Goal: Transaction & Acquisition: Book appointment/travel/reservation

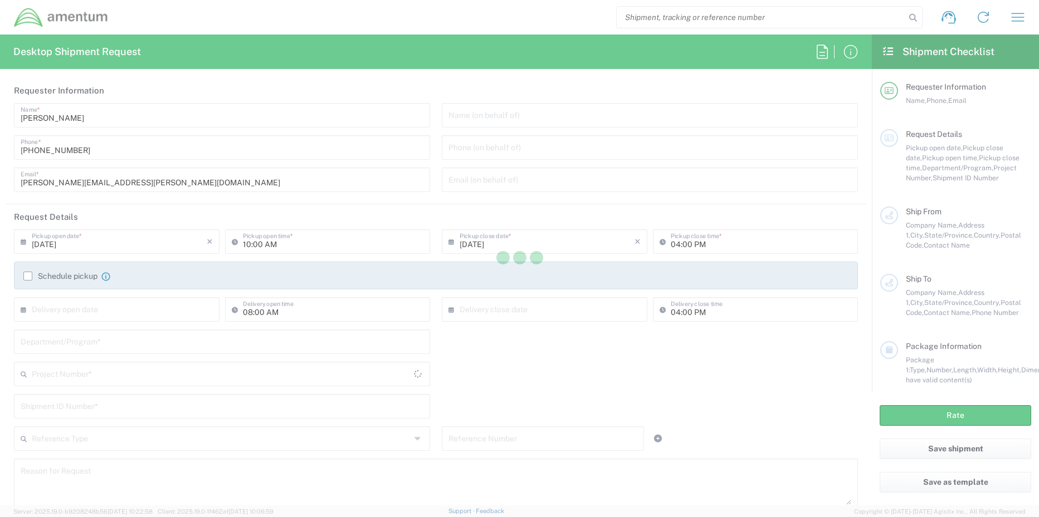
type input "[GEOGRAPHIC_DATA]"
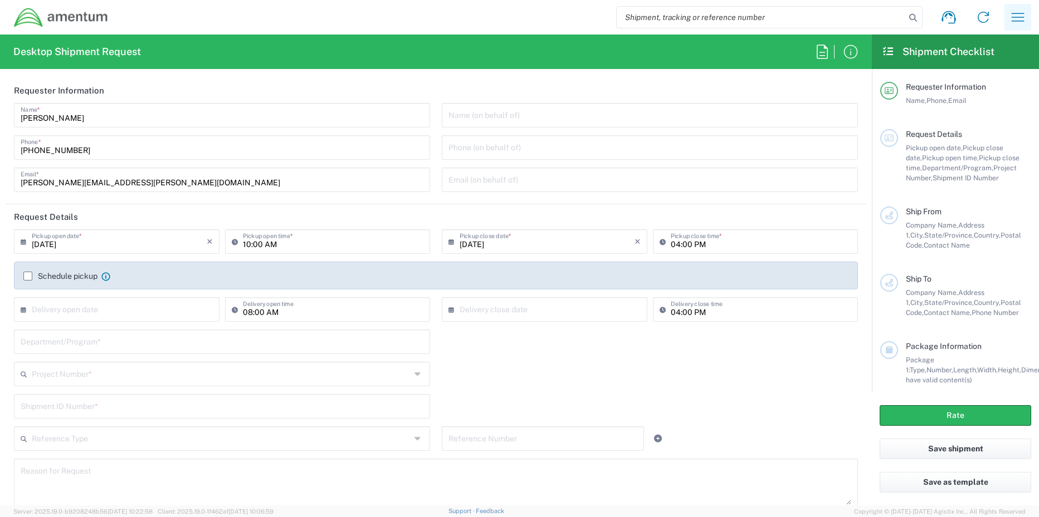
click at [1011, 15] on icon "button" at bounding box center [1018, 17] width 18 height 18
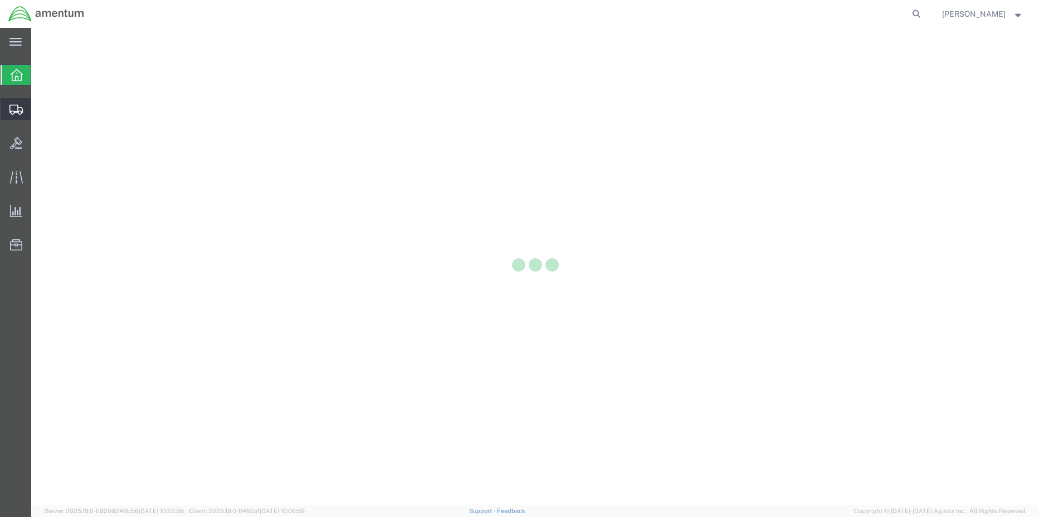
click at [8, 107] on div at bounding box center [16, 109] width 31 height 22
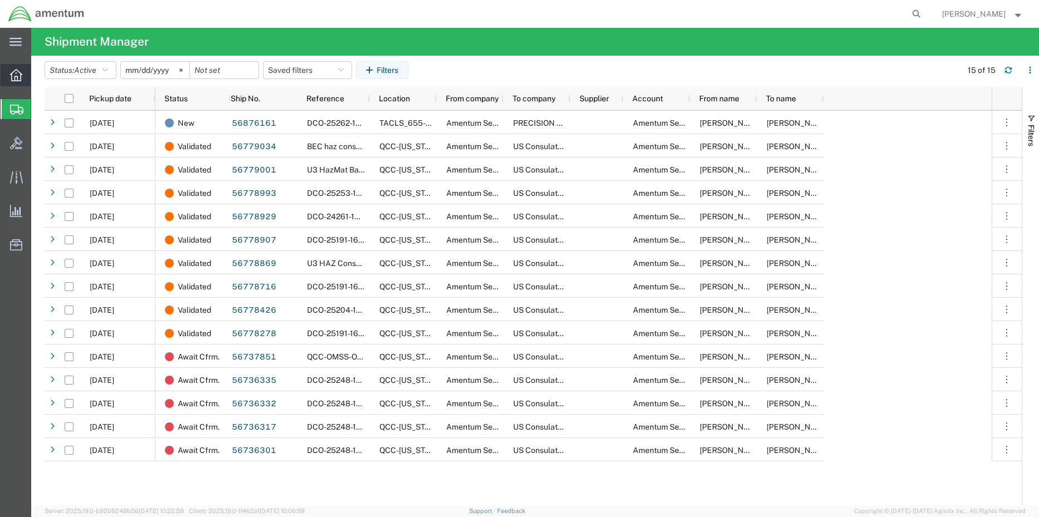
click at [18, 72] on icon at bounding box center [16, 75] width 12 height 12
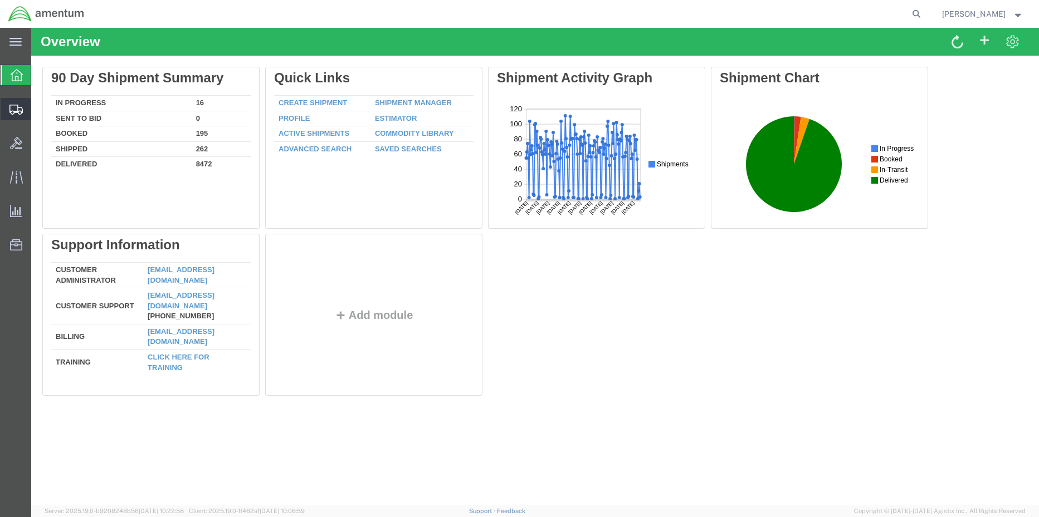
click at [0, 0] on span "Shipment Manager" at bounding box center [0, 0] width 0 height 0
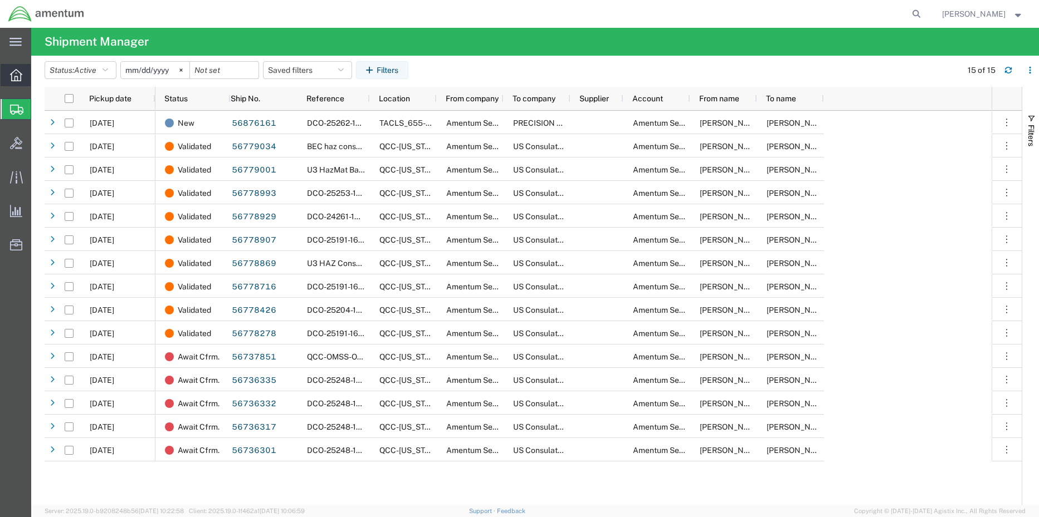
click at [19, 69] on icon at bounding box center [16, 75] width 12 height 12
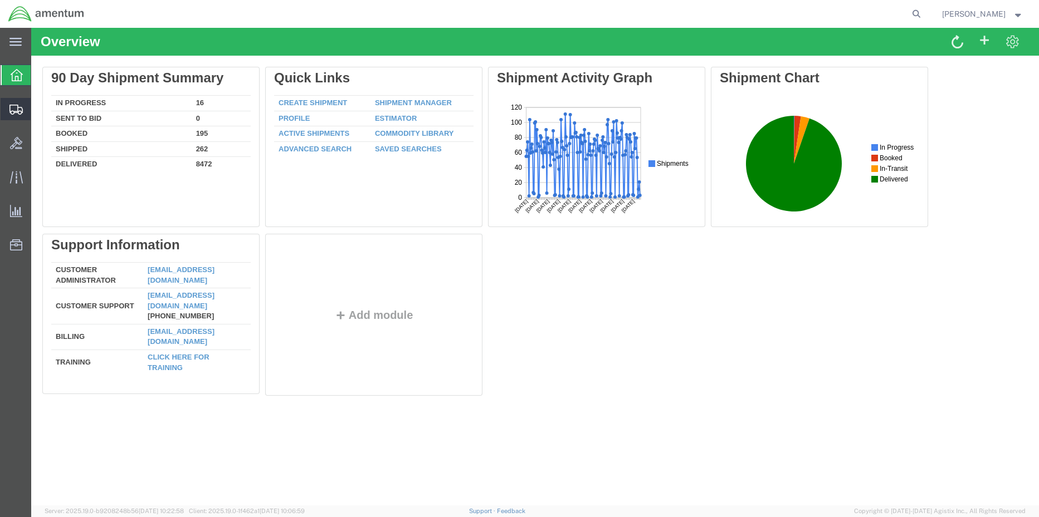
click at [0, 0] on span "Shipment Manager" at bounding box center [0, 0] width 0 height 0
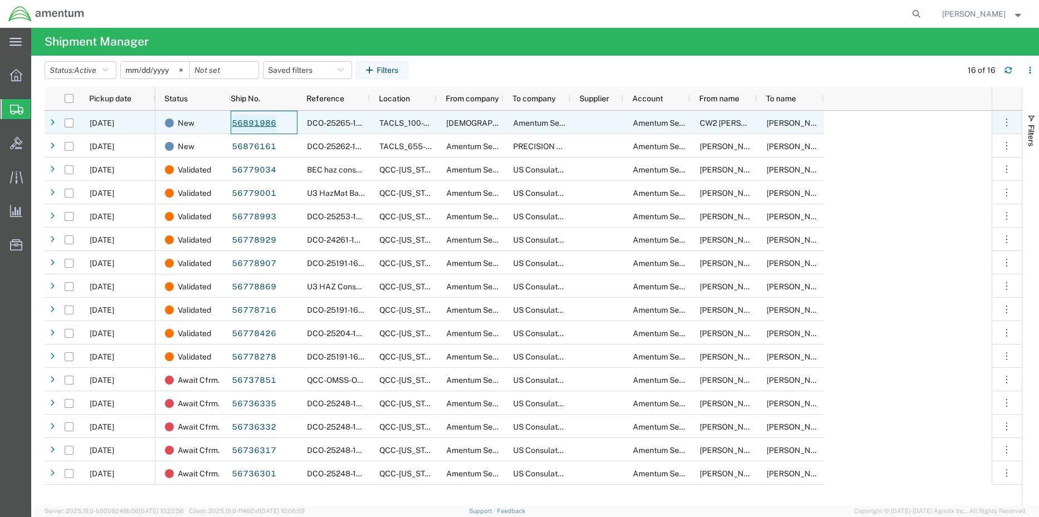
click at [243, 129] on link "56891986" at bounding box center [254, 124] width 46 height 18
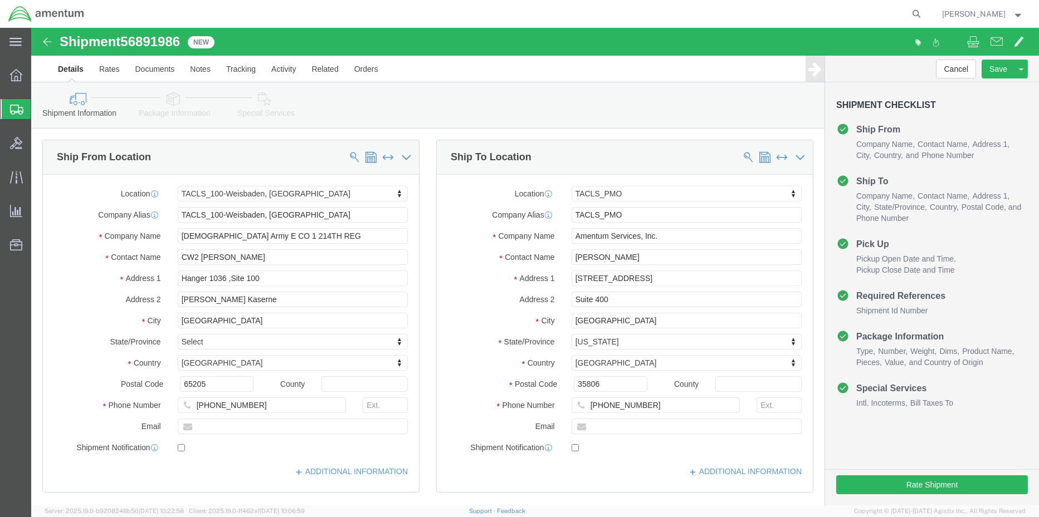
select select "42677"
select select "42663"
drag, startPoint x: 666, startPoint y: 206, endPoint x: 435, endPoint y: 205, distance: 231.2
click div "Company Name Amentum Services, Inc."
click input "Amentum Services, Inc."
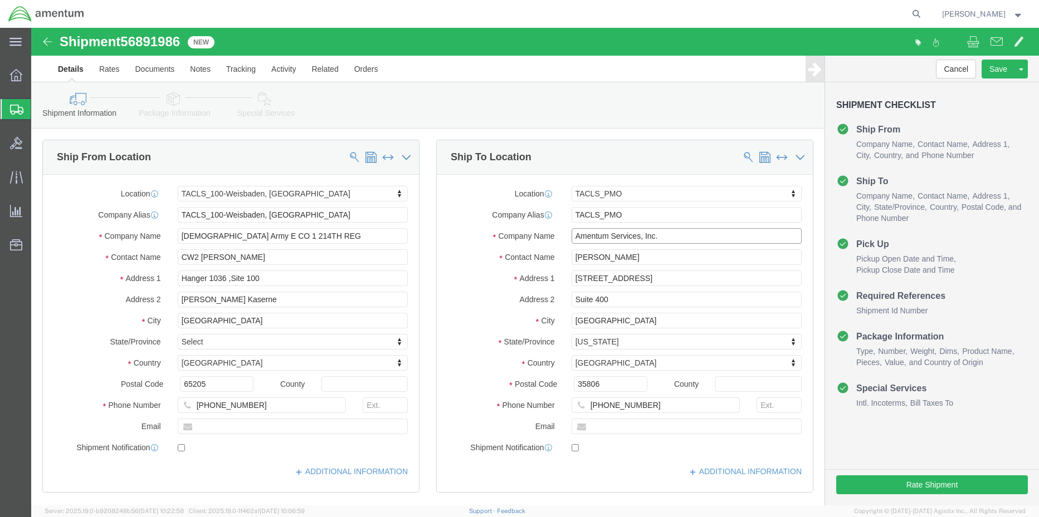
paste input "RMLA DISTRIBUTION CENTER"
type input "RMLA DISTRIBUTION CENTER"
click input "[PERSON_NAME]"
drag, startPoint x: 624, startPoint y: 227, endPoint x: 496, endPoint y: 226, distance: 127.6
click div "Contact Name [PERSON_NAME]"
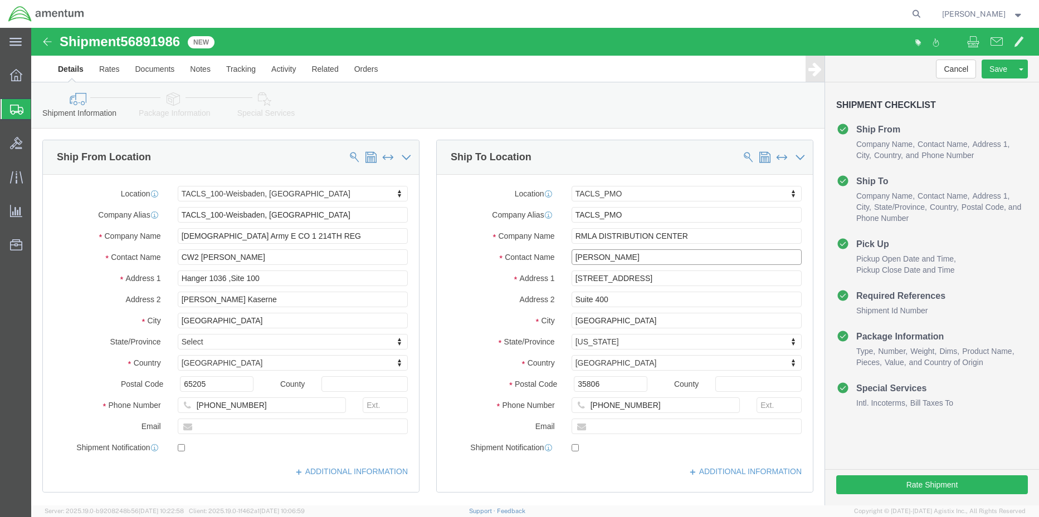
paste input "[PERSON_NAME]"
type input "[PERSON_NAME]"
click input "[STREET_ADDRESS]"
drag, startPoint x: 649, startPoint y: 251, endPoint x: 501, endPoint y: 249, distance: 148.2
click div "Address [STREET_ADDRESS]"
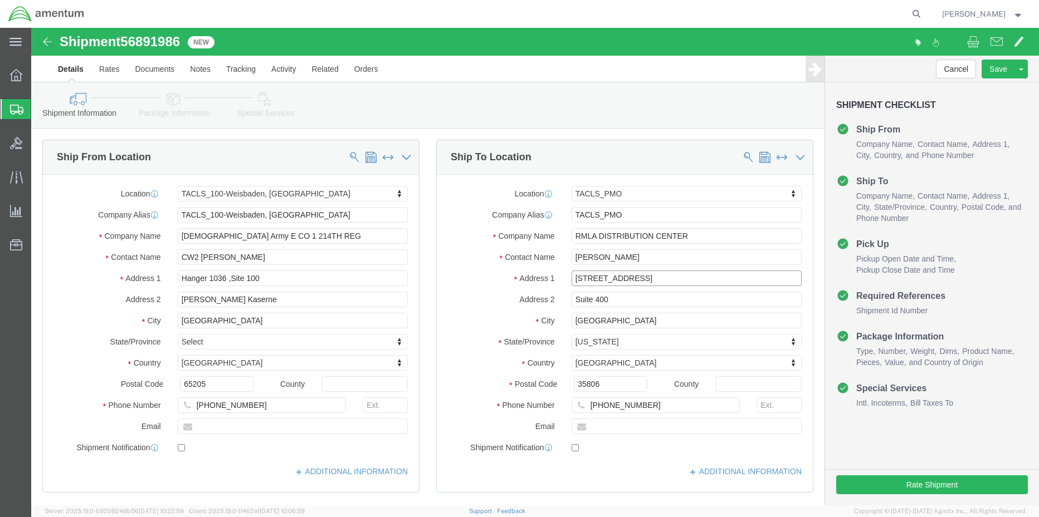
paste input "DODAAC: W913TV/RIC: W34"
type input "DODAAC: W913TV/RIC: W34"
select select
click input "Suite 400"
drag, startPoint x: 603, startPoint y: 268, endPoint x: 520, endPoint y: 268, distance: 83.6
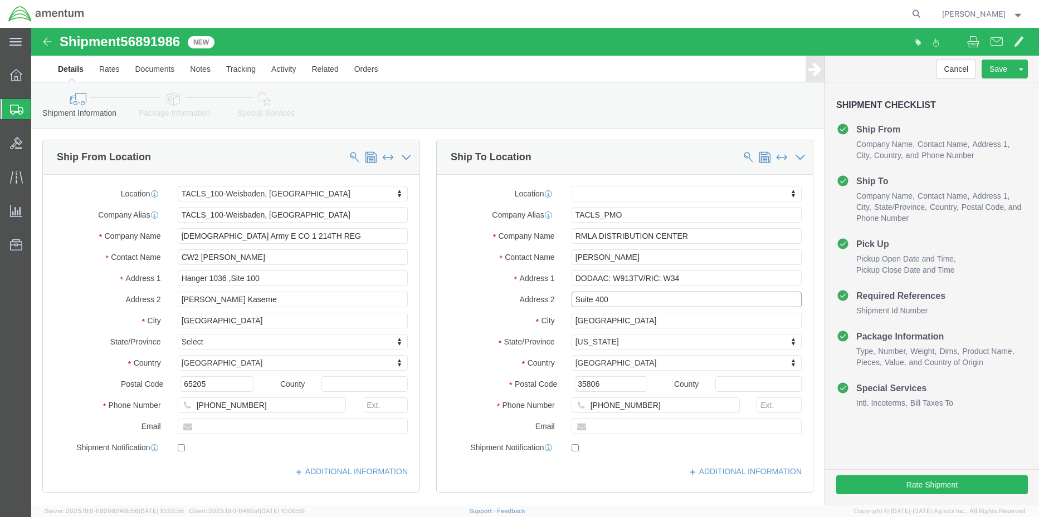
click div "Address 2 Suite 400"
drag, startPoint x: 583, startPoint y: 272, endPoint x: 502, endPoint y: 270, distance: 80.2
click div "Address 2 Suite 400"
paste input "BLDG [STREET_ADDRESS]"
type input "BLDG [STREET_ADDRESS]"
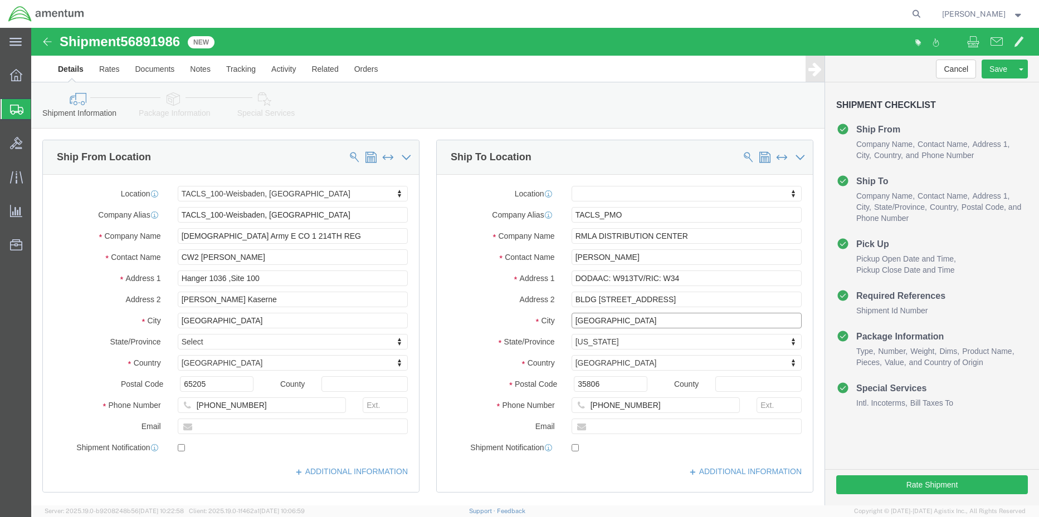
drag, startPoint x: 592, startPoint y: 291, endPoint x: 447, endPoint y: 291, distance: 145.4
click div "City [GEOGRAPHIC_DATA]"
type input "REDSTONE ARSENOL"
drag, startPoint x: 612, startPoint y: 376, endPoint x: 462, endPoint y: 354, distance: 151.4
click div "Location My Profile Location [PHONE_NUMBER] [PHONE_NUMBER] [PHONE_NUMBER] [PHON…"
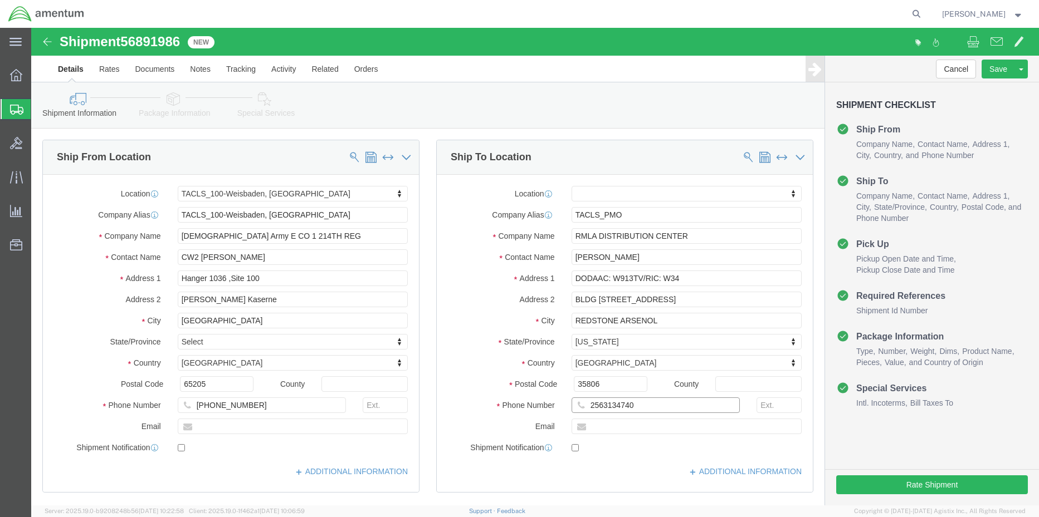
type input "2563134740"
click input "text"
click icon
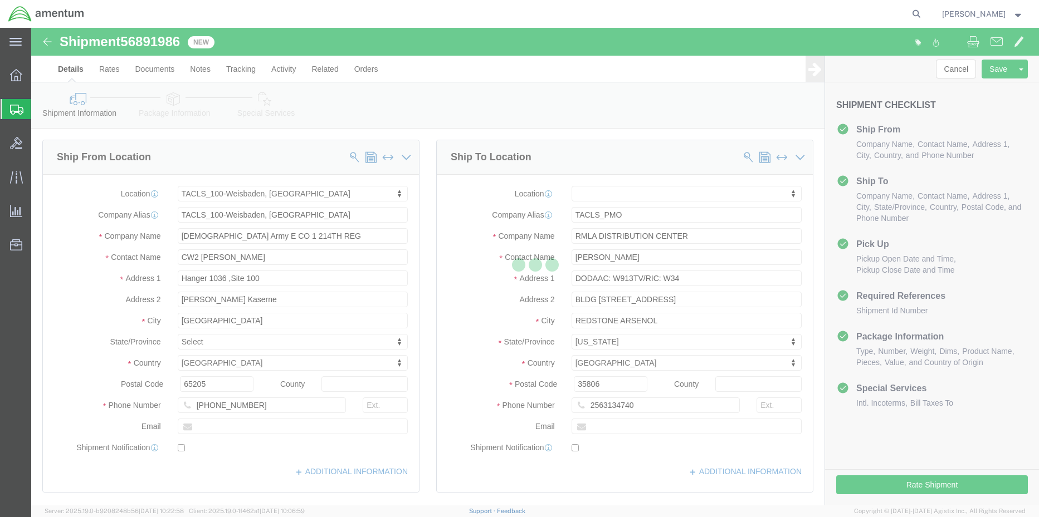
select select
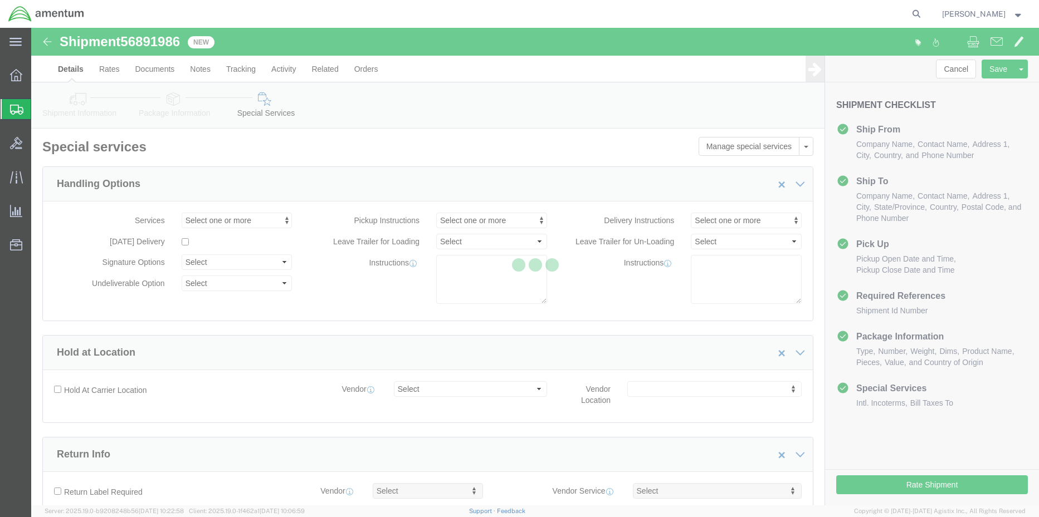
select select "DEPARTMENT"
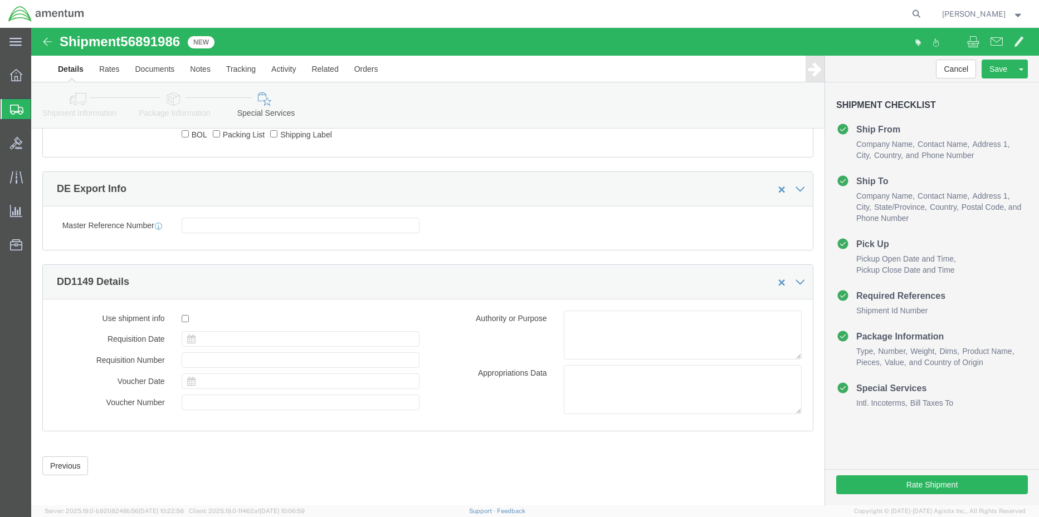
scroll to position [798, 0]
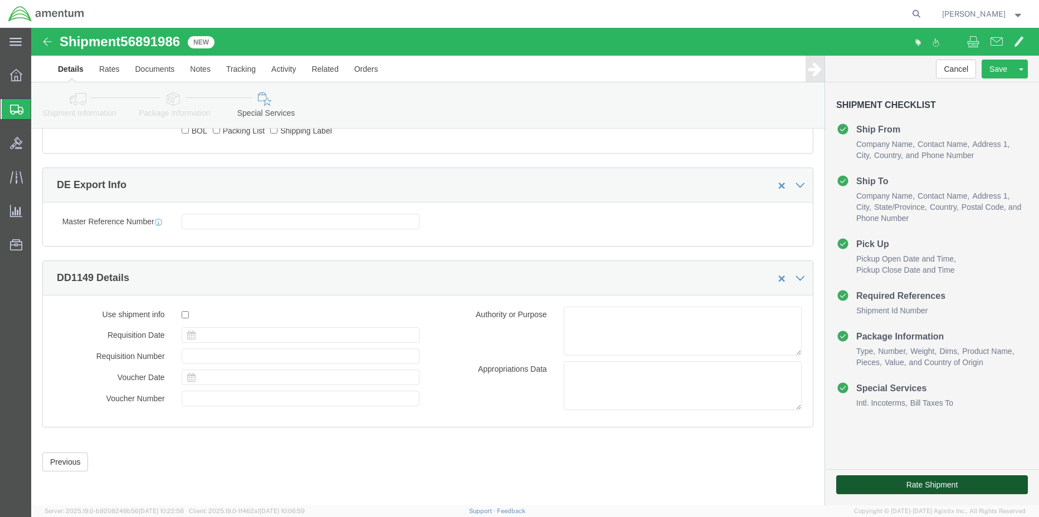
click button "Rate Shipment"
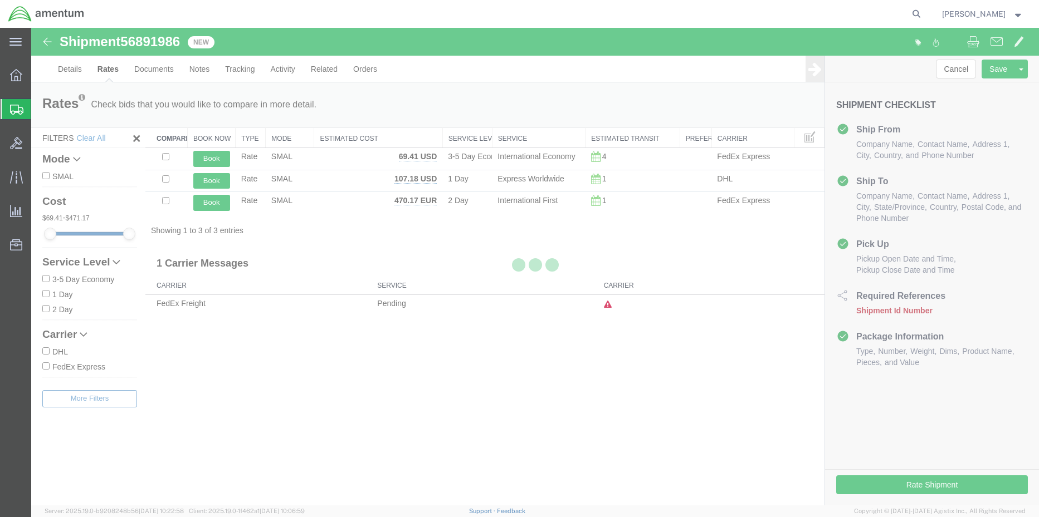
scroll to position [0, 0]
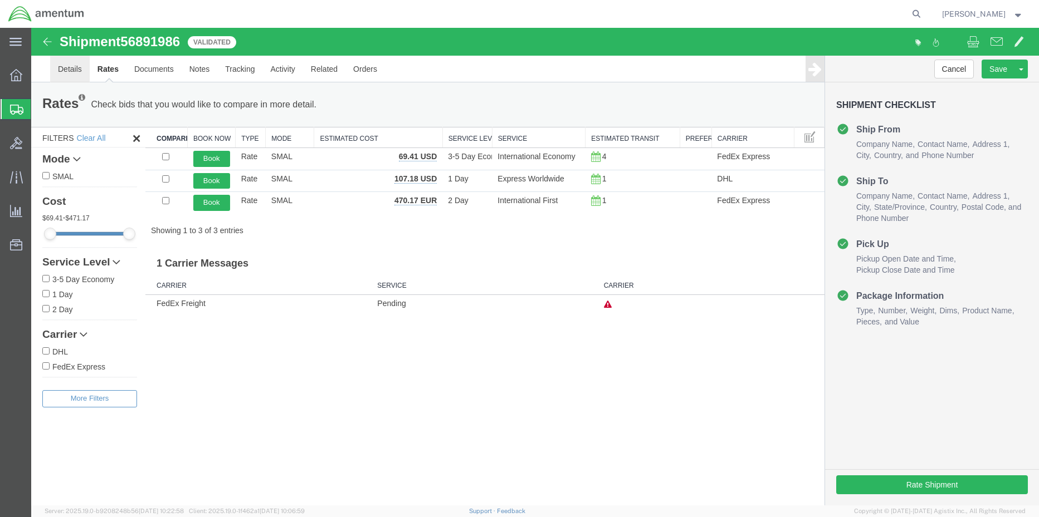
click at [69, 69] on link "Details" at bounding box center [70, 69] width 40 height 27
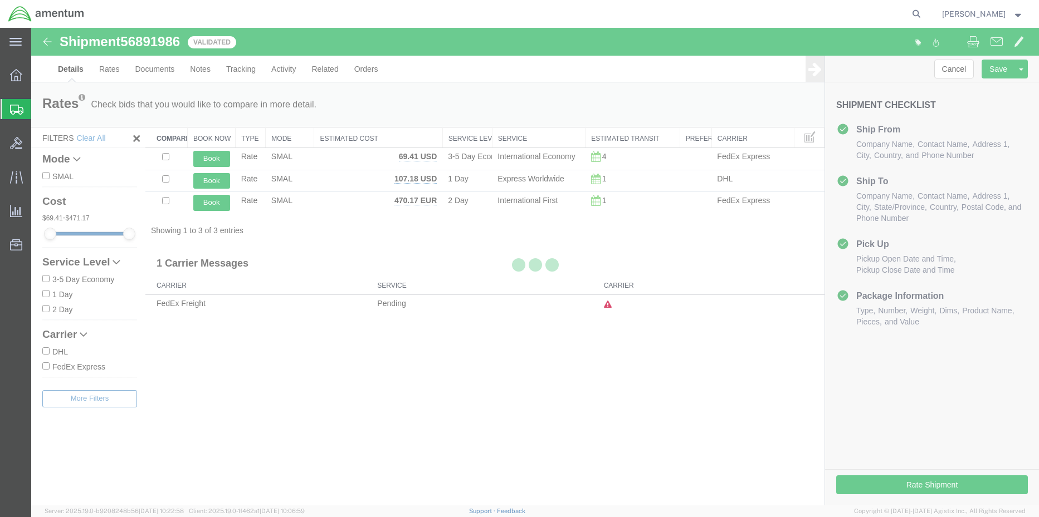
select select "42677"
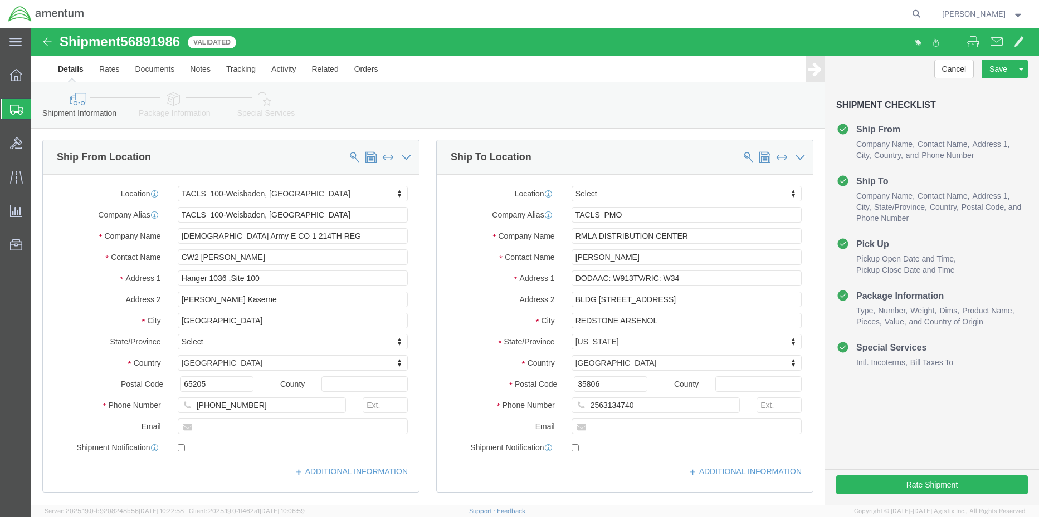
click icon
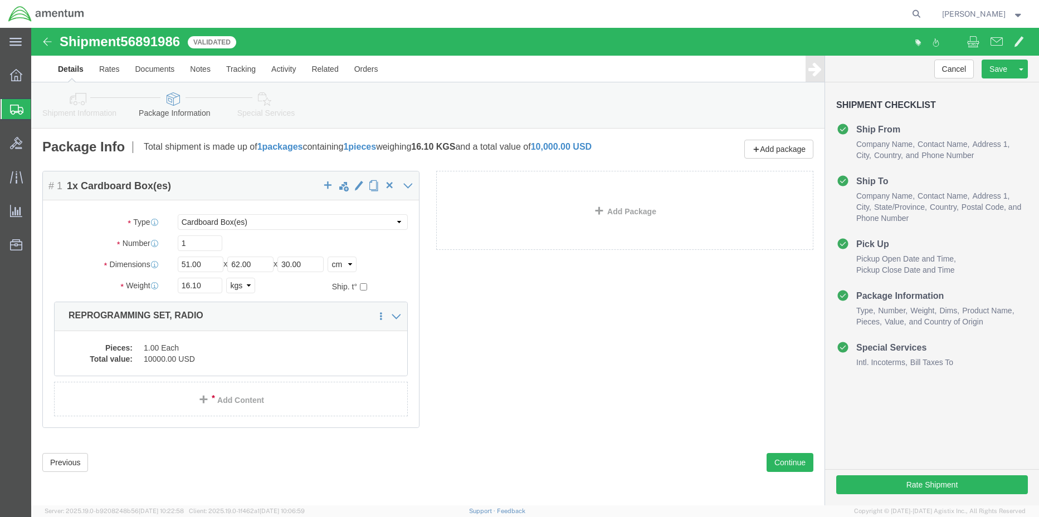
click link "Special Services"
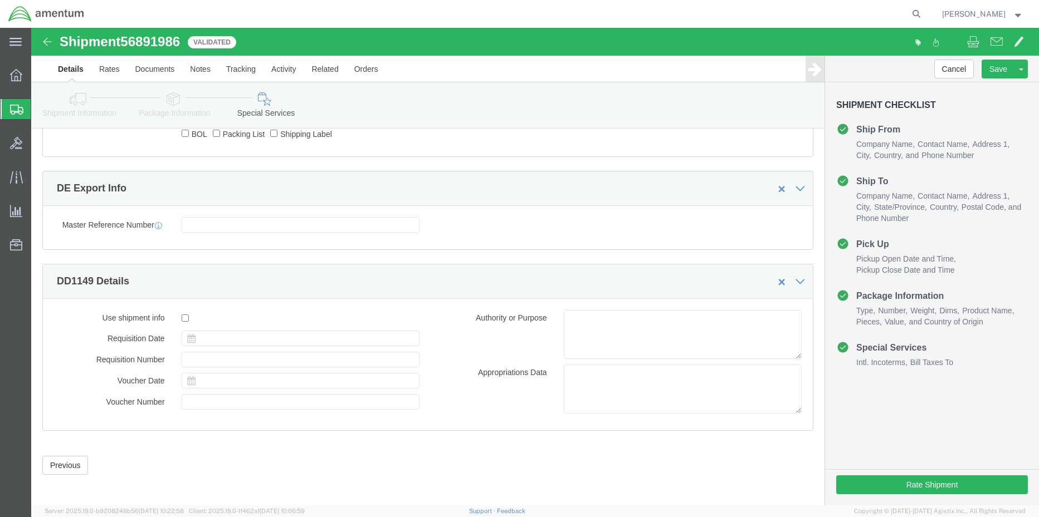
scroll to position [798, 0]
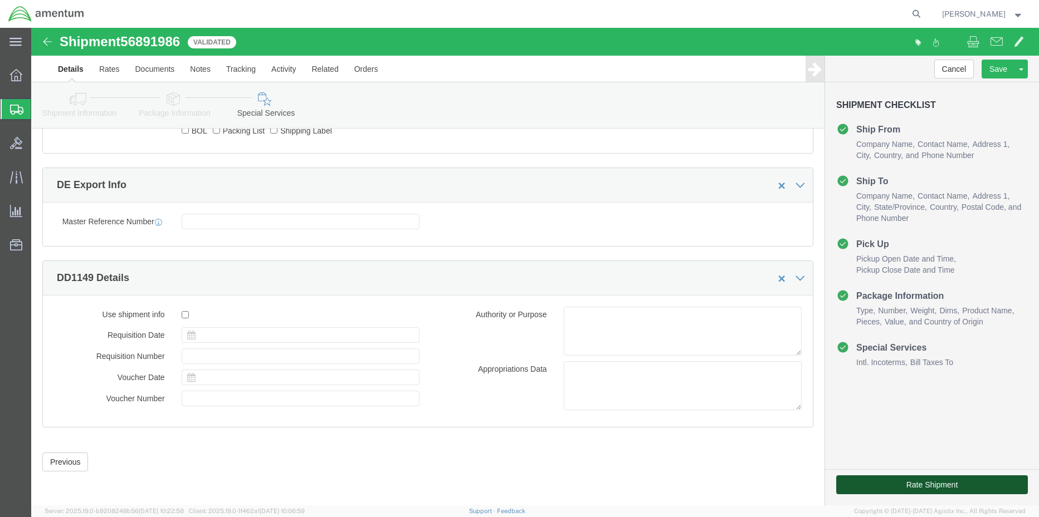
click button "Rate Shipment"
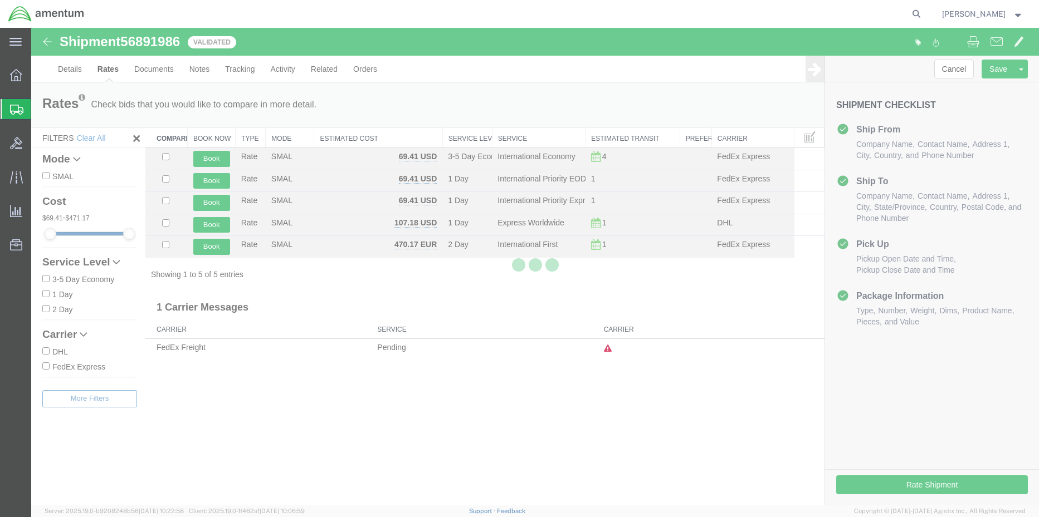
scroll to position [0, 0]
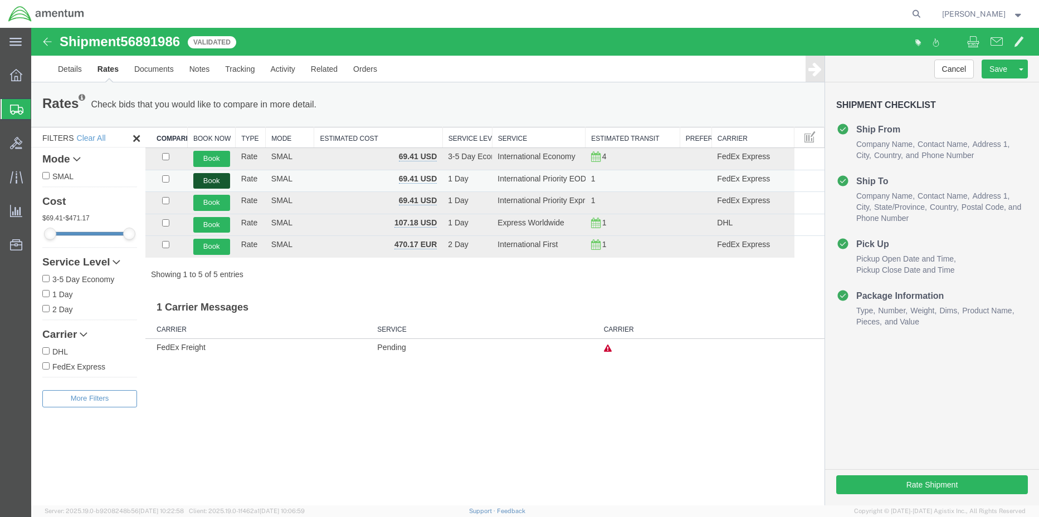
click at [217, 181] on button "Book" at bounding box center [211, 181] width 37 height 16
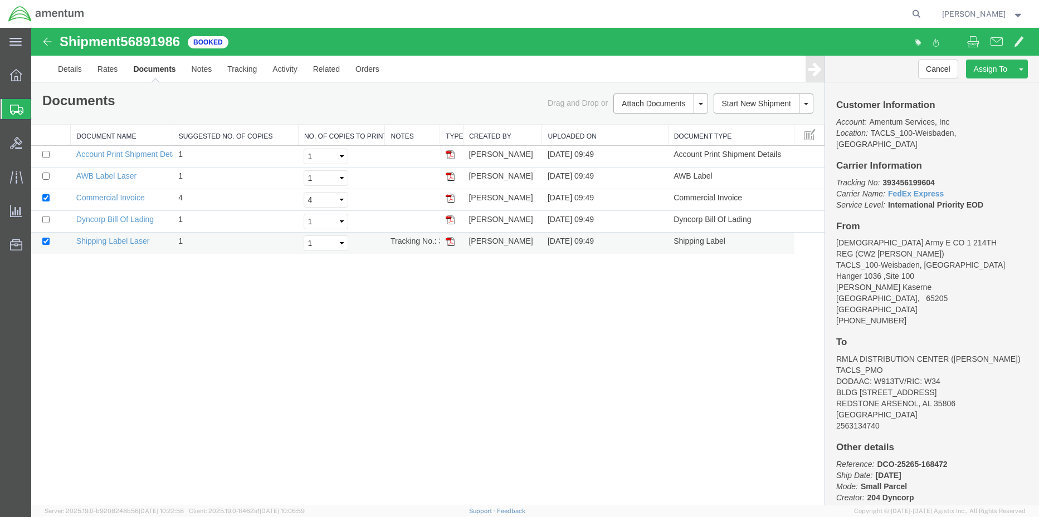
click at [449, 243] on img at bounding box center [450, 241] width 9 height 9
click at [448, 175] on img at bounding box center [450, 176] width 9 height 9
click at [0, 0] on span "Shipment Manager" at bounding box center [0, 0] width 0 height 0
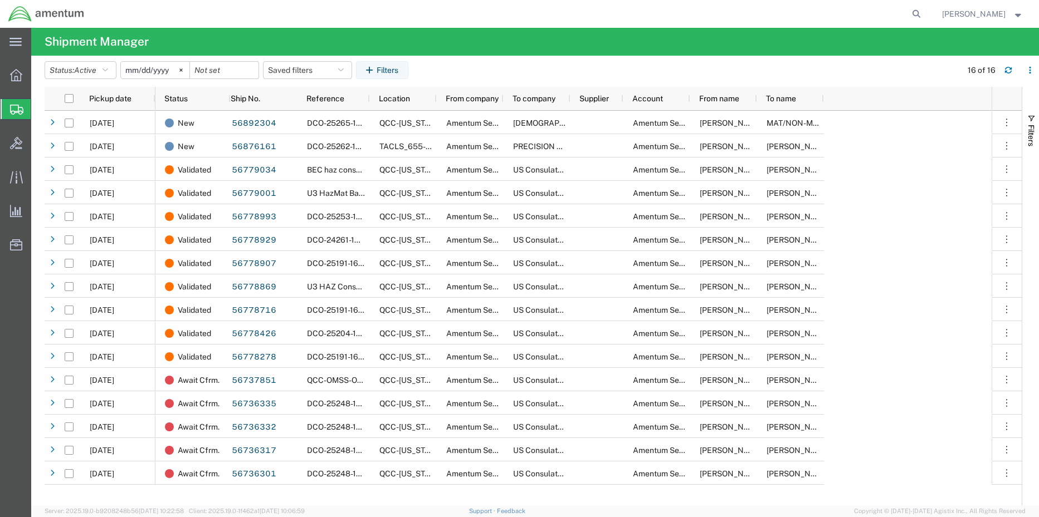
click at [0, 0] on span "Create Shipment" at bounding box center [0, 0] width 0 height 0
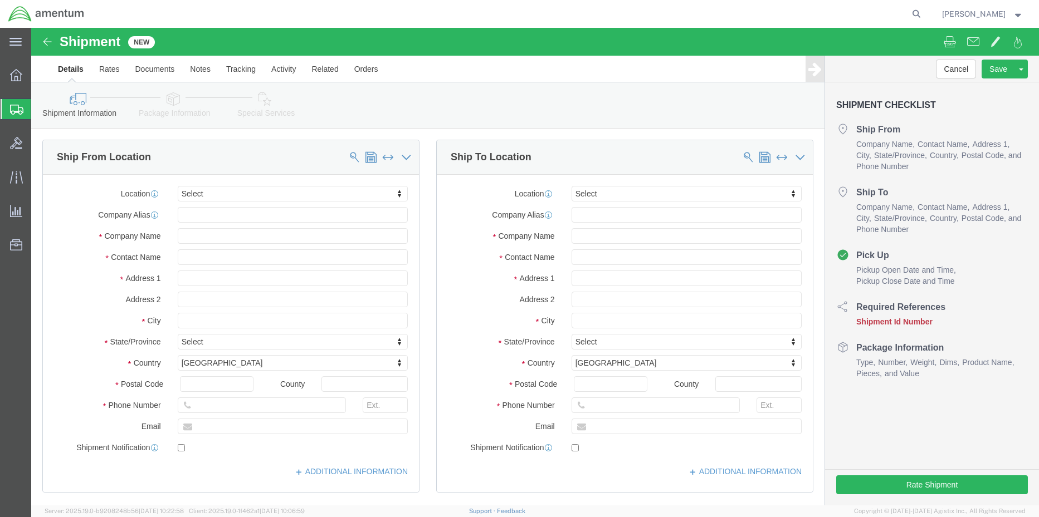
select select
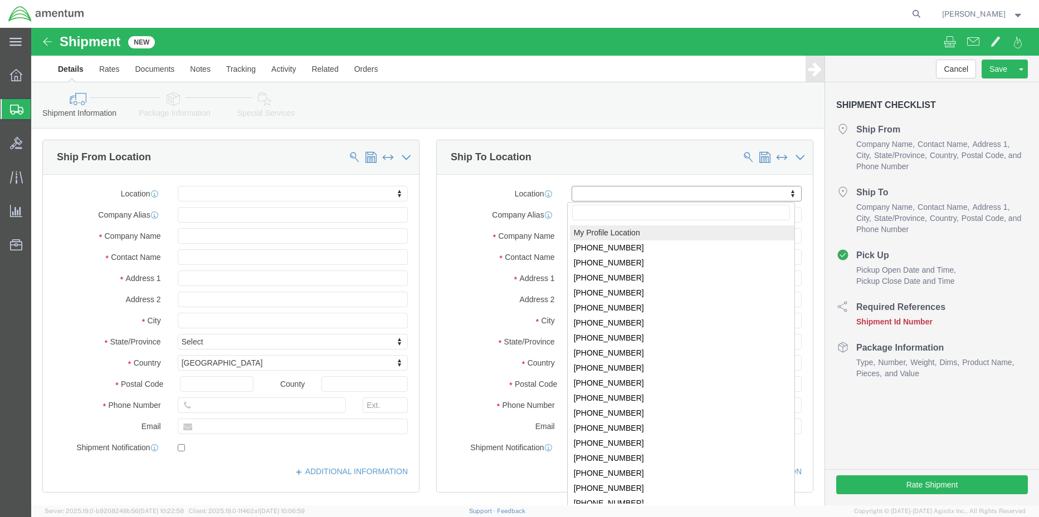
select select "MYPROFILE"
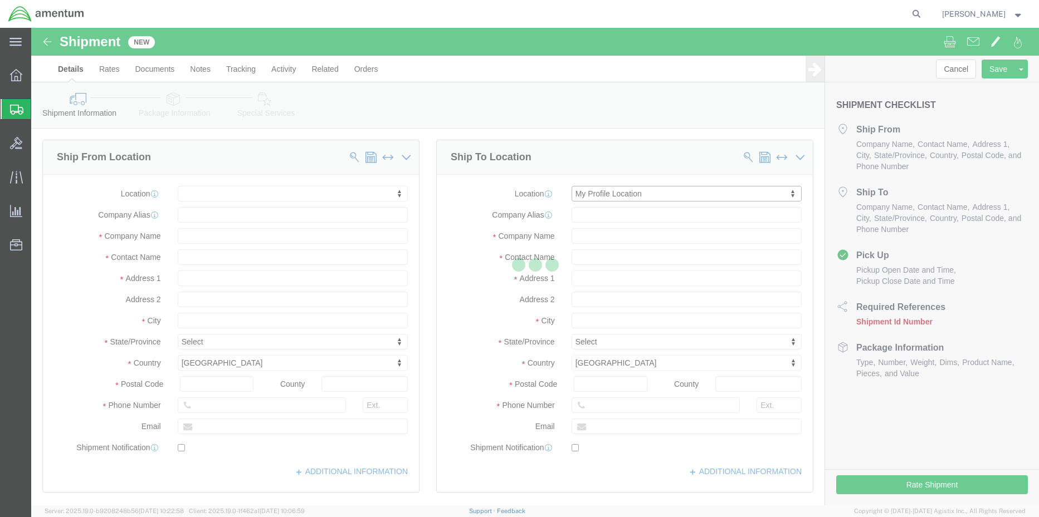
select select "[GEOGRAPHIC_DATA]"
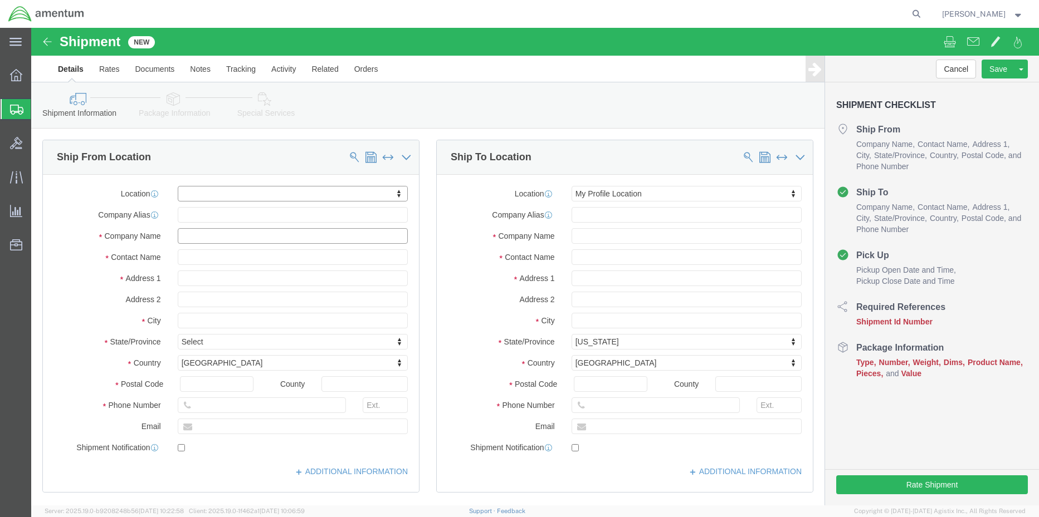
click input "text"
type input "n"
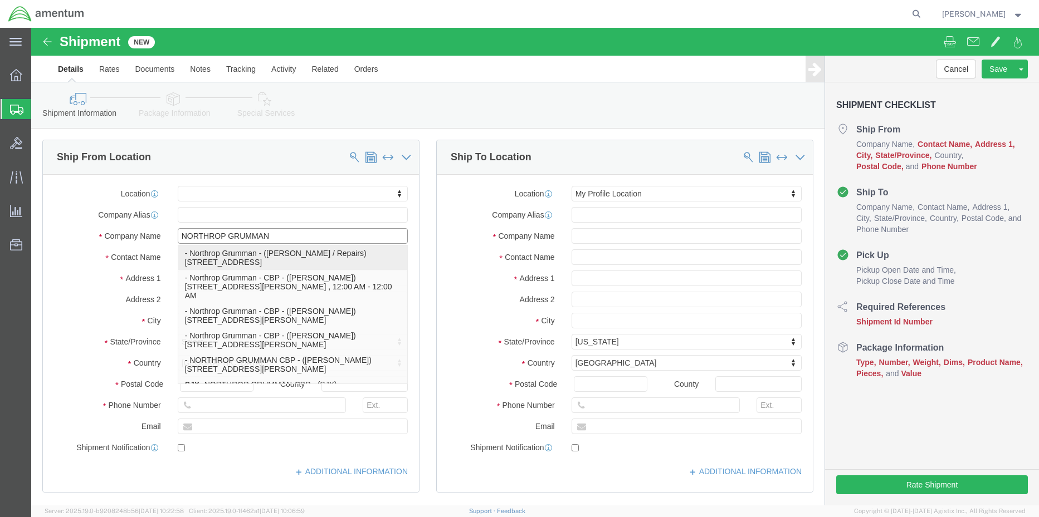
type input "Northrop Grumman"
select select "UT"
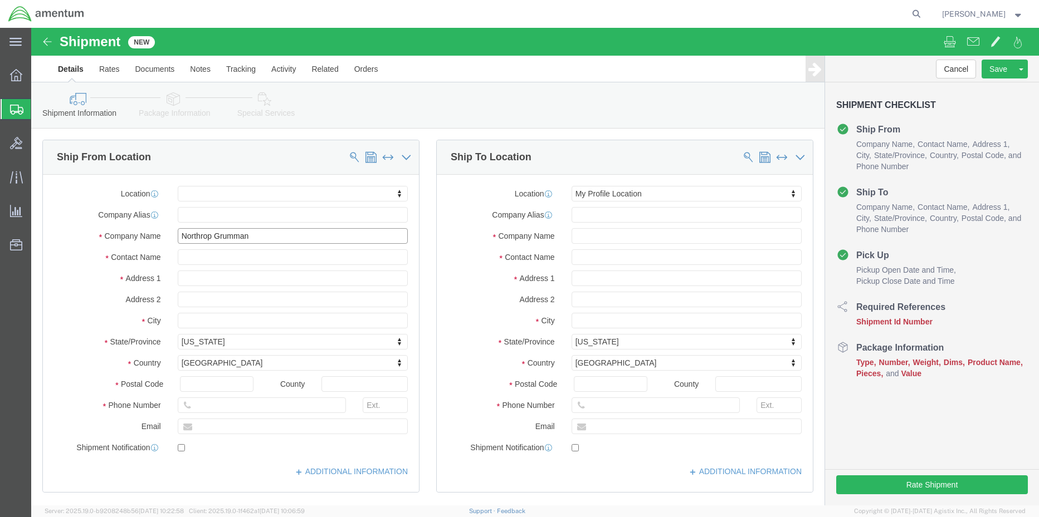
type input "Northrop Grumman"
type input "[PERSON_NAME] / Repairs"
drag, startPoint x: 253, startPoint y: 209, endPoint x: 20, endPoint y: 224, distance: 233.3
click div "Location My Profile Location [PHONE_NUMBER] [PHONE_NUMBER] [PHONE_NUMBER] [PHON…"
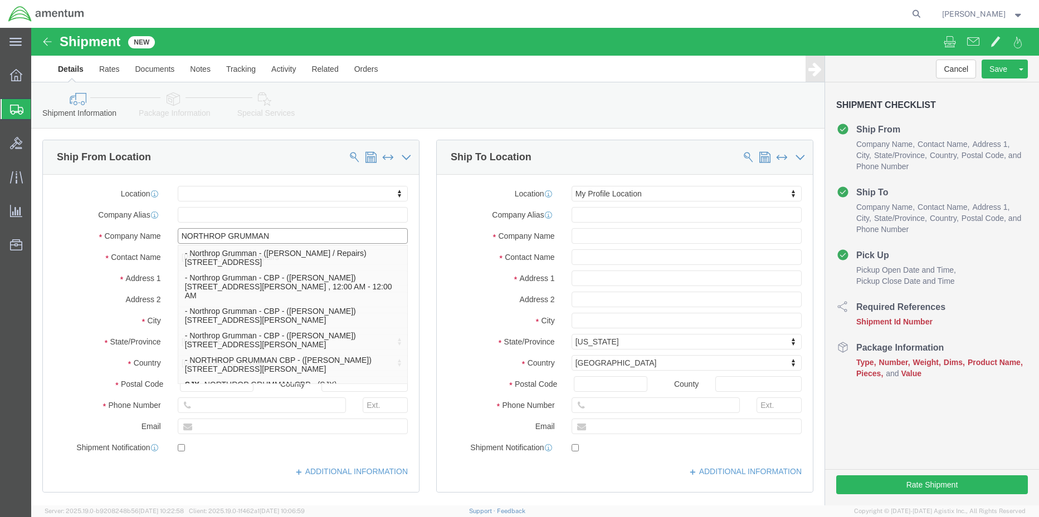
type input "NORTHROP GRUMMAN"
click input "text"
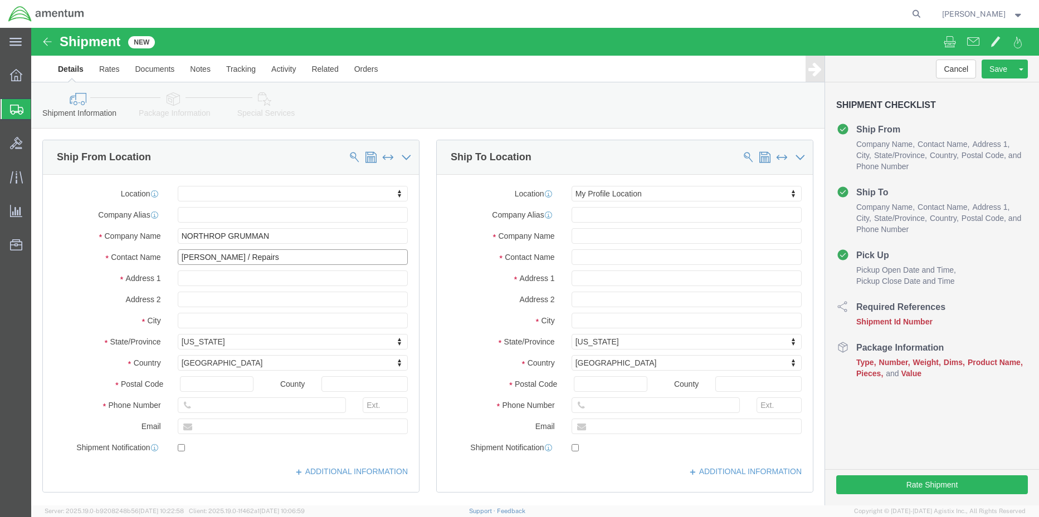
drag, startPoint x: 270, startPoint y: 227, endPoint x: 97, endPoint y: 227, distance: 173.2
click div "Contact Name [PERSON_NAME] / Repairs"
type input "[PERSON_NAME] (KAP)"
type input "[STREET_ADDRESS][PERSON_NAME]"
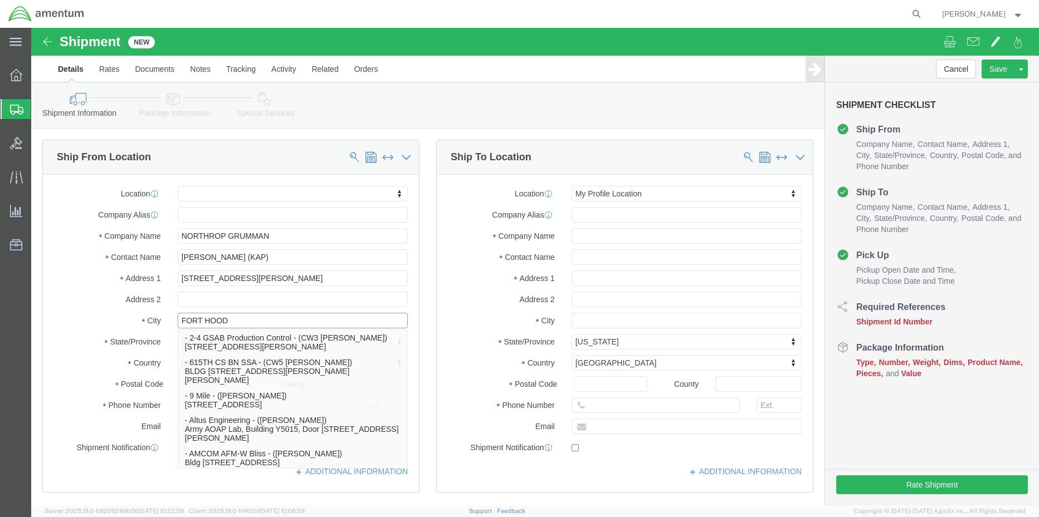
type input "FORT HOOD"
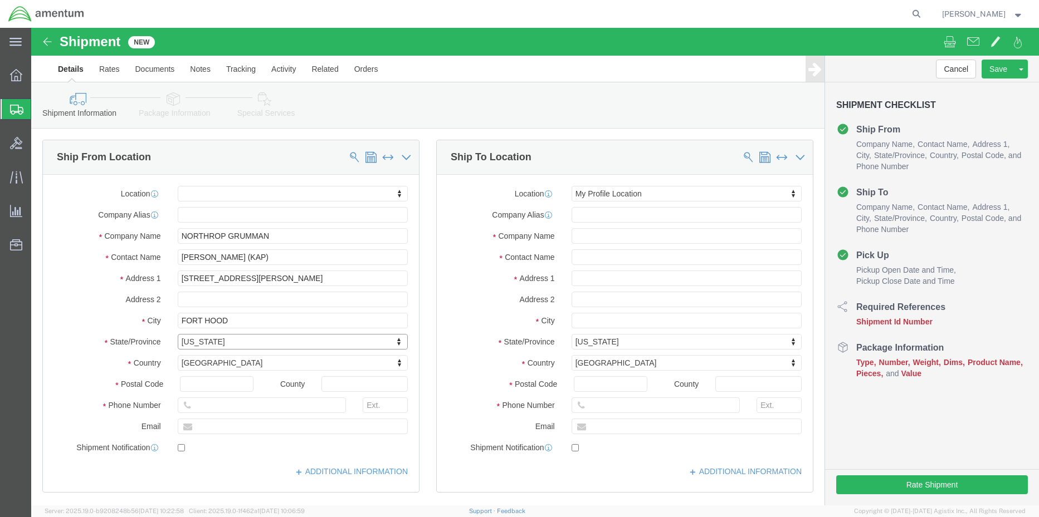
type input "T"
type input "TE"
select select "[GEOGRAPHIC_DATA]"
type input "76544"
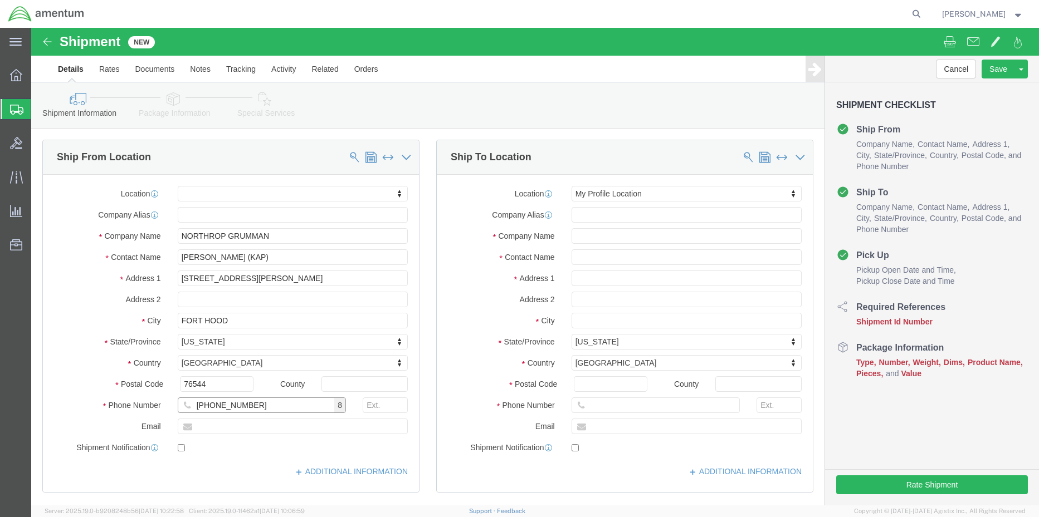
type input "[PHONE_NUMBER]"
click input "checkbox"
checkbox input "false"
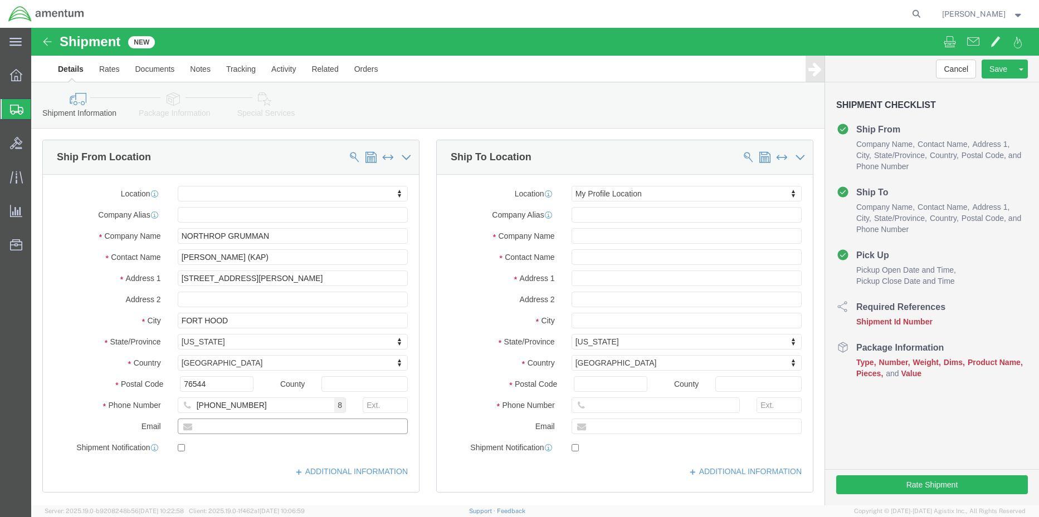
drag, startPoint x: 203, startPoint y: 401, endPoint x: 82, endPoint y: 402, distance: 121.4
click div "Email"
type input "[PERSON_NAME][EMAIL_ADDRESS][PERSON_NAME][DOMAIN_NAME]"
click input "checkbox"
checkbox input "false"
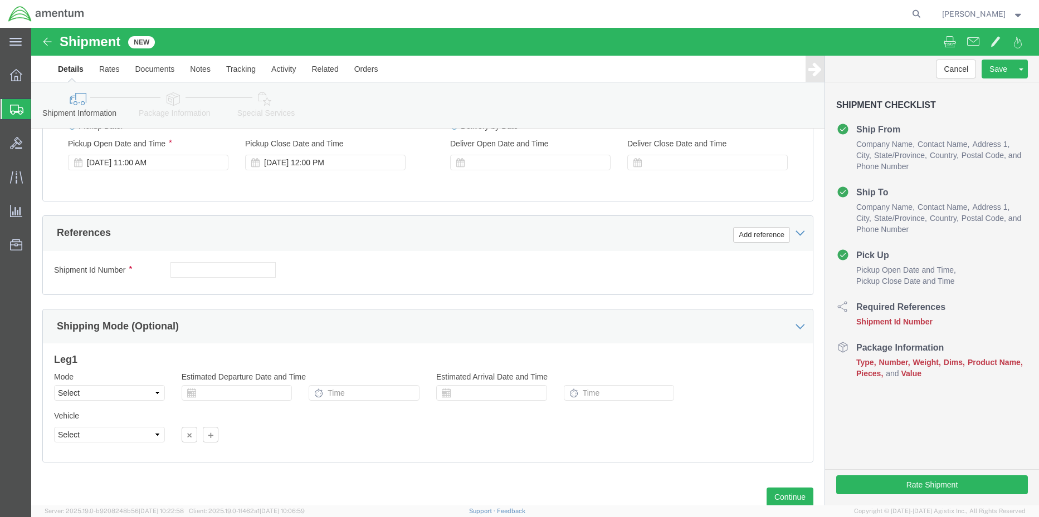
scroll to position [446, 0]
click input "text"
type input "4857.1.2103.00.00.00.000.FRE"
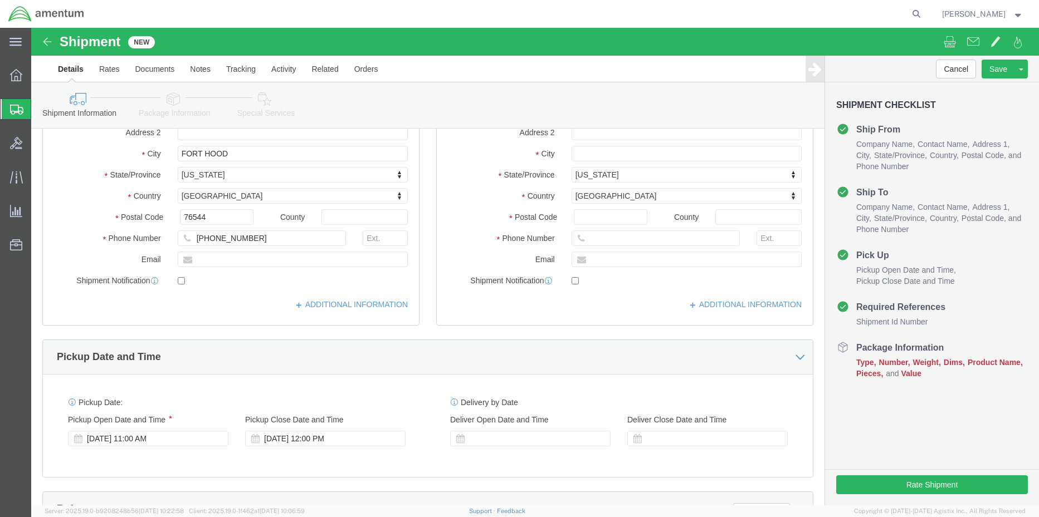
scroll to position [0, 0]
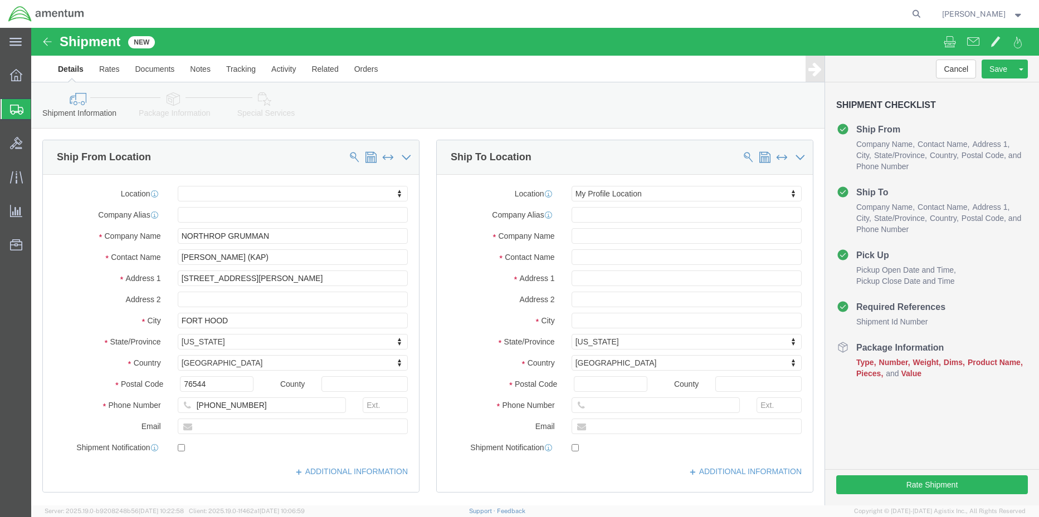
click icon
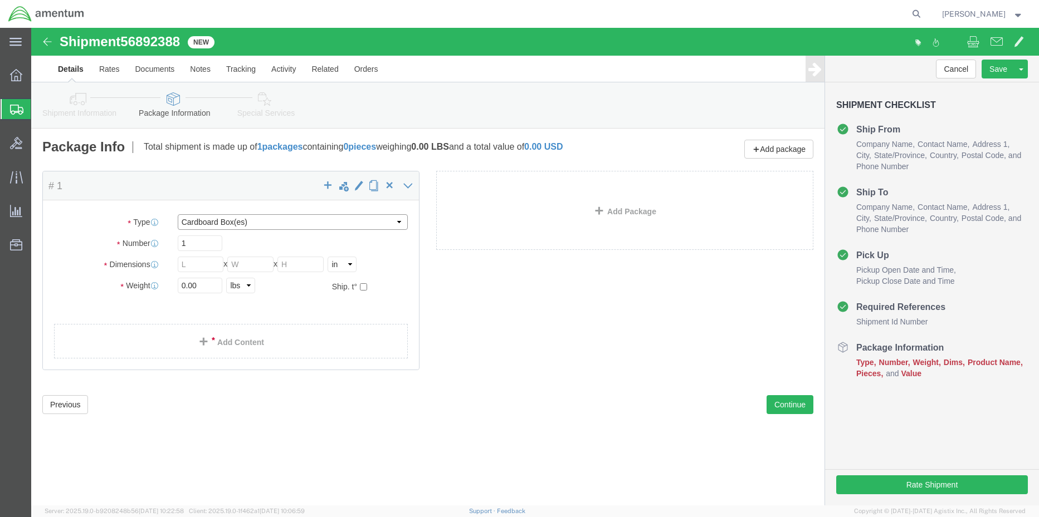
click select "Select BCK Boxes Bale(s) Basket(s) Bolt(s) Bottle(s) Buckets Bulk Bundle(s) Can…"
select select "PSNS"
click select "Select BCK Boxes Bale(s) Basket(s) Bolt(s) Bottle(s) Buckets Bulk Bundle(s) Can…"
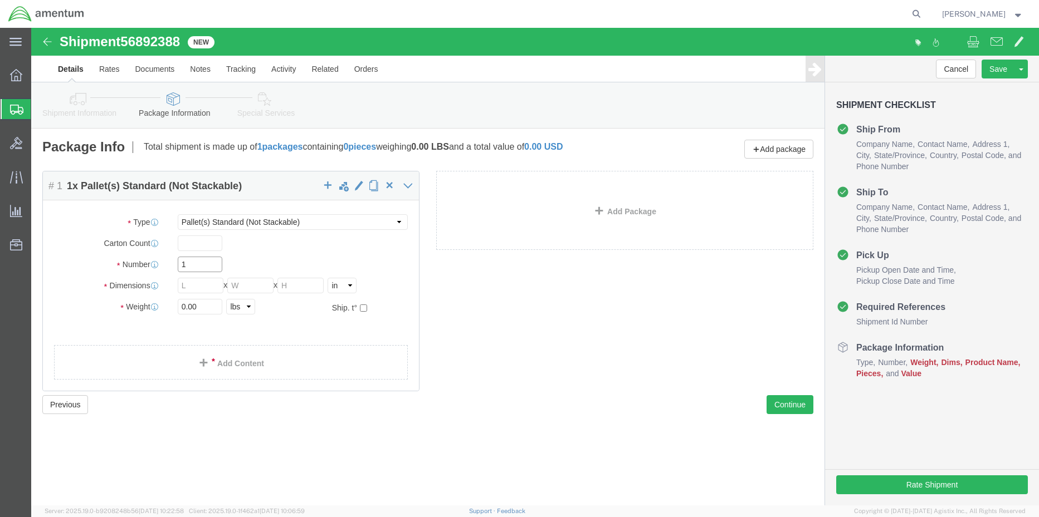
click input "1"
click input "text"
type input "48"
type input "40"
type input "45"
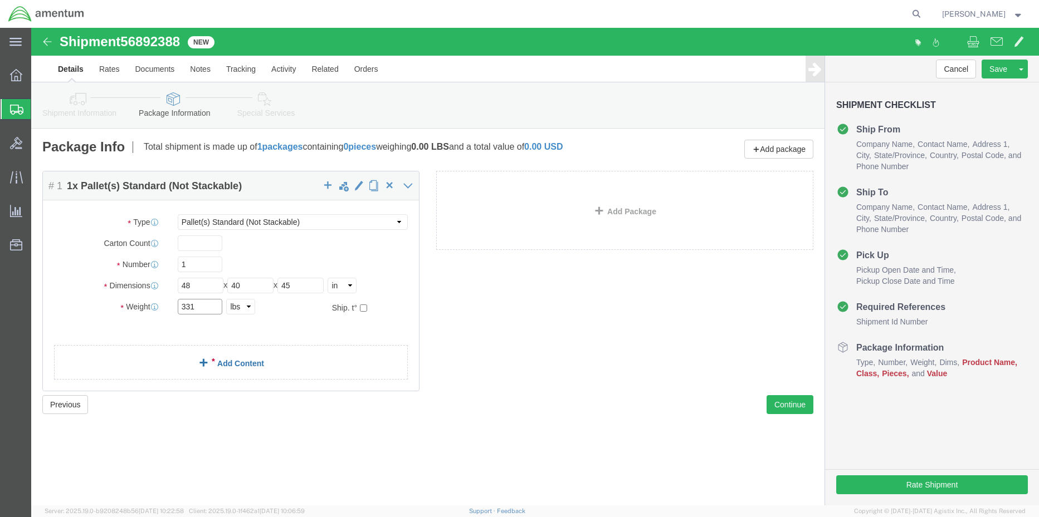
type input "331"
click div "Package Content # 1 1 x Pallet(s) Standard (Not Stackable) Package Type Select …"
click link "Add Content"
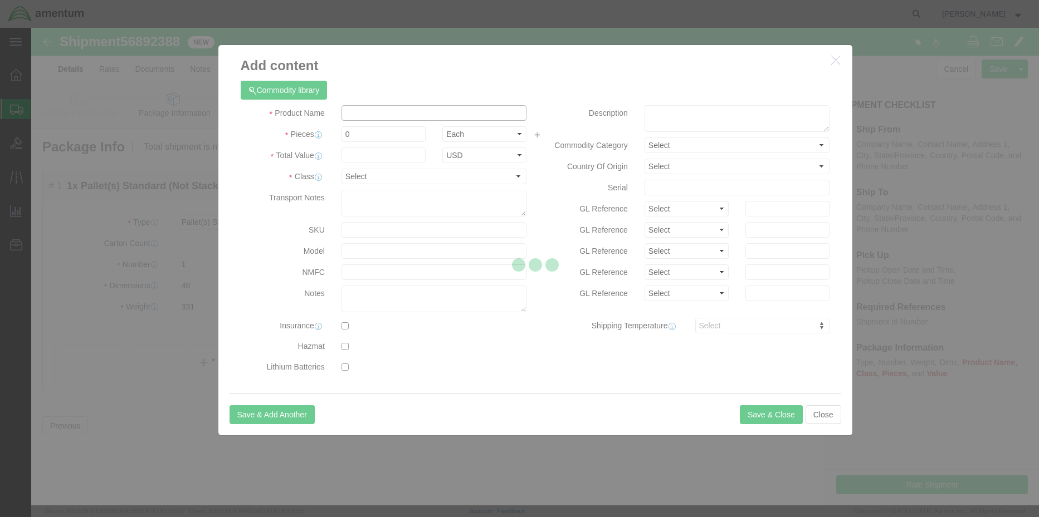
click input "text"
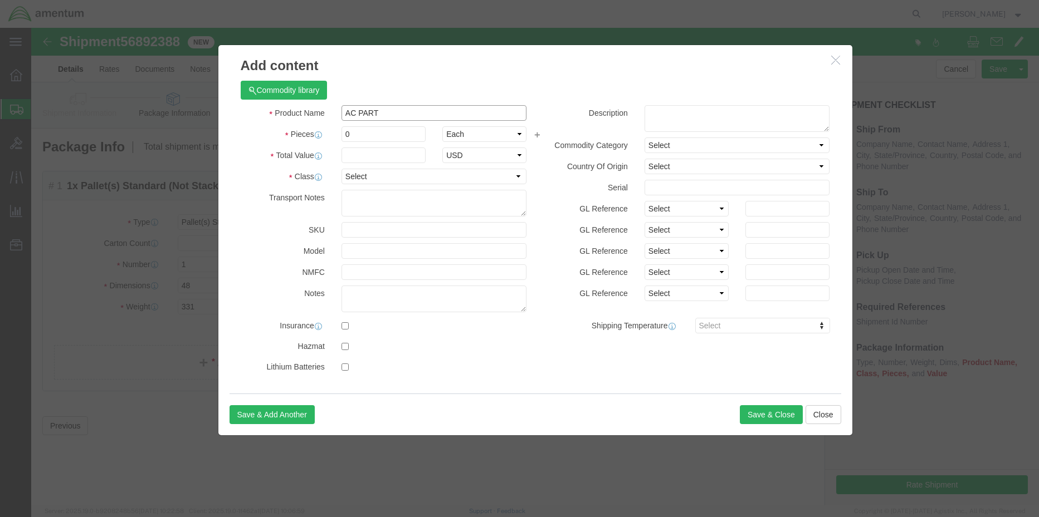
type input "ac parts"
type input "1"
click input "text"
drag, startPoint x: 364, startPoint y: 127, endPoint x: 261, endPoint y: 120, distance: 103.3
click div "Total Value 231.718.42 Select ADP AED AFN ALL AMD AOA ARS ATS AUD AWG AZN BAM B…"
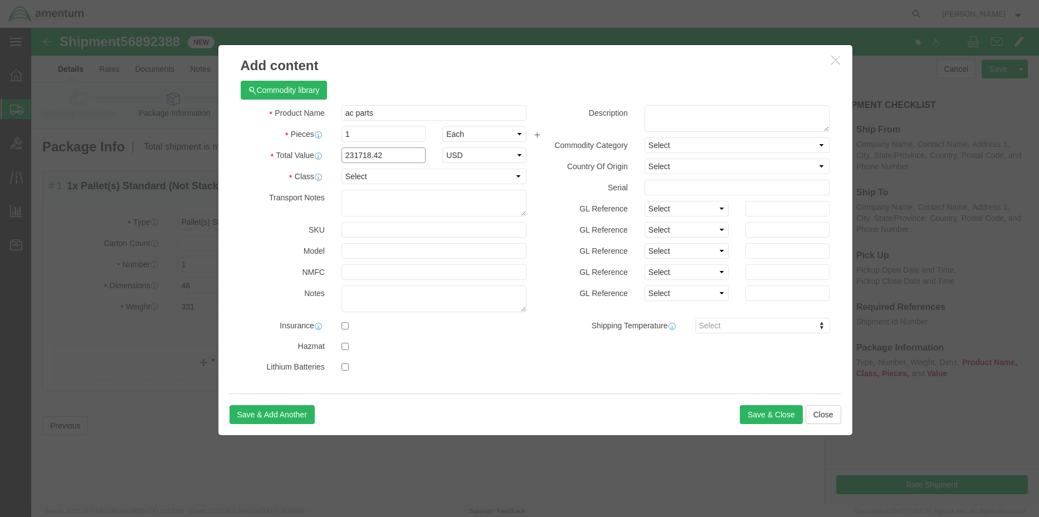
type input "231718.42"
select select "USD"
click select "Select 50 55 60 65 70 85 92.5 100 125 175 250 300 400"
select select "50"
click select "Select 50 55 60 65 70 85 92.5 100 125 175 250 300 400"
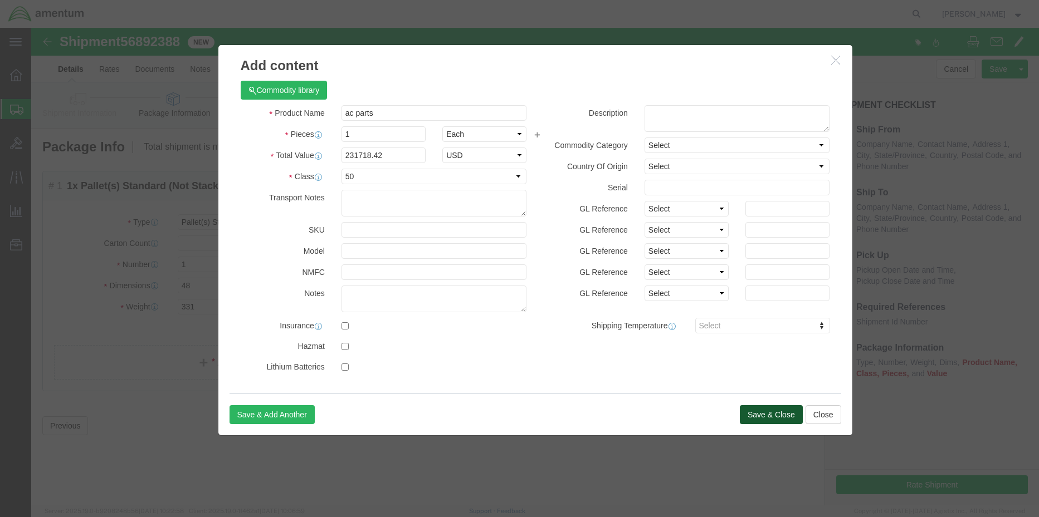
click button "Save & Close"
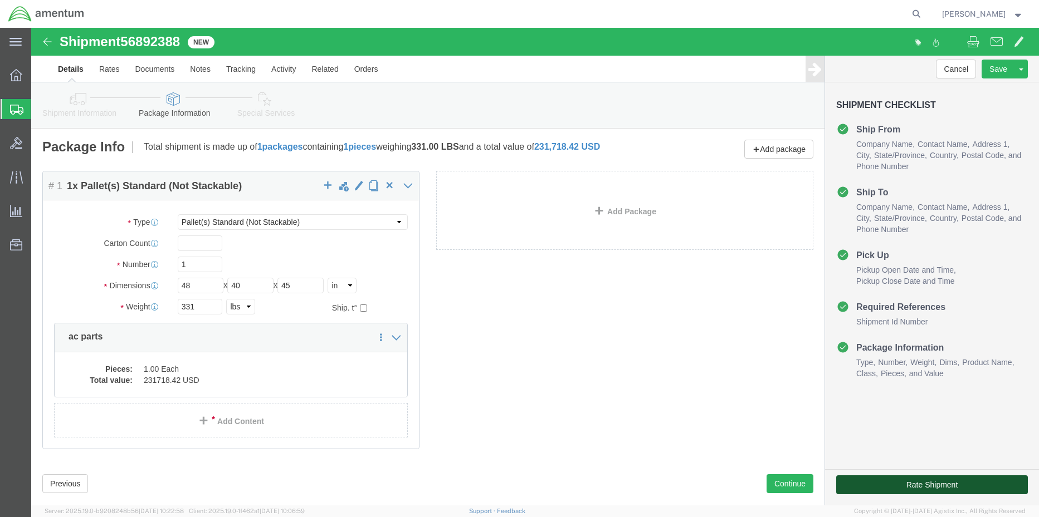
click button "Rate Shipment"
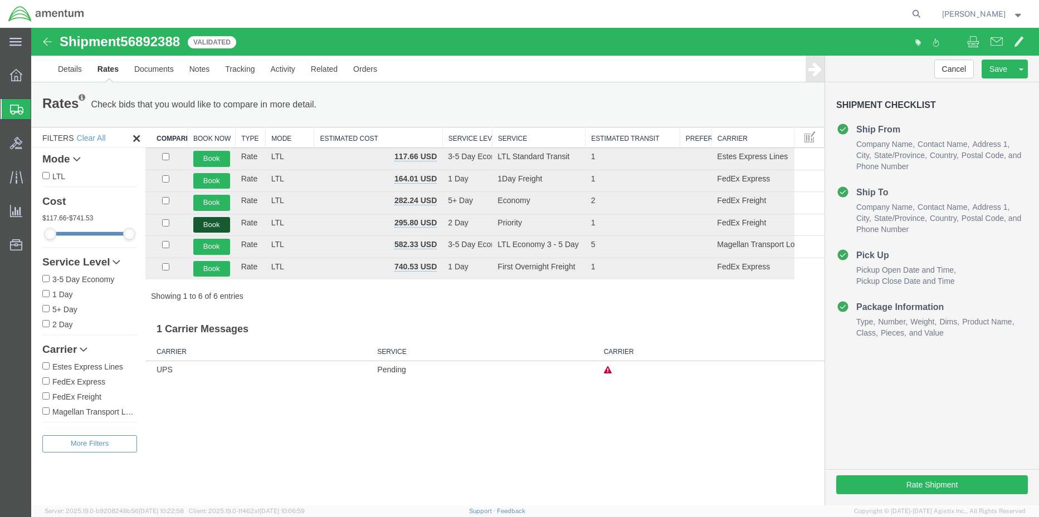
click at [204, 224] on button "Book" at bounding box center [211, 225] width 37 height 16
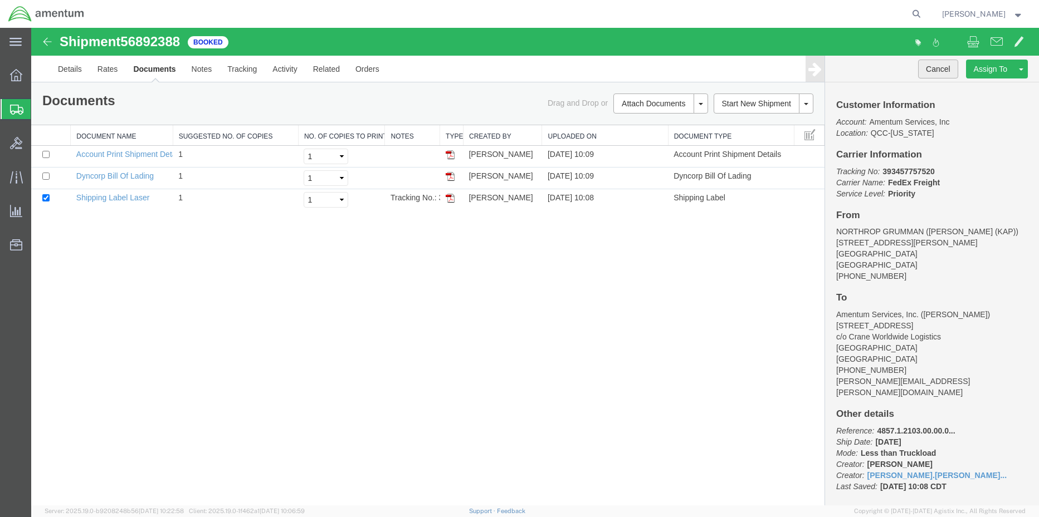
click at [933, 72] on button "Cancel" at bounding box center [938, 69] width 40 height 19
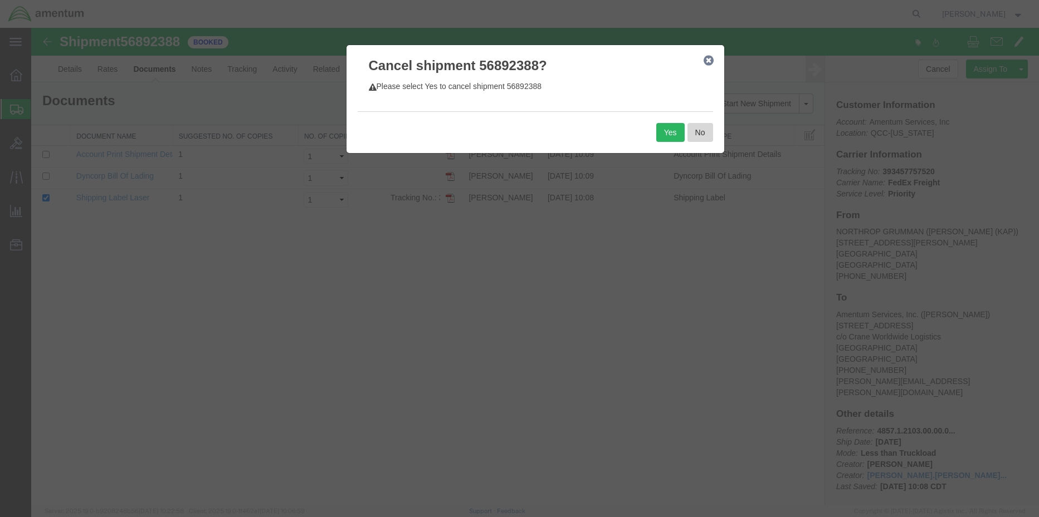
click at [710, 132] on button "No" at bounding box center [700, 132] width 26 height 19
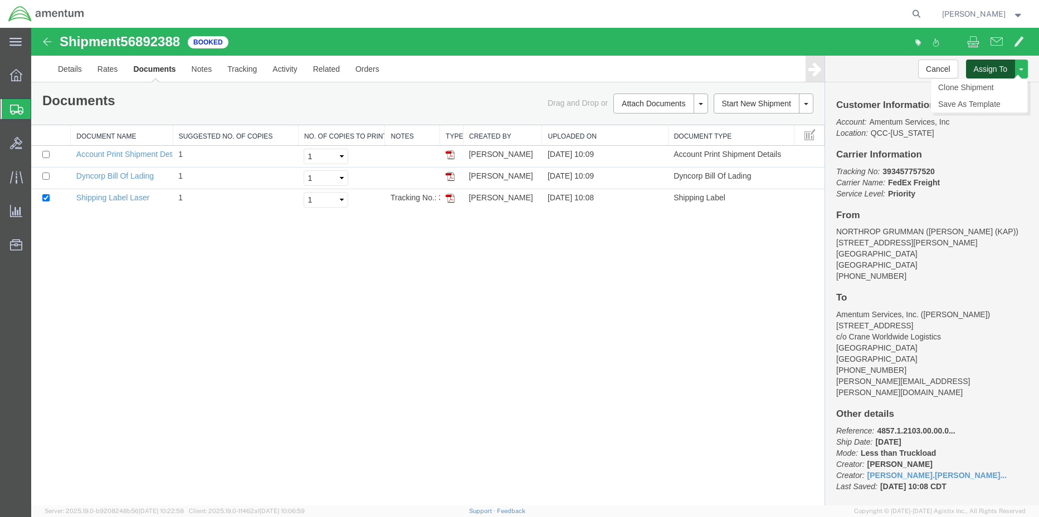
click at [995, 77] on button "Assign To" at bounding box center [990, 69] width 49 height 19
click at [998, 78] on div at bounding box center [535, 267] width 1008 height 478
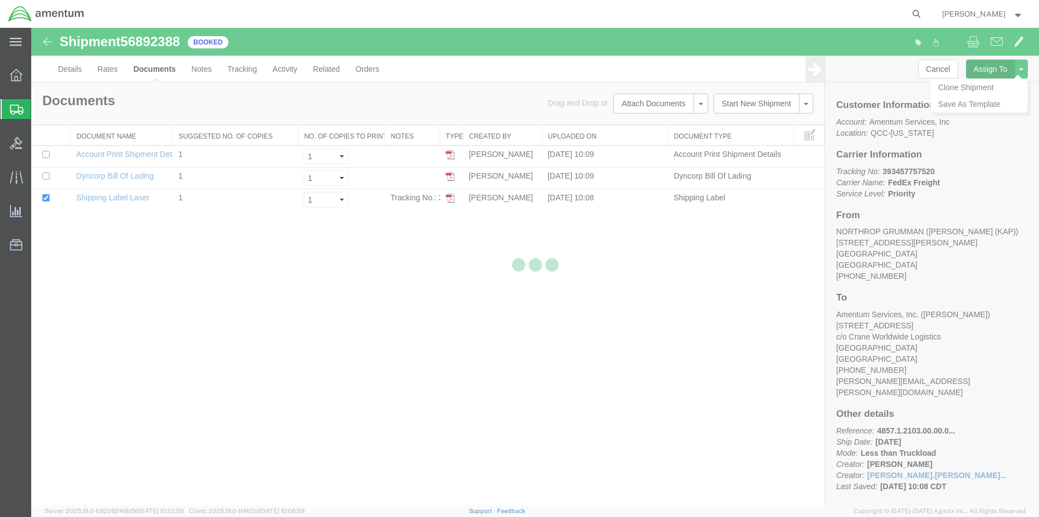
select select
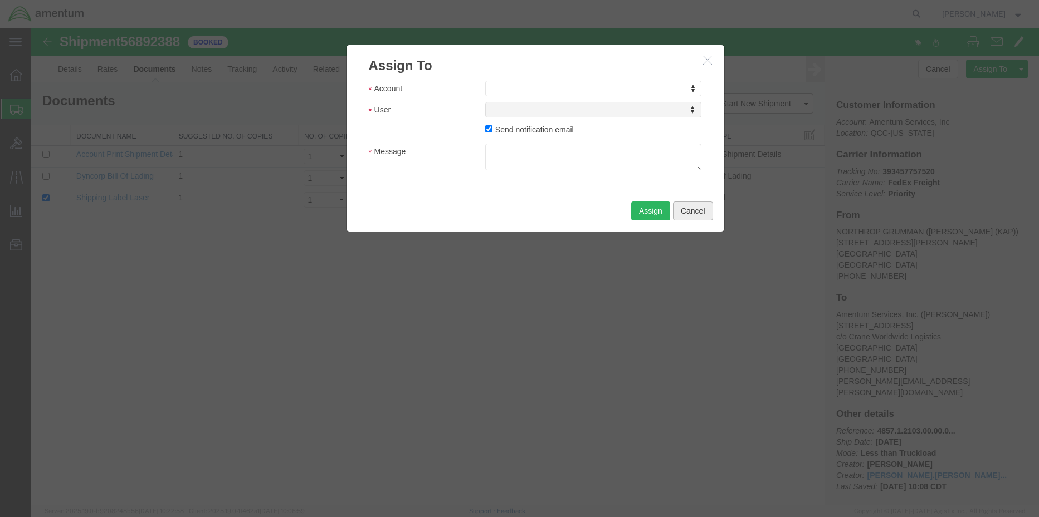
click at [693, 211] on button "Cancel" at bounding box center [693, 211] width 40 height 19
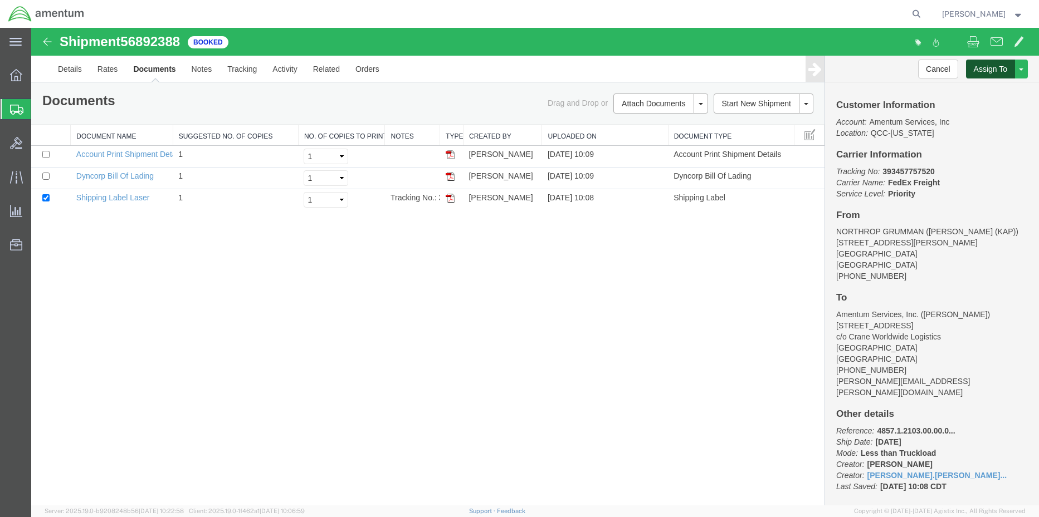
click at [994, 69] on button "Assign To" at bounding box center [990, 69] width 49 height 19
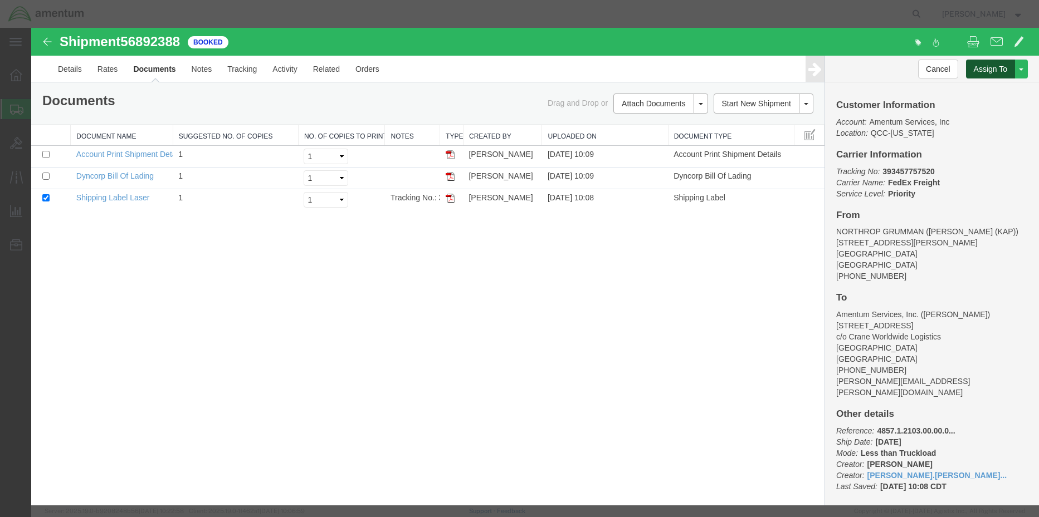
select select
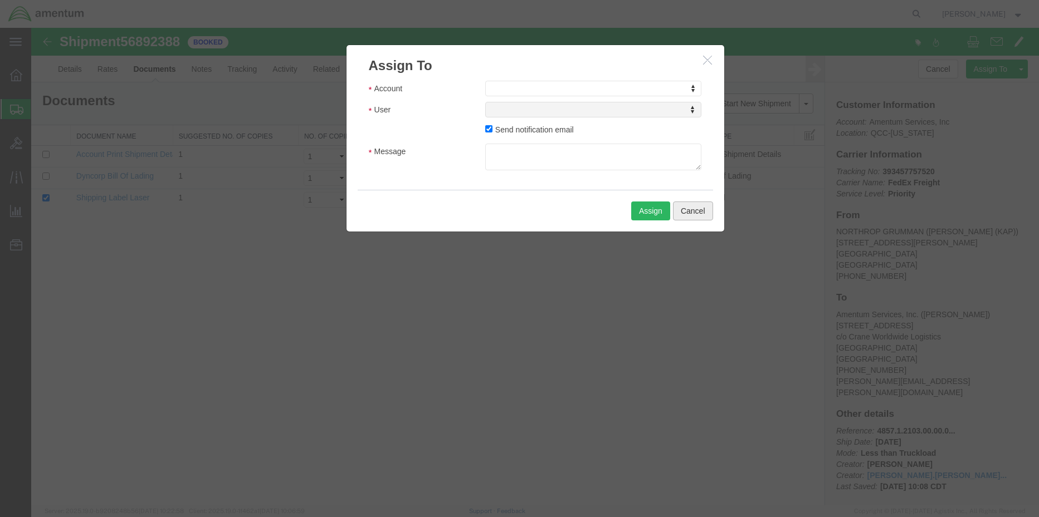
click at [701, 209] on button "Cancel" at bounding box center [693, 211] width 40 height 19
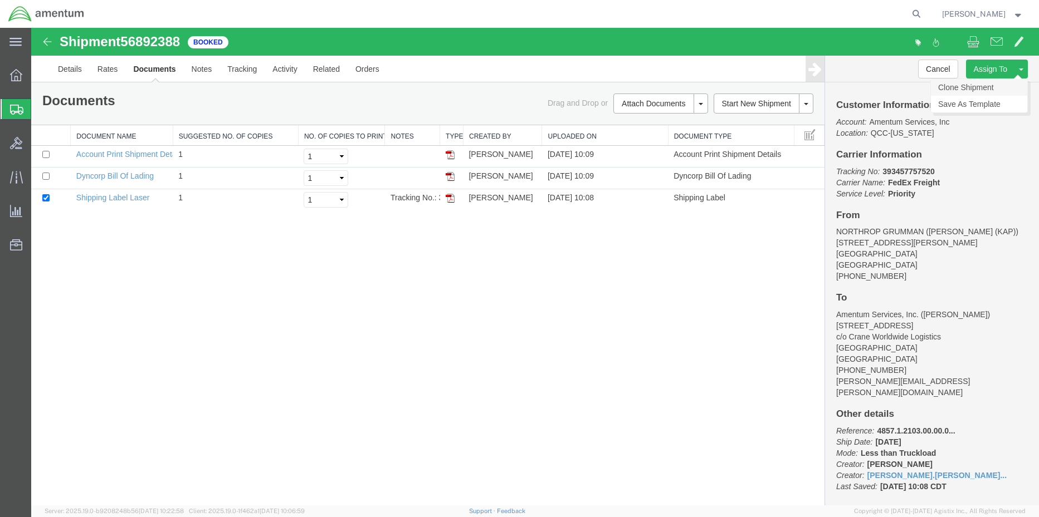
click at [984, 87] on link "Clone Shipment" at bounding box center [979, 87] width 96 height 17
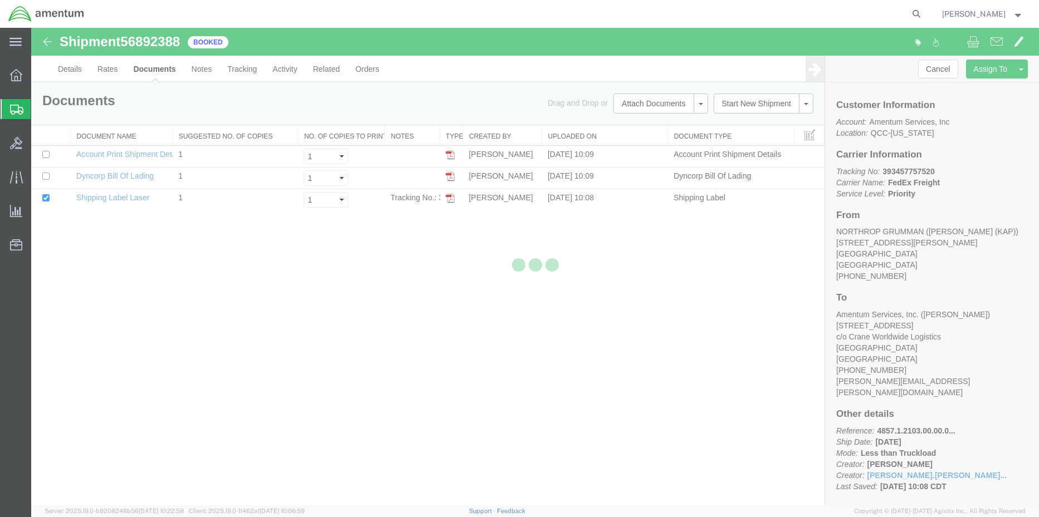
select select "42668"
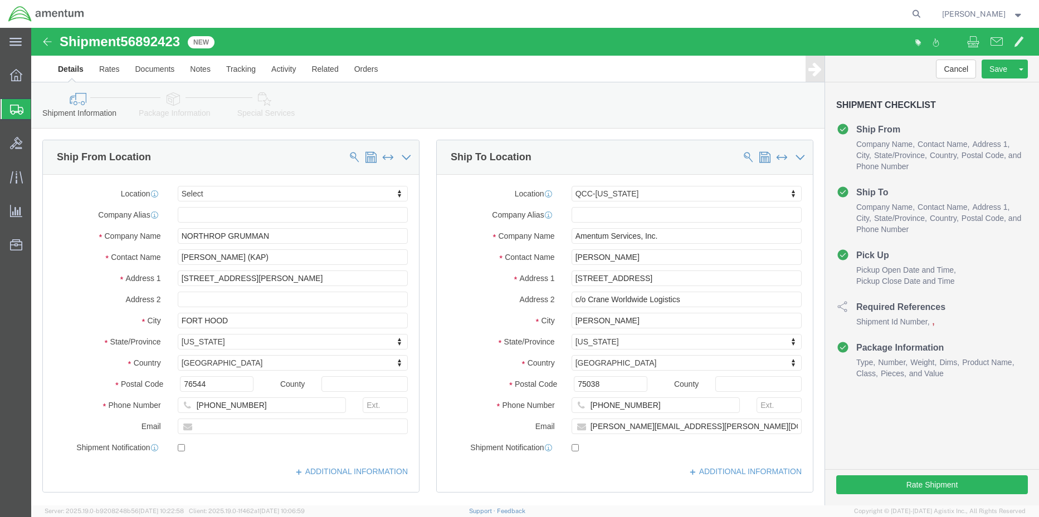
click icon
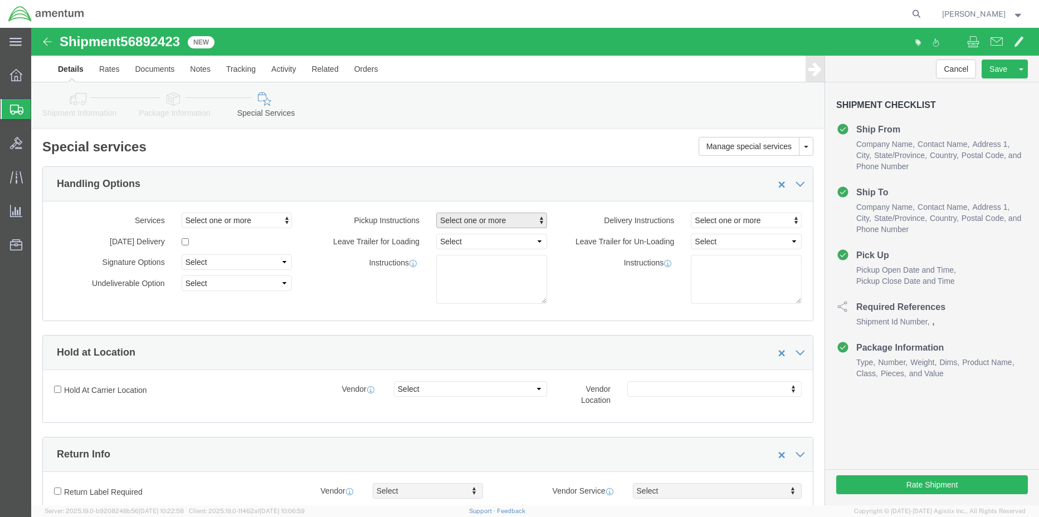
click span "Select one or more"
click link "Lift Gate"
select select "PICKUP_LIFT_GATE"
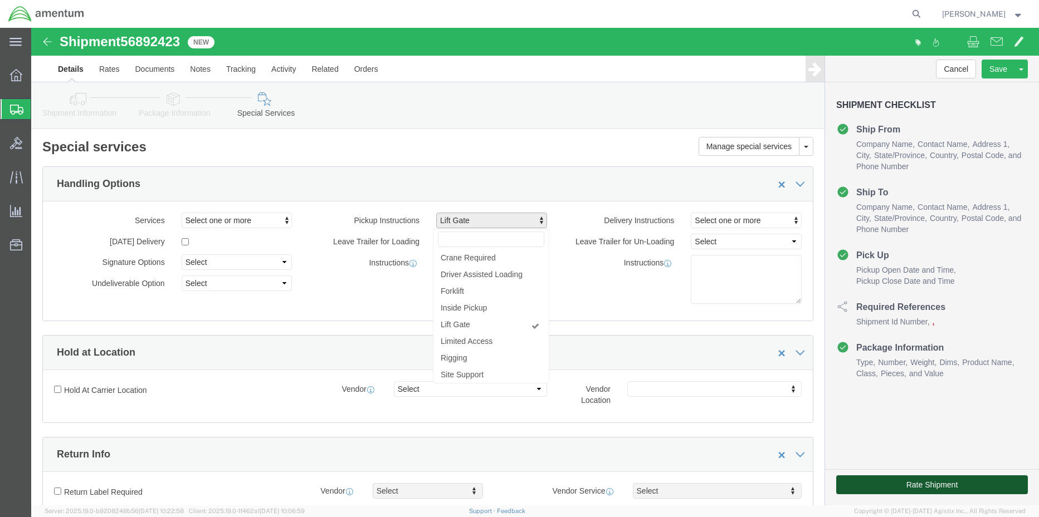
click button "Rate Shipment"
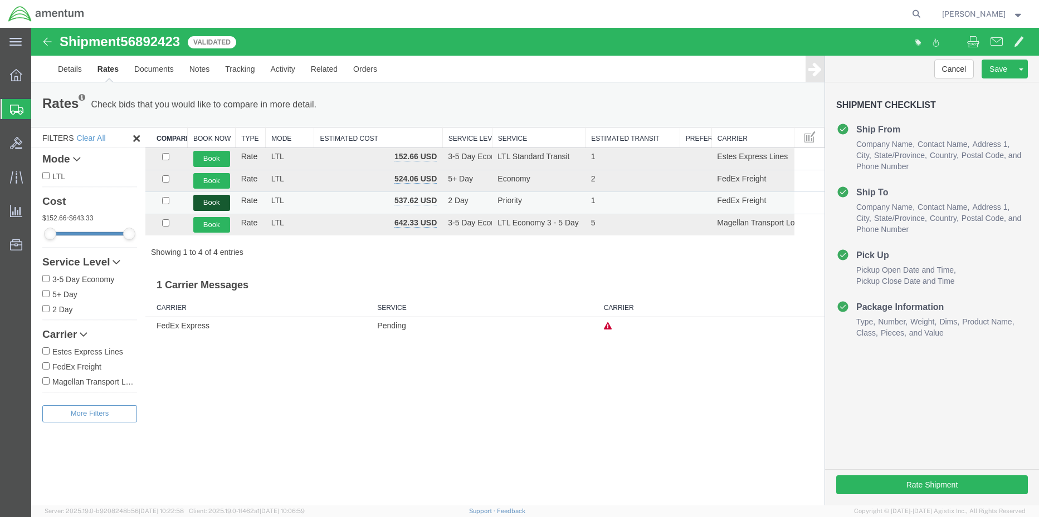
click at [202, 206] on button "Book" at bounding box center [211, 203] width 37 height 16
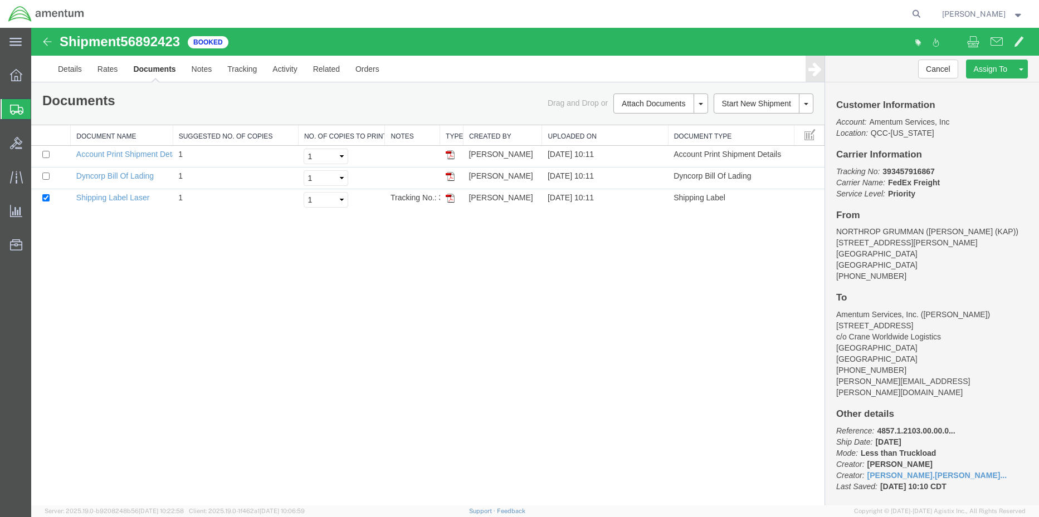
click at [157, 38] on span "56892423" at bounding box center [150, 41] width 60 height 15
copy span "56892423"
click at [447, 198] on img at bounding box center [450, 198] width 9 height 9
click at [451, 175] on img at bounding box center [450, 176] width 9 height 9
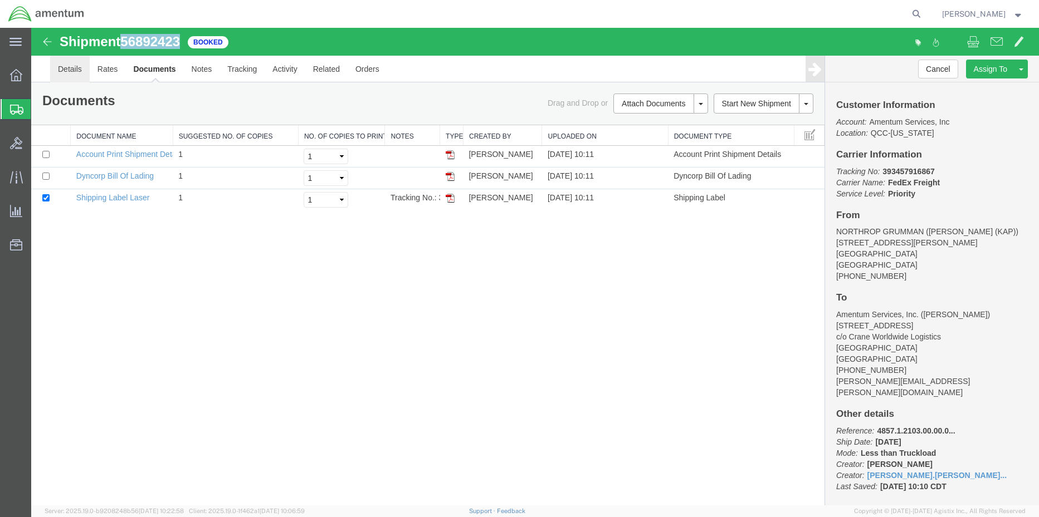
click at [67, 65] on link "Details" at bounding box center [70, 69] width 40 height 27
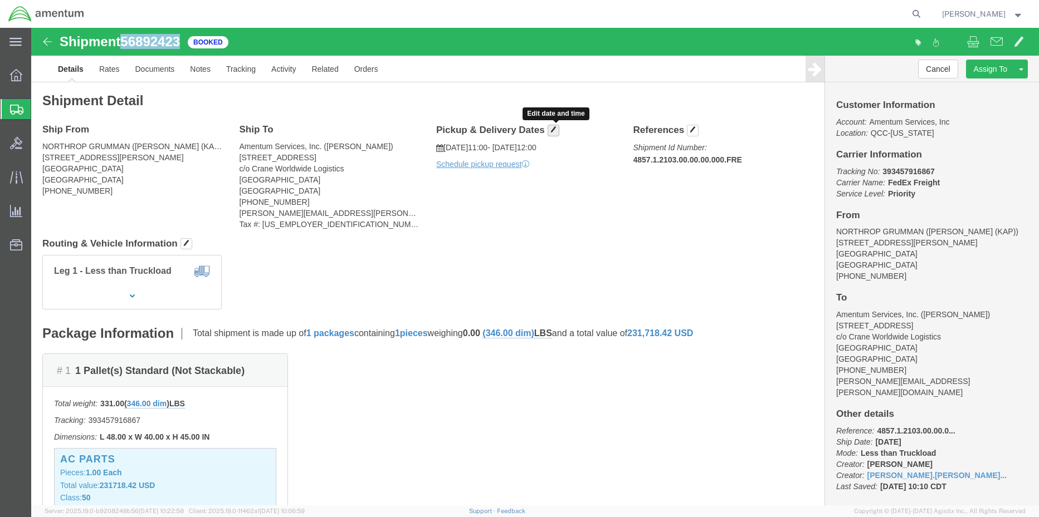
click span "button"
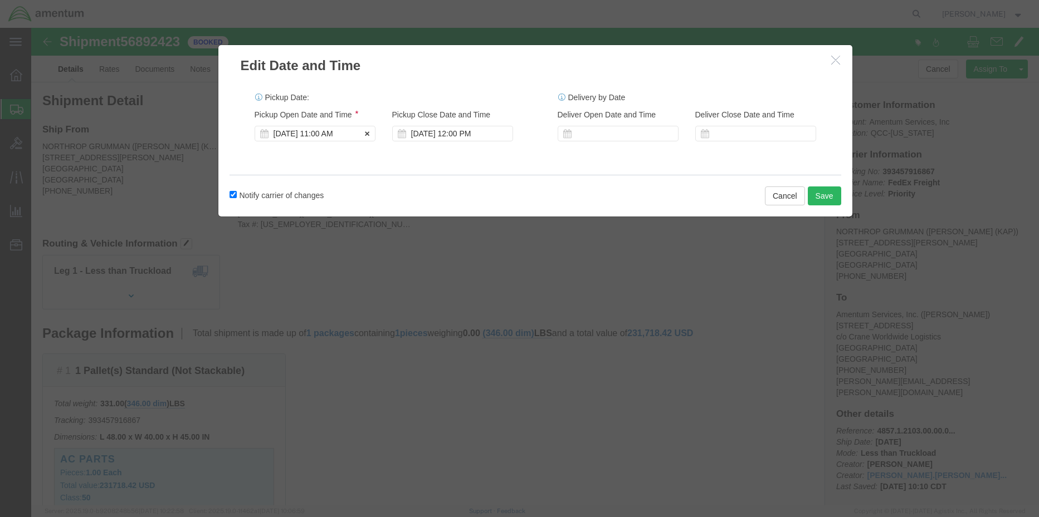
click div "[DATE] 11:00 AM"
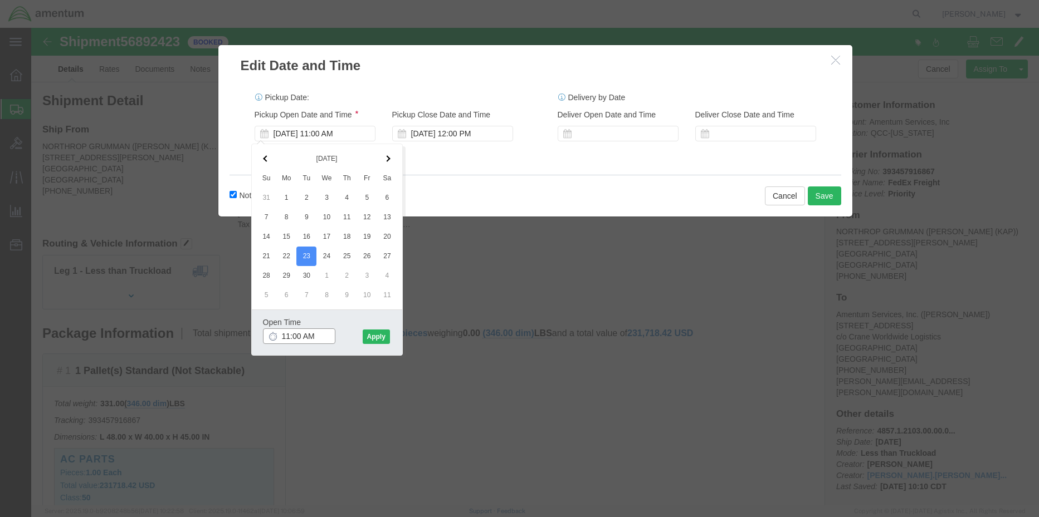
drag, startPoint x: 287, startPoint y: 310, endPoint x: 209, endPoint y: 310, distance: 78.0
click div "Edit Date and Time Pickup Date: Pickup Start Date Pickup Start Time Pickup Open…"
type input "M"
drag, startPoint x: 282, startPoint y: 306, endPoint x: 212, endPoint y: 309, distance: 70.8
click div "Edit Date and Time Pickup Date: Pickup Start Date Pickup Start Time Pickup Open…"
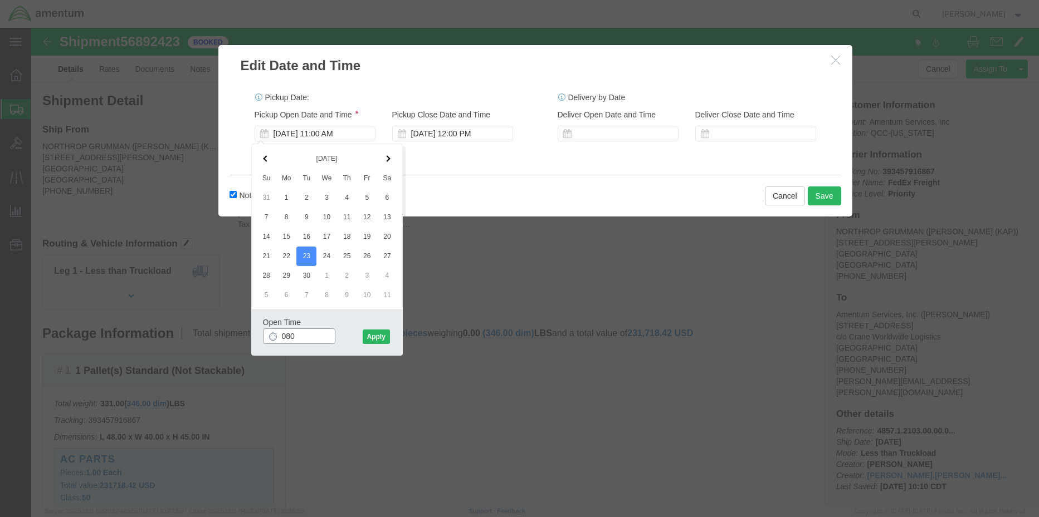
type input "0800"
click button "Apply"
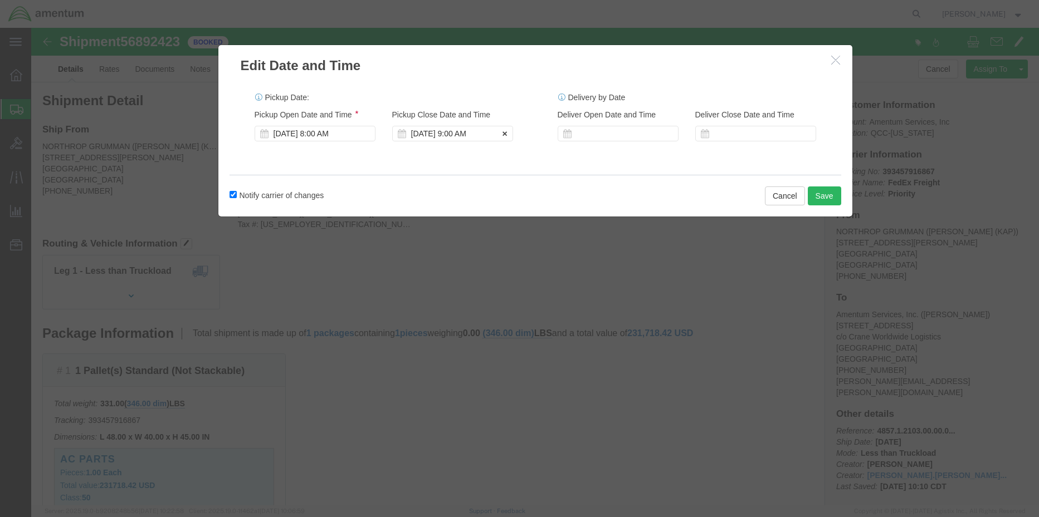
click div "[DATE] 9:00 AM"
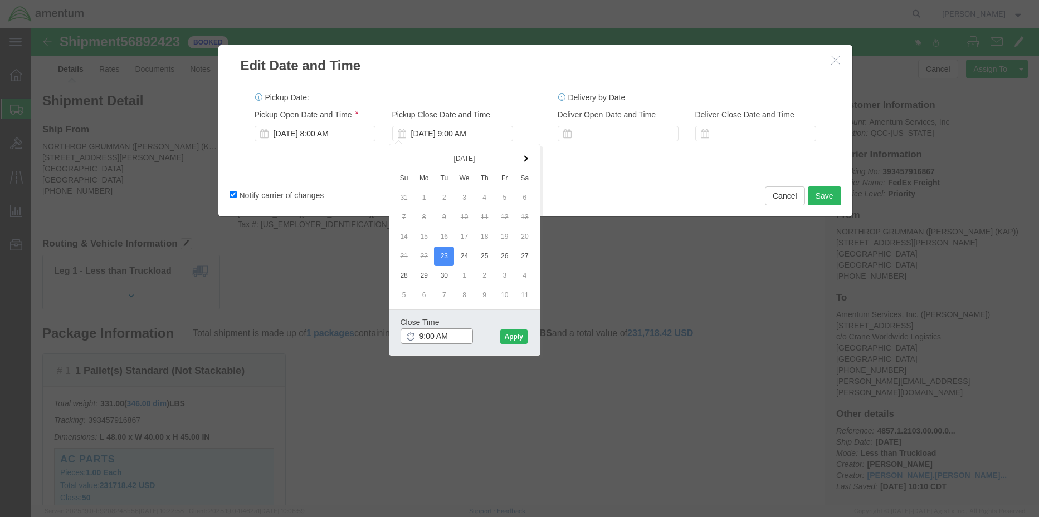
drag, startPoint x: 388, startPoint y: 307, endPoint x: 379, endPoint y: 307, distance: 8.9
click div "9:00 AM"
type input "3:30 PM"
click button "Apply"
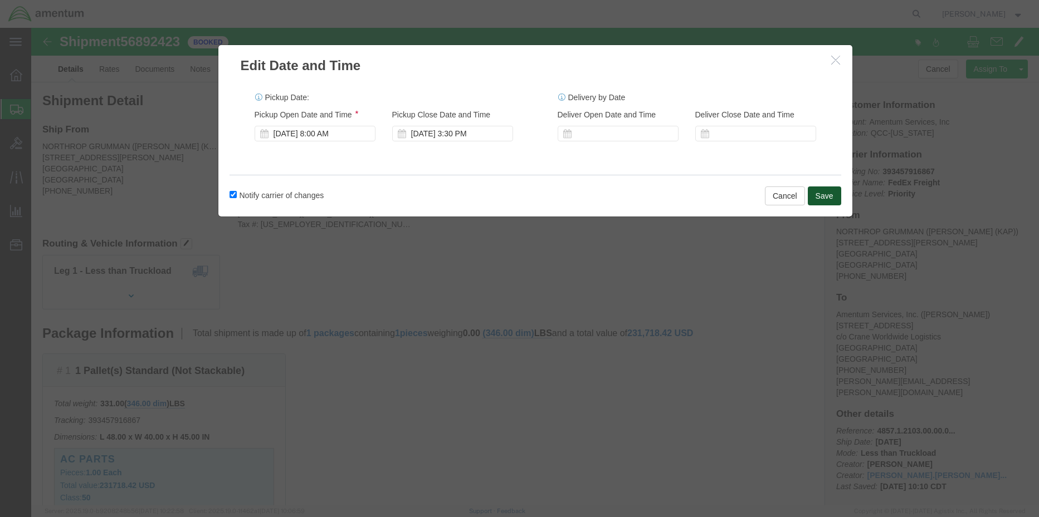
click button "Save"
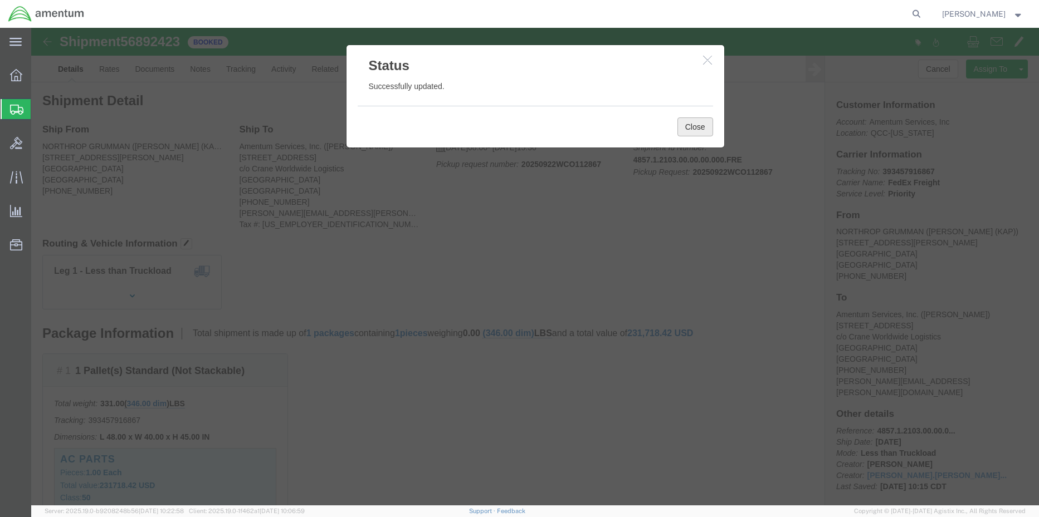
click button "Close"
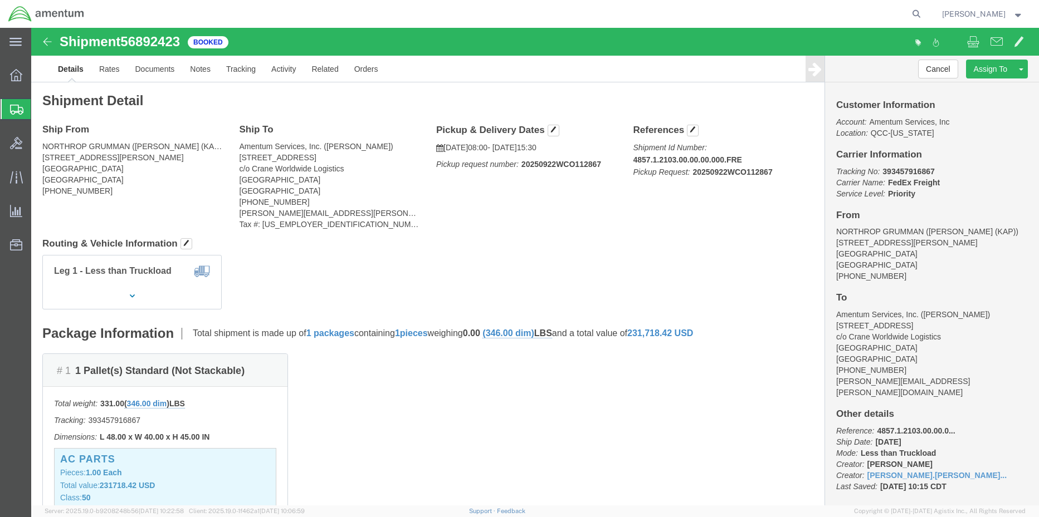
click b "20250922WCO112867"
copy b "20250922WCO112867"
click at [0, 0] on span "Shipment Manager" at bounding box center [0, 0] width 0 height 0
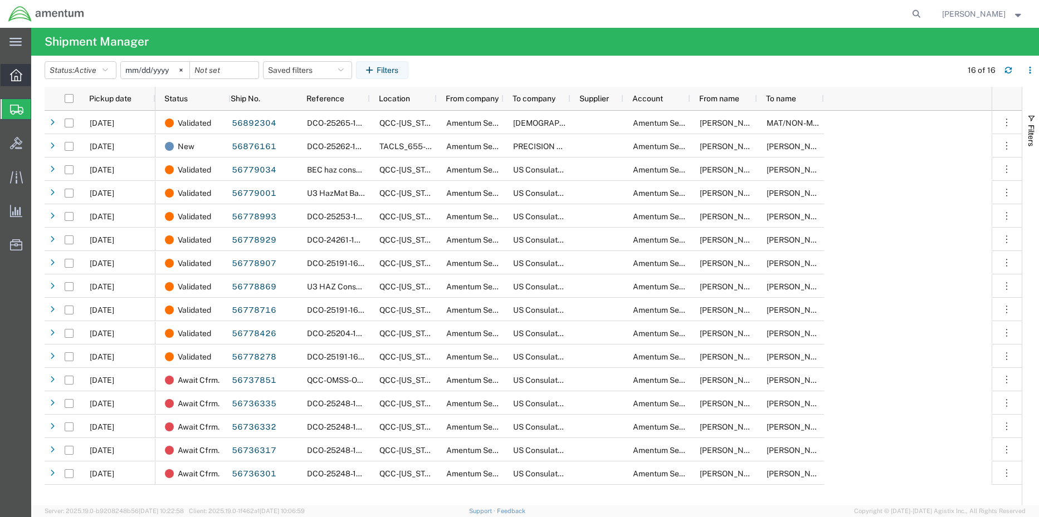
click at [20, 75] on icon at bounding box center [16, 75] width 12 height 12
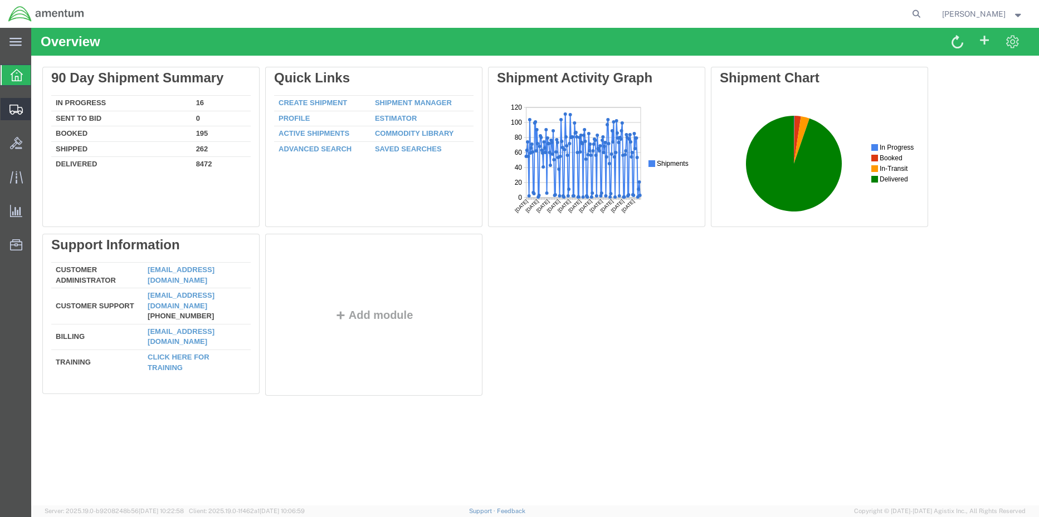
click at [0, 0] on span "Shipment Manager" at bounding box center [0, 0] width 0 height 0
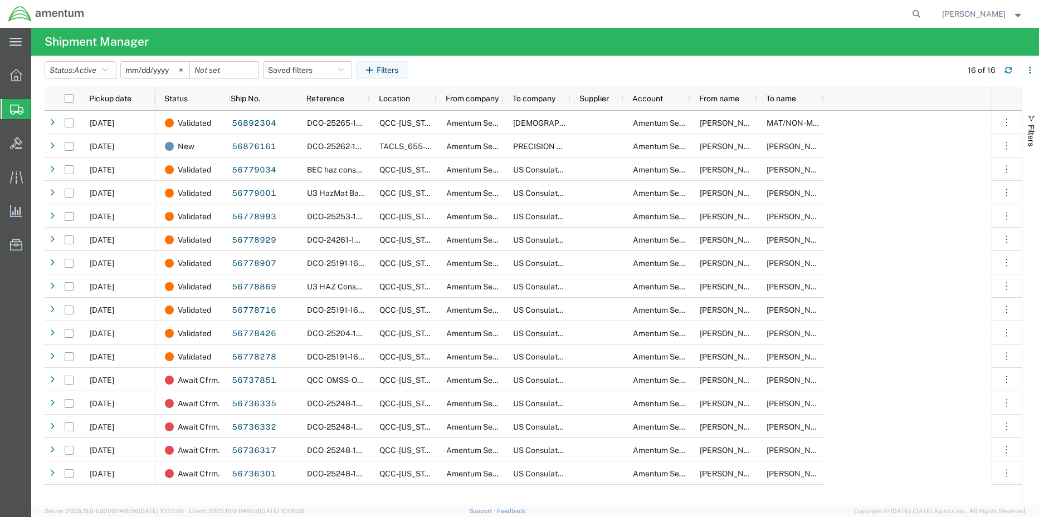
click at [0, 0] on span "Create Shipment" at bounding box center [0, 0] width 0 height 0
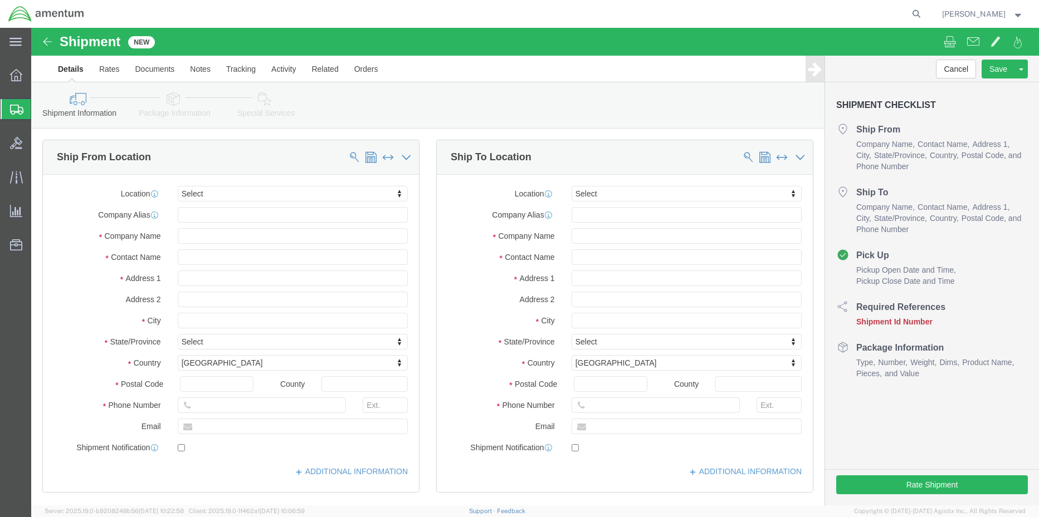
select select
click input "text"
type input "n"
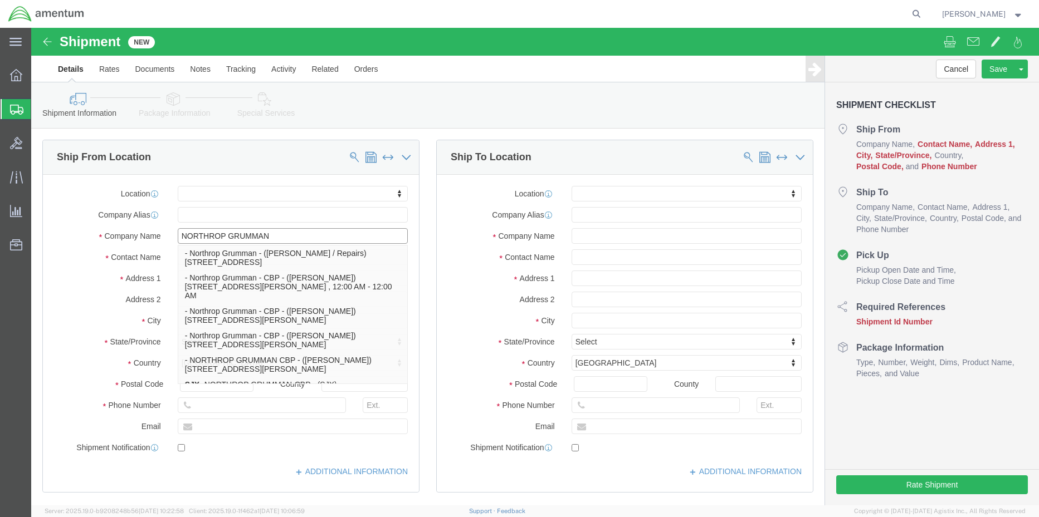
type input "NORTHROP GRUMMAN"
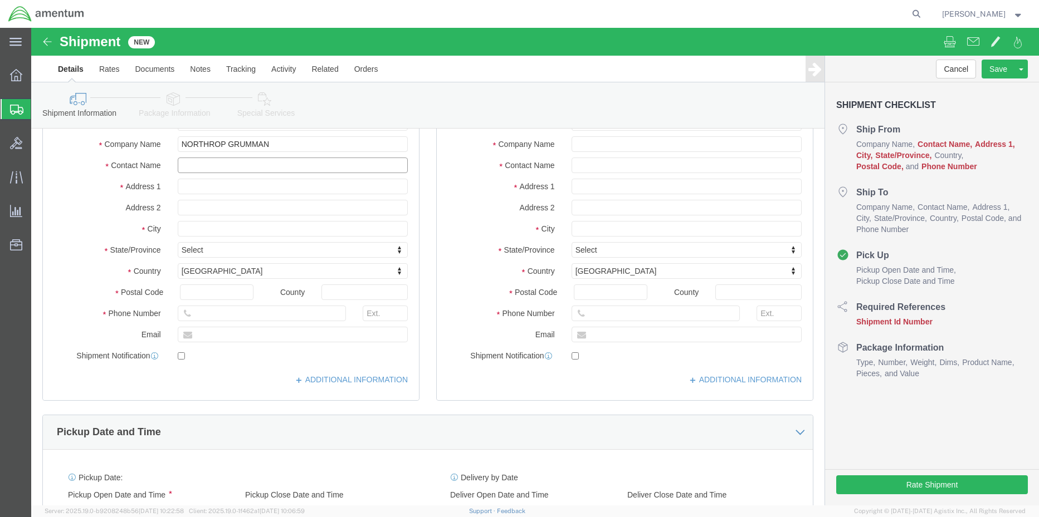
scroll to position [111, 0]
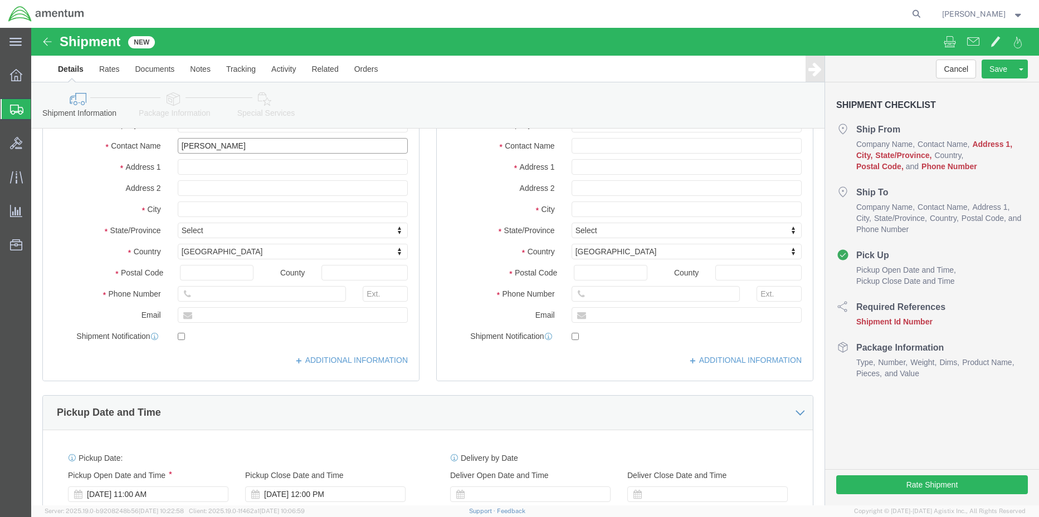
type input "[PERSON_NAME]"
type input "[STREET_ADDRESS]"
type input "B"
type input "[STREET_ADDRESS]"
type input "[GEOGRAPHIC_DATA]"
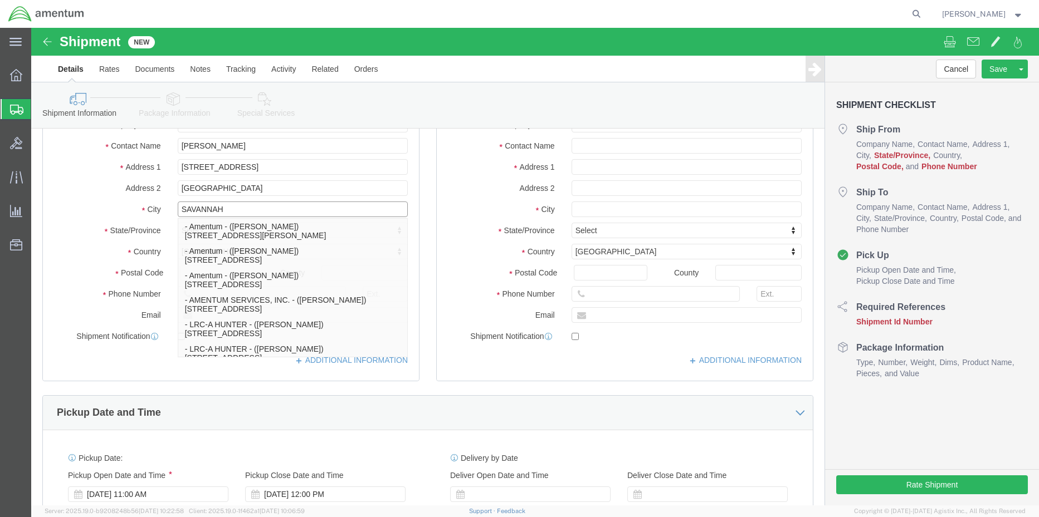
type input "SAVANNAH"
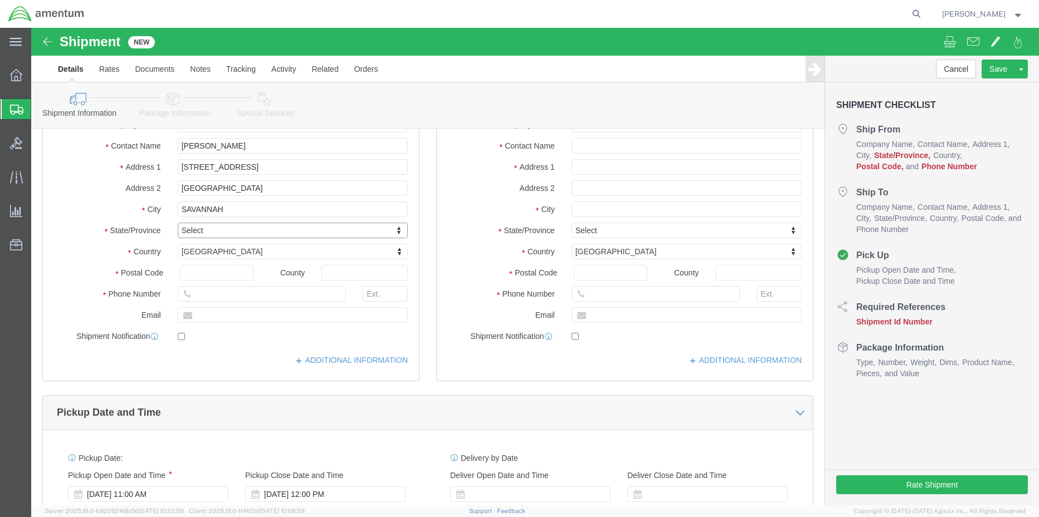
type input "G"
type input "GE"
type input "31409"
type input "9123239362"
click input "text"
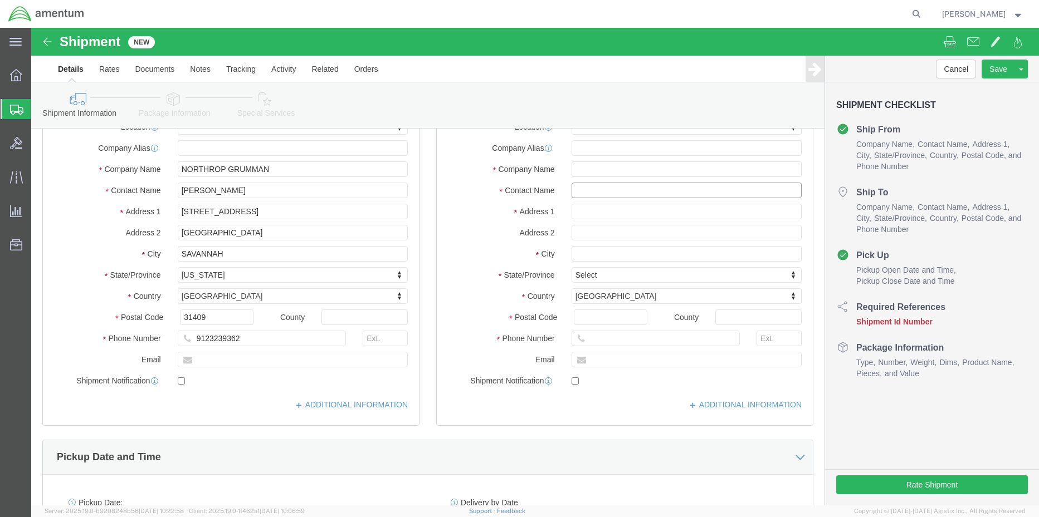
scroll to position [0, 0]
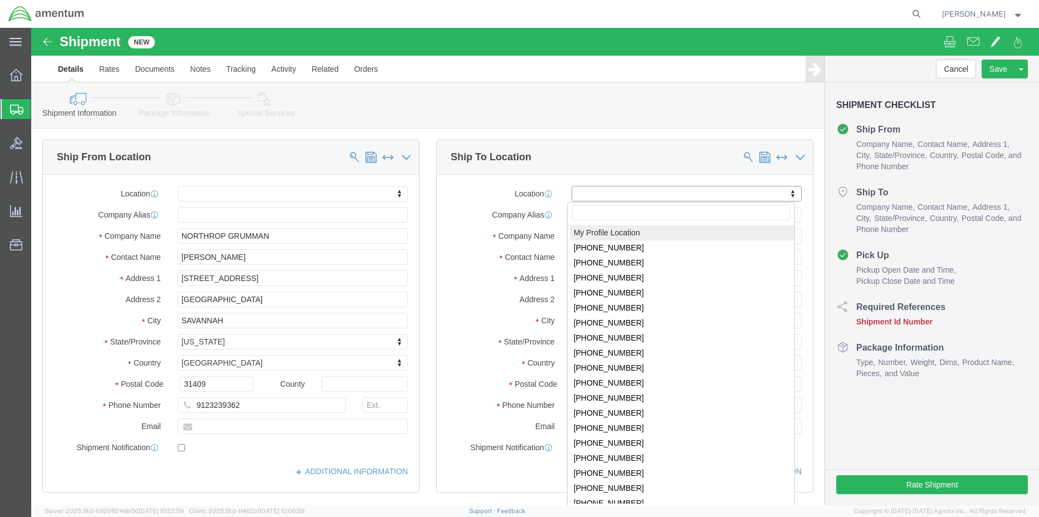
select select "MYPROFILE"
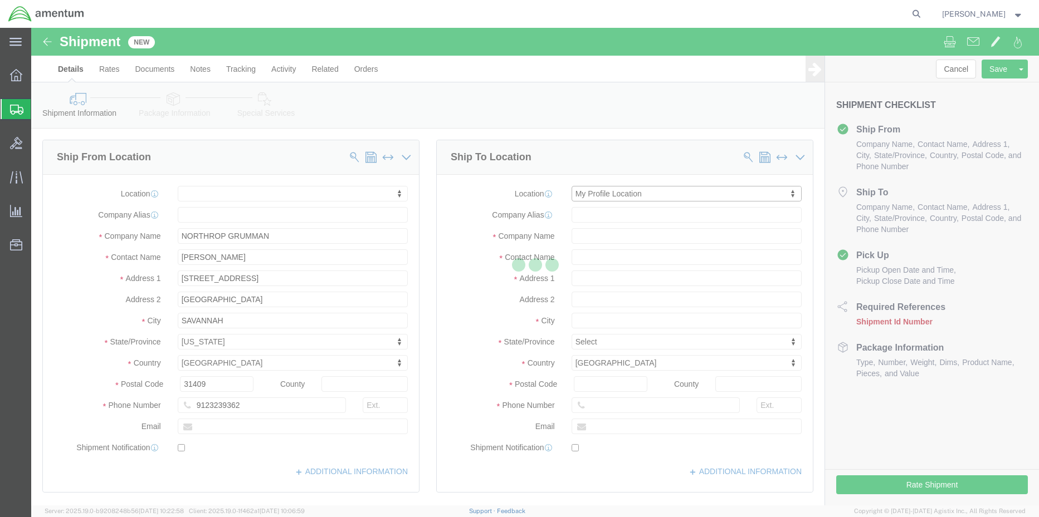
select select "[GEOGRAPHIC_DATA]"
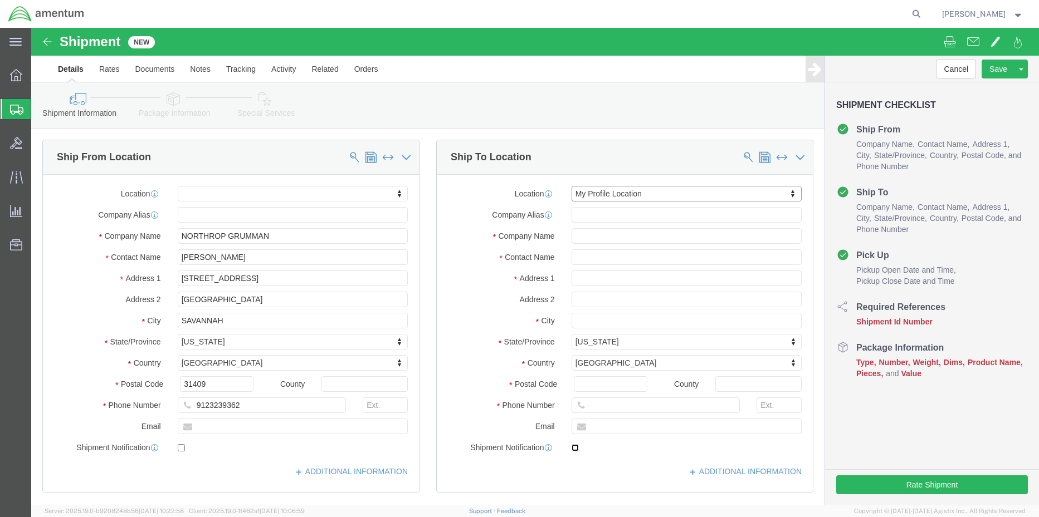
click input "checkbox"
checkbox input "false"
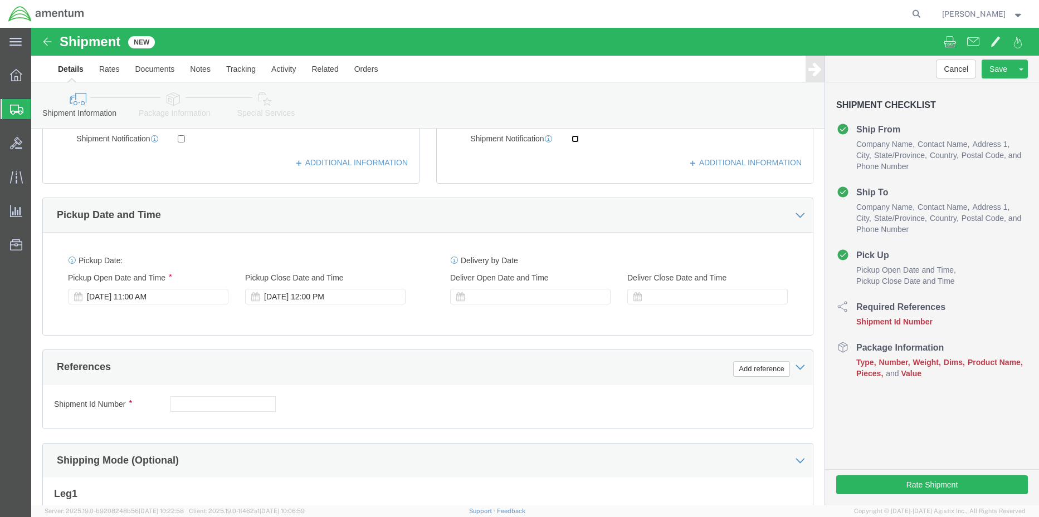
scroll to position [390, 0]
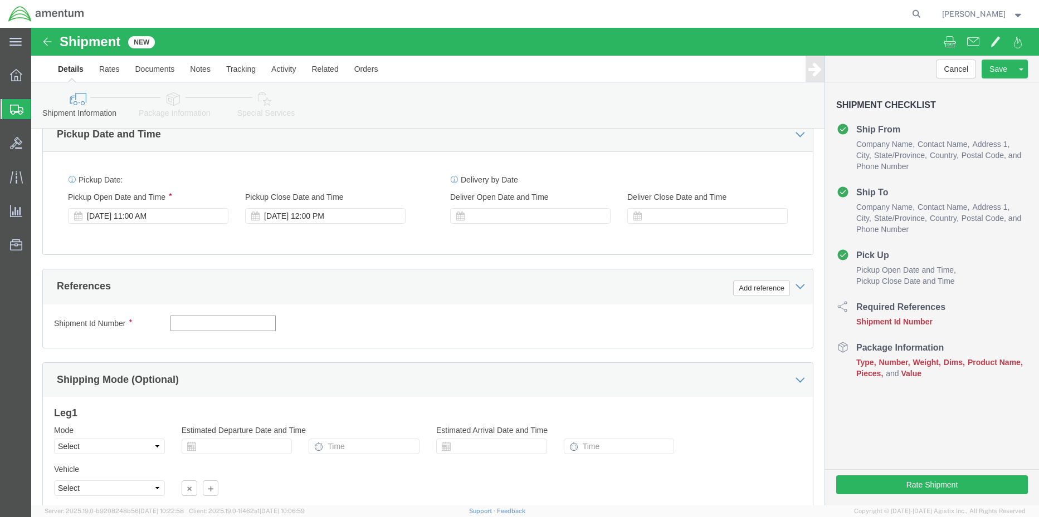
click input "text"
type input "4857.1.2103.00.00.00.000.FRE"
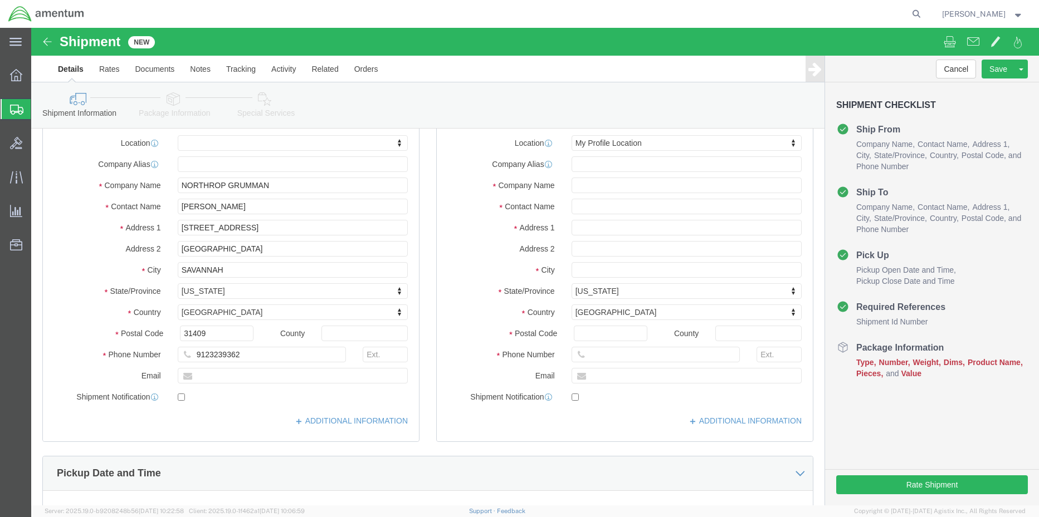
scroll to position [0, 0]
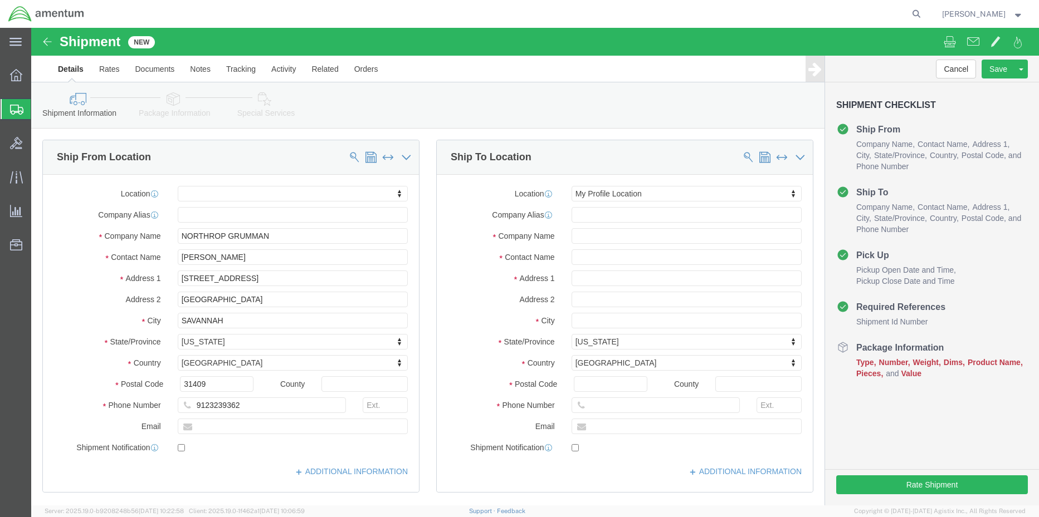
click icon
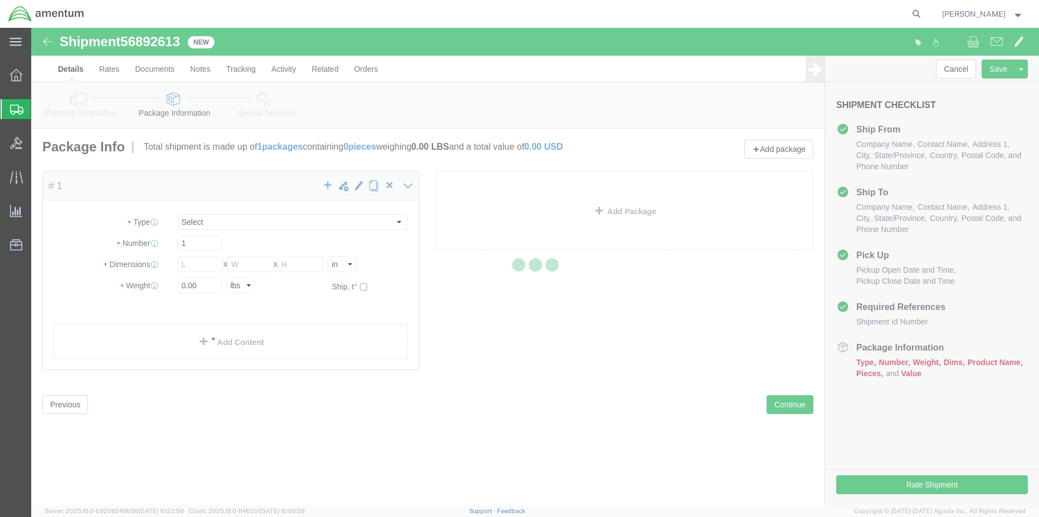
select select "CBOX"
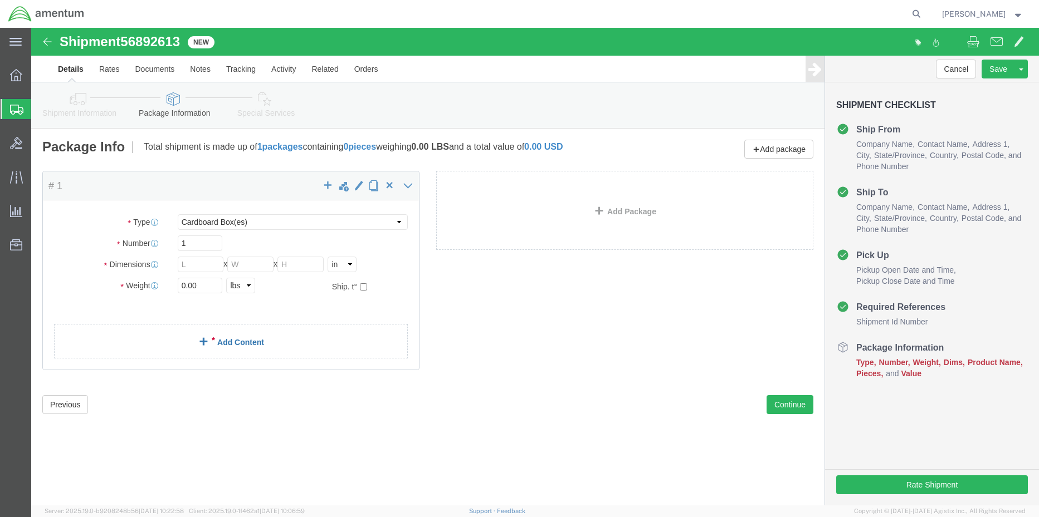
click link "Add Content"
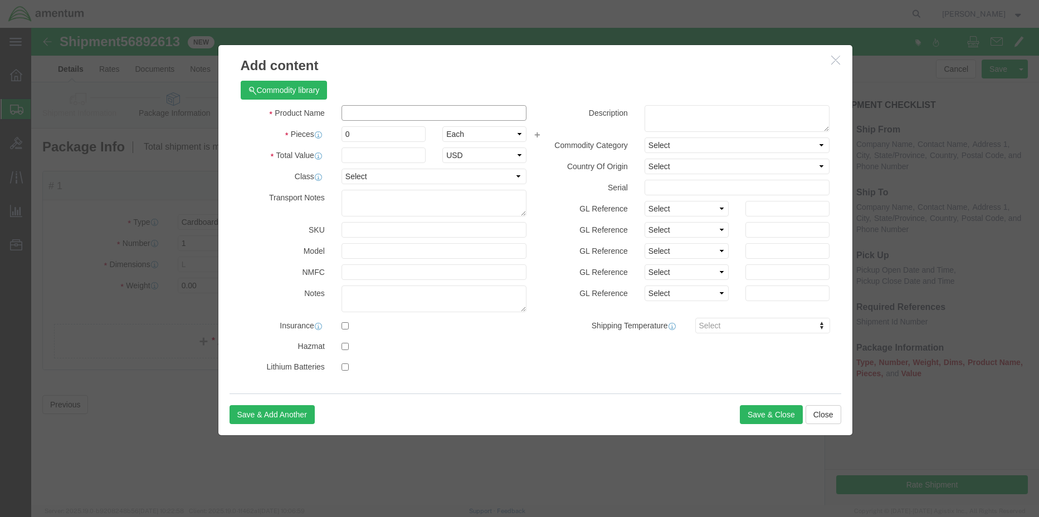
click input "text"
type input "ac parts"
click input "0"
drag, startPoint x: 330, startPoint y: 106, endPoint x: 297, endPoint y: 104, distance: 32.4
click div "Pieces 0 Select Bag Barrels 100Board Feet Bottle Box Blister Pack Carats Can Ca…"
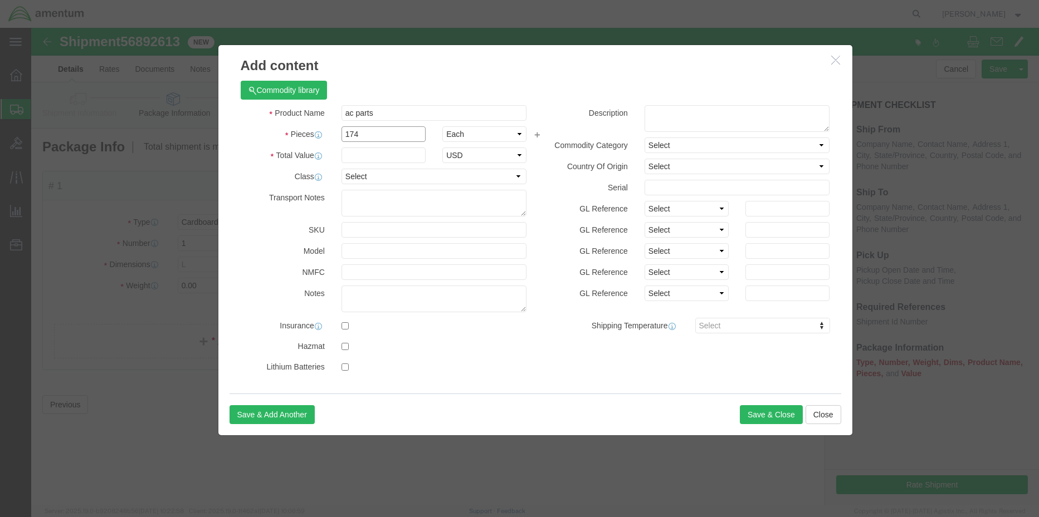
drag, startPoint x: 343, startPoint y: 103, endPoint x: 273, endPoint y: 104, distance: 69.1
click div "Pieces 174 Select Bag Barrels 100Board Feet Bottle Box Blister Pack Carats Can …"
type input "17"
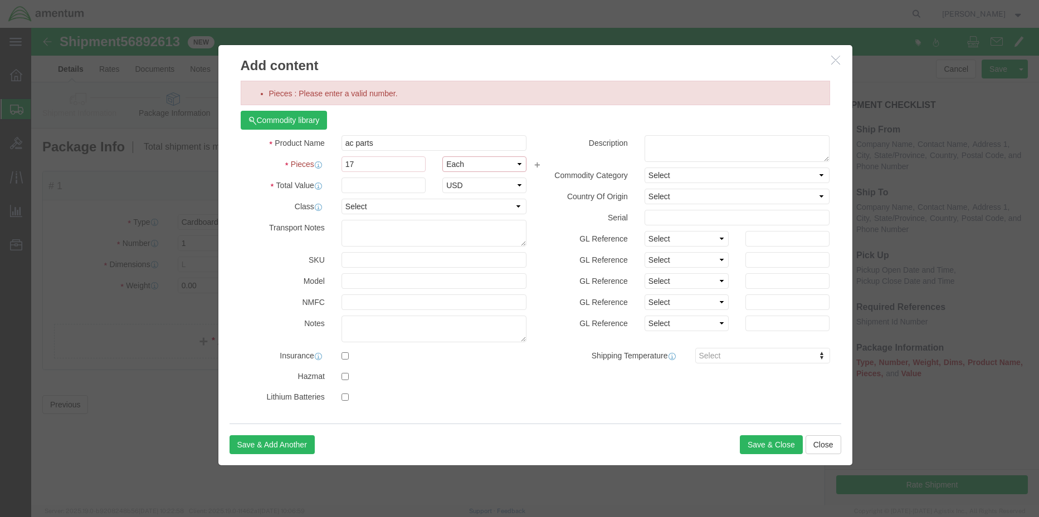
click select "Select Bag Barrels 100Board Feet Bottle Box Blister Pack Carats Can Capsule Car…"
click label
click input "checkbox"
checkbox input "true"
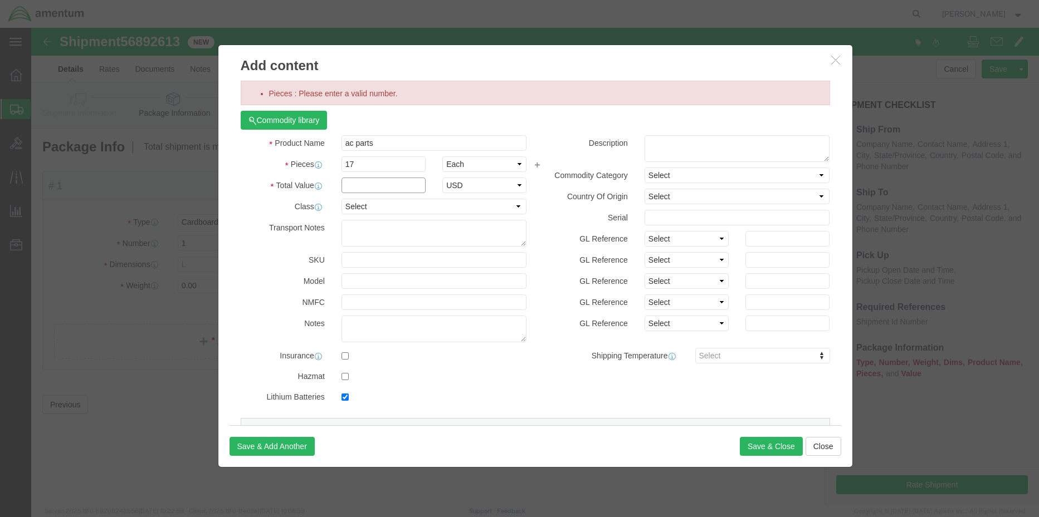
click input "text"
type input "102290.43"
select select "USD"
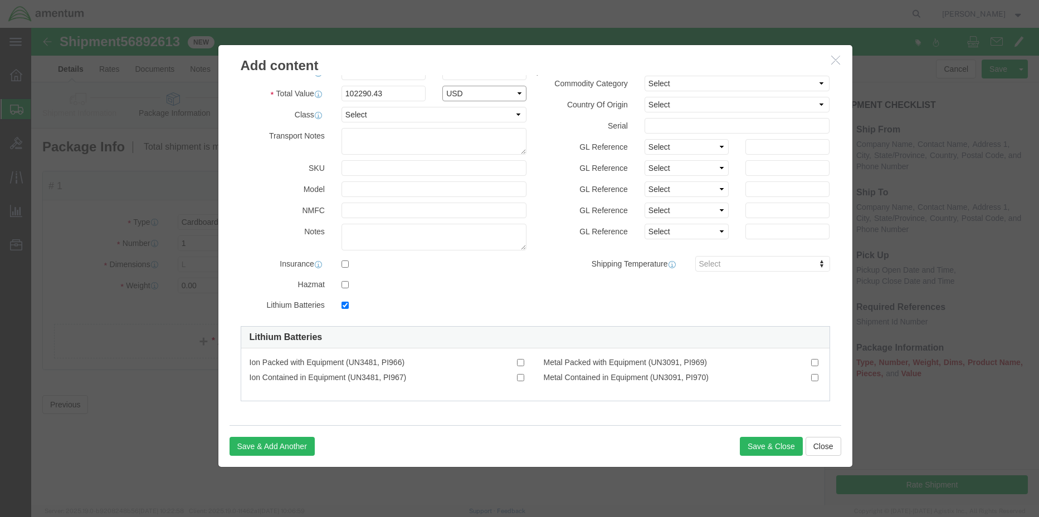
scroll to position [93, 0]
click input "checkbox"
checkbox input "false"
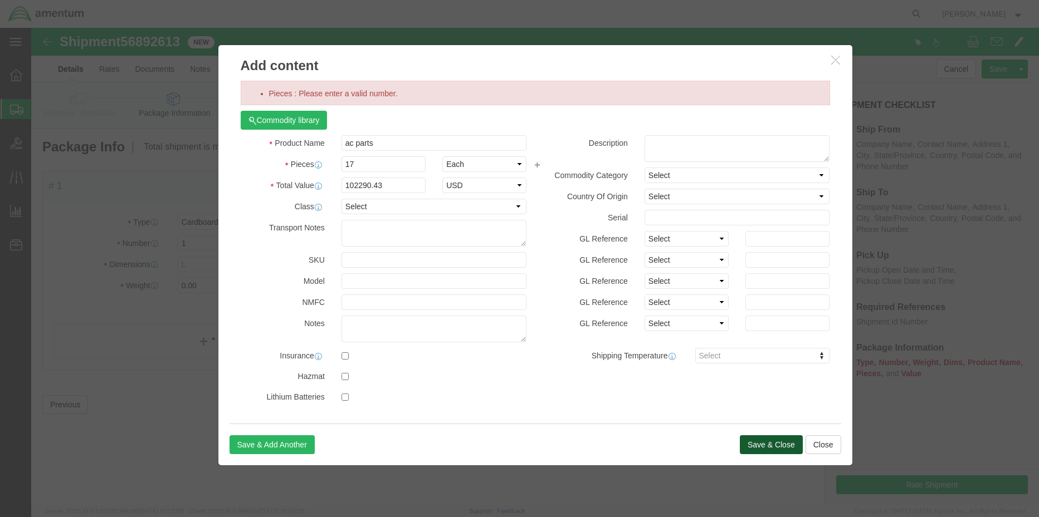
click button "Save & Close"
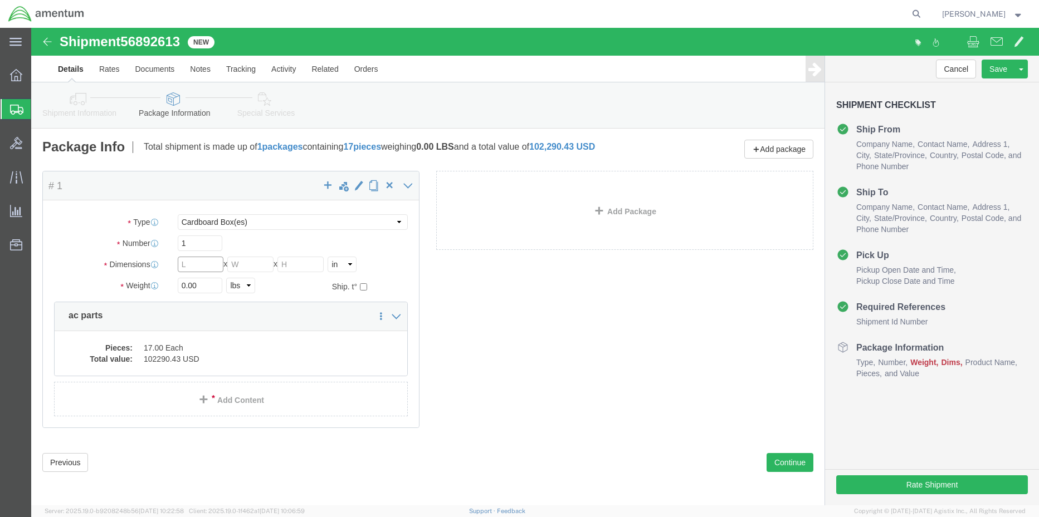
drag, startPoint x: 164, startPoint y: 246, endPoint x: 154, endPoint y: 246, distance: 10.6
click input "text"
type input "48"
type input "40"
type input "45"
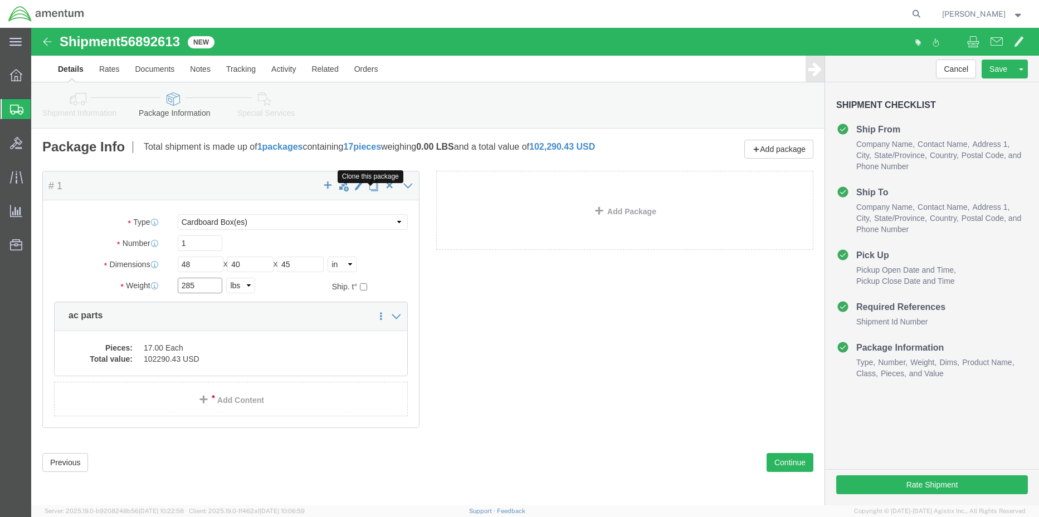
type input "285"
click span "button"
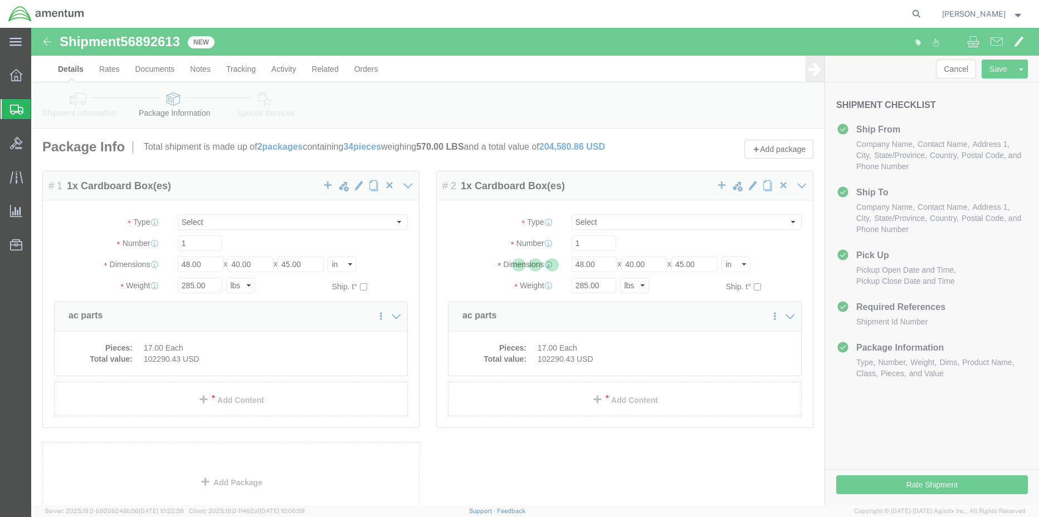
select select "CBOX"
click at [372, 193] on div at bounding box center [535, 267] width 1008 height 478
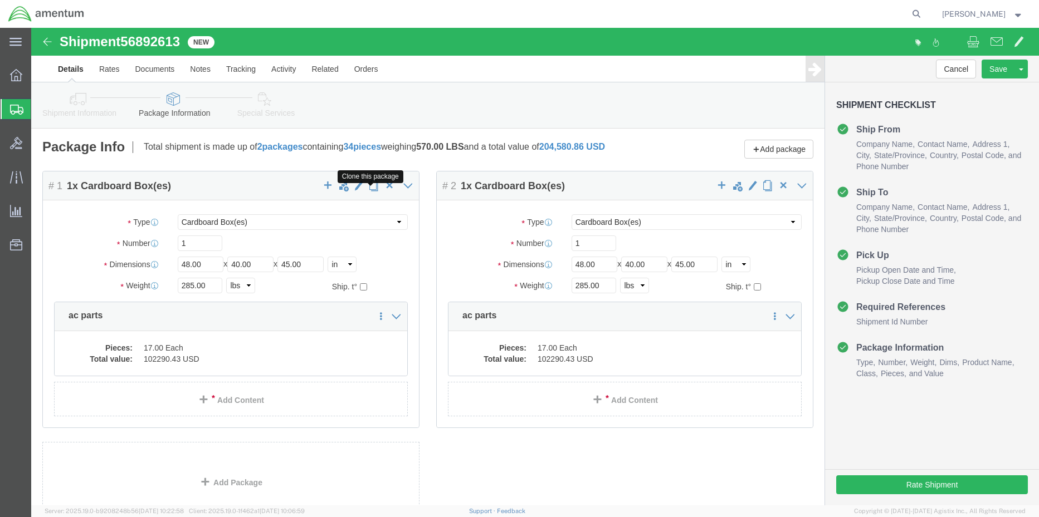
click span "button"
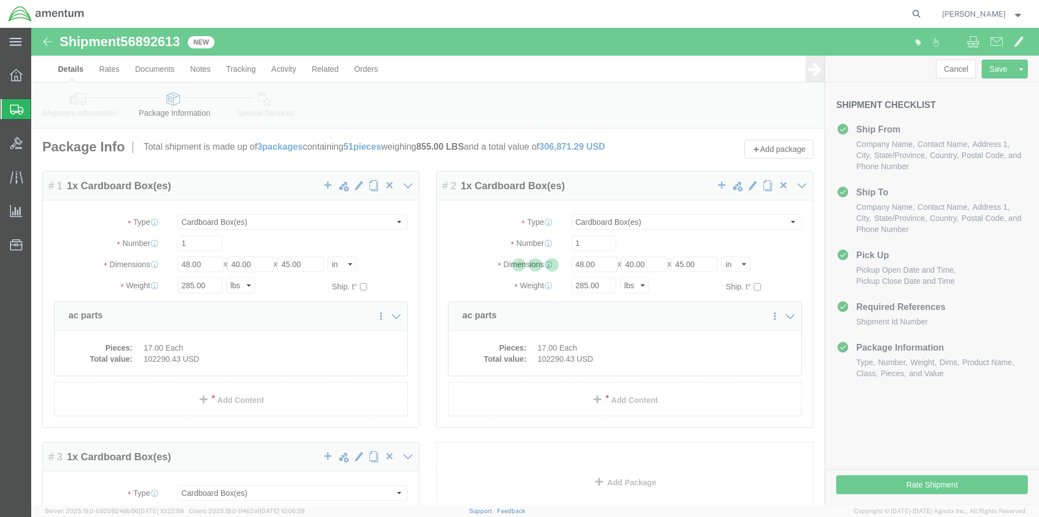
select select "CBOX"
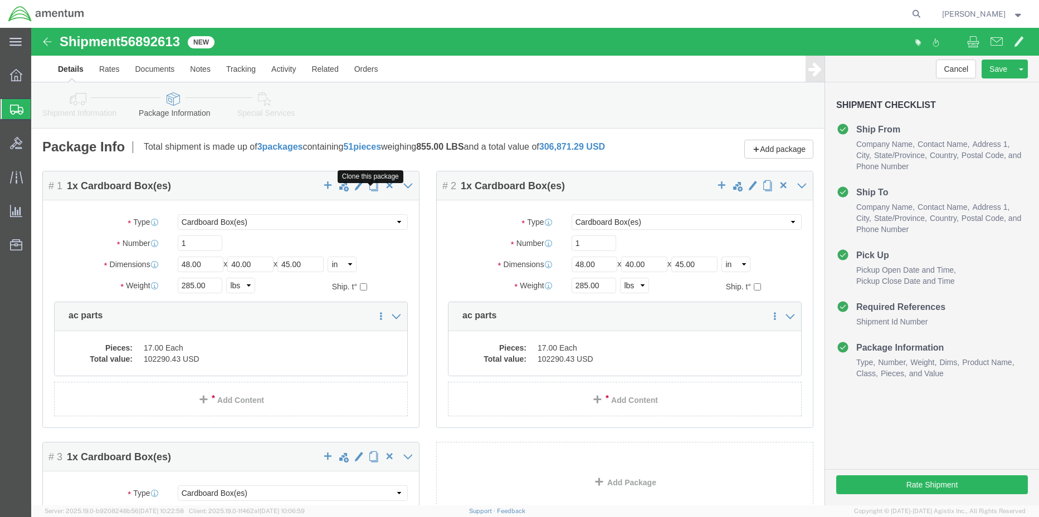
click span "button"
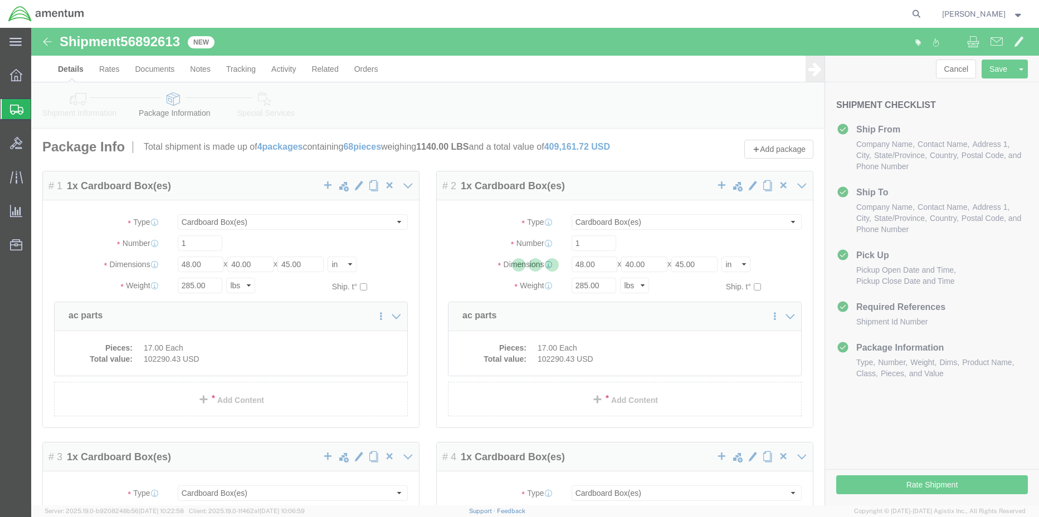
select select "CBOX"
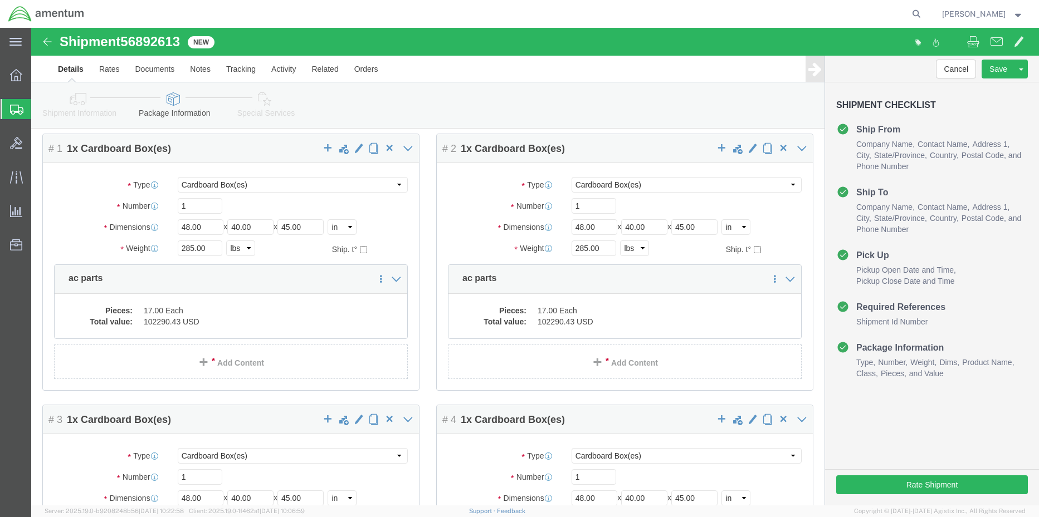
scroll to position [56, 0]
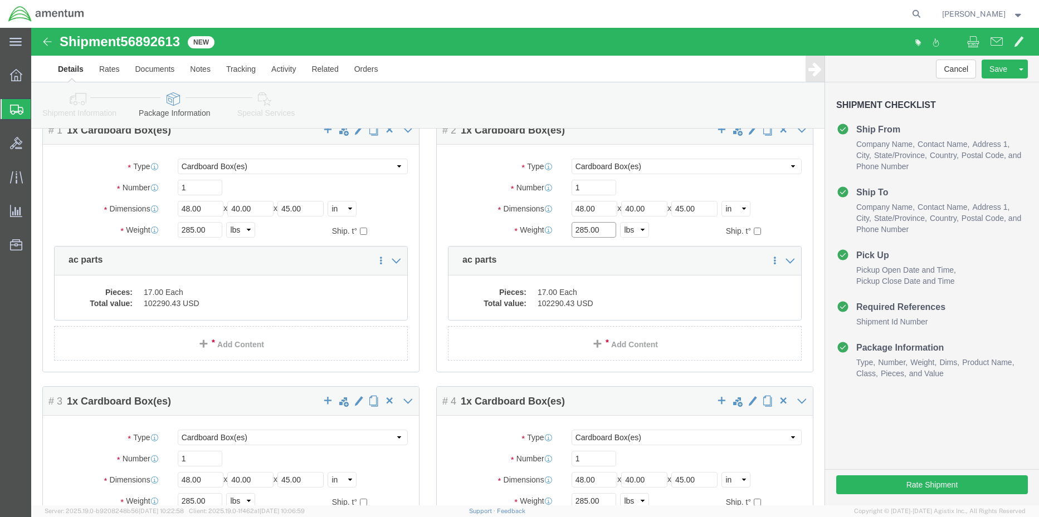
drag, startPoint x: 568, startPoint y: 214, endPoint x: 471, endPoint y: 208, distance: 96.6
click div "Weight 285.00 Select kgs lbs Ship. t°"
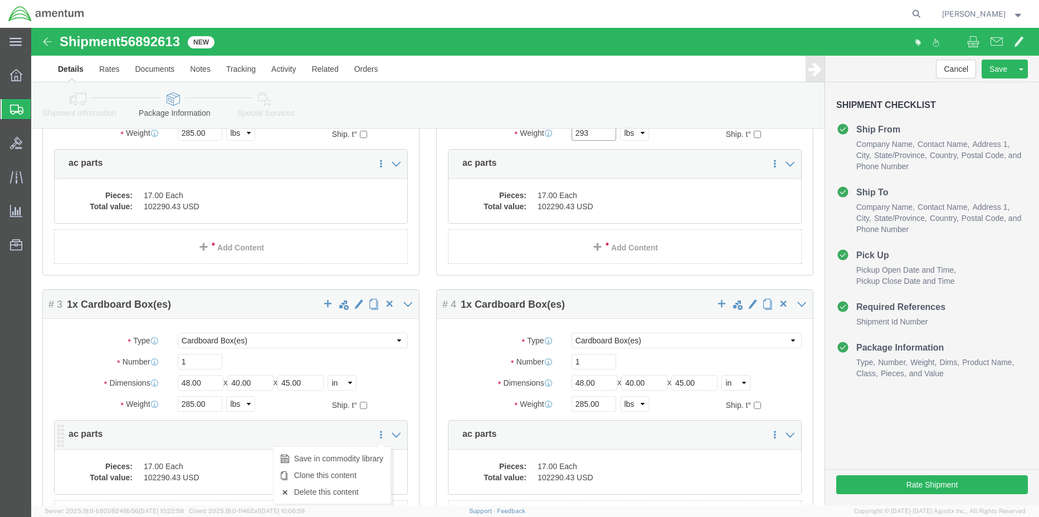
scroll to position [167, 0]
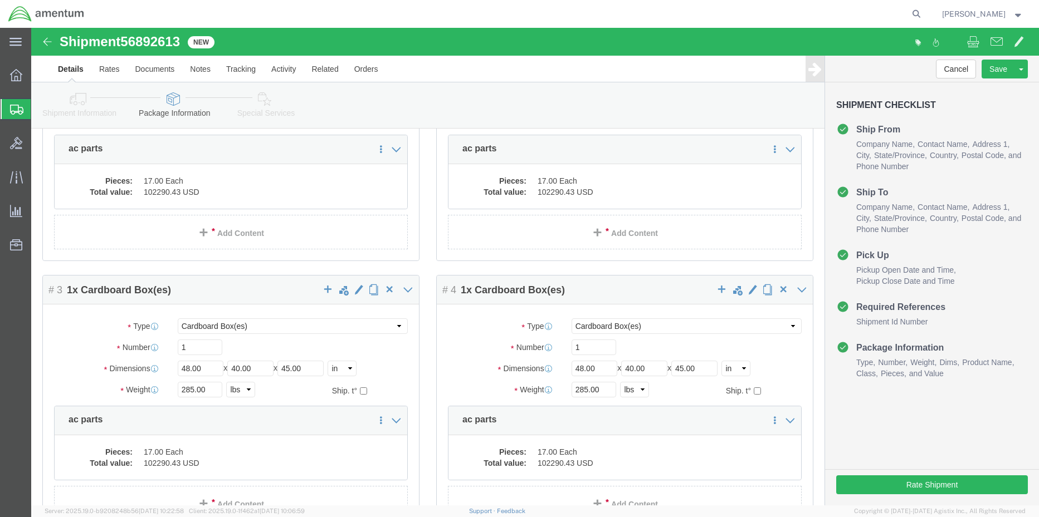
type input "293"
click input "48.00"
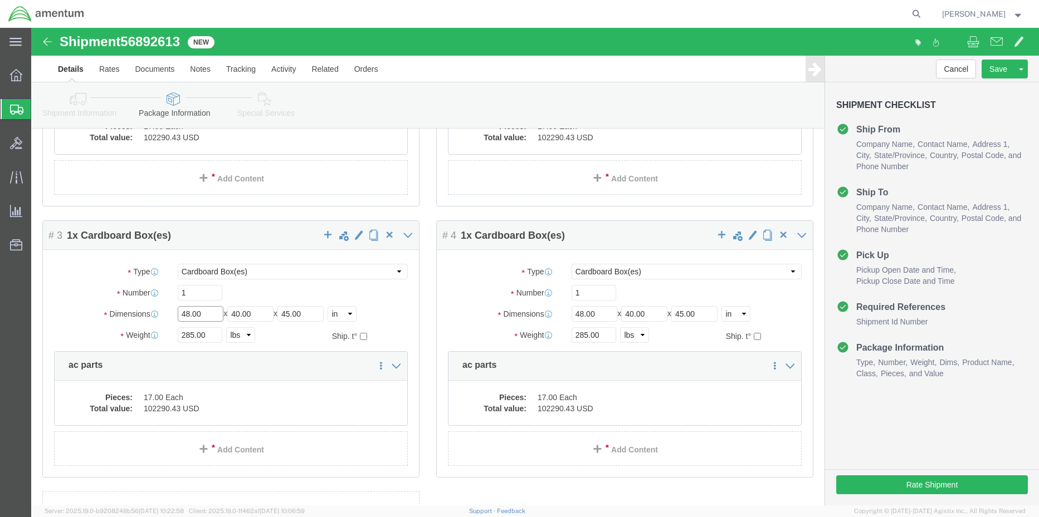
scroll to position [223, 0]
drag, startPoint x: 170, startPoint y: 289, endPoint x: 101, endPoint y: 282, distance: 69.9
click div "Package Type Select BCK Boxes Bale(s) Basket(s) Bolt(s) Bottle(s) Buckets Bulk …"
type input "45"
type input "40"
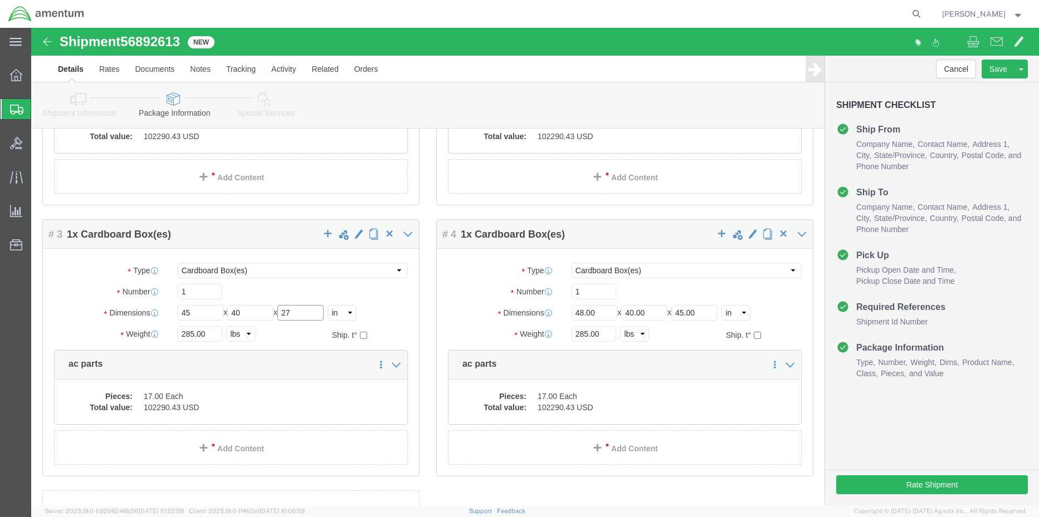
type input "27"
type input "117"
drag, startPoint x: 570, startPoint y: 295, endPoint x: 504, endPoint y: 293, distance: 66.3
click div "Dimensions Length 48.00 x Width 40.00 x Height 45.00 Select cm ft in"
type input "44"
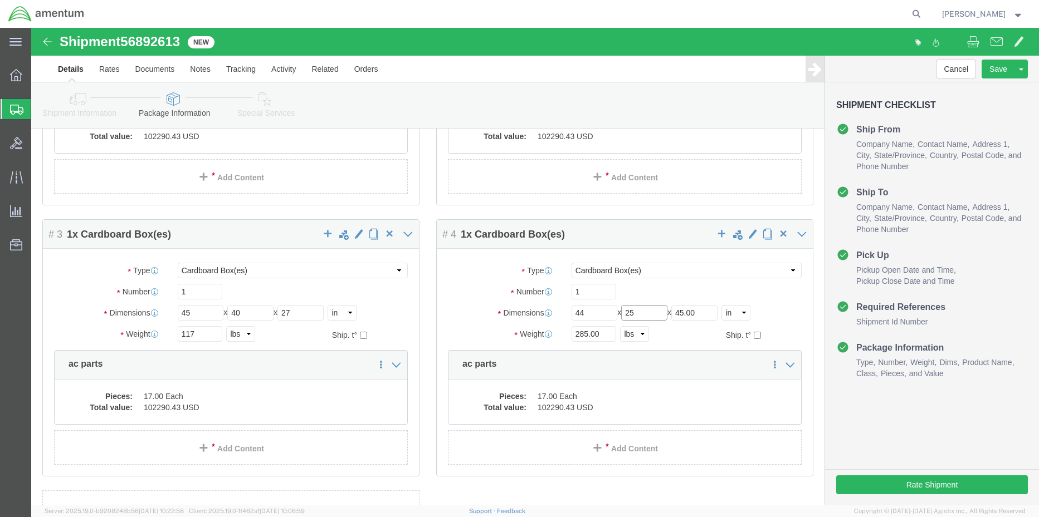
type input "25"
type input "49"
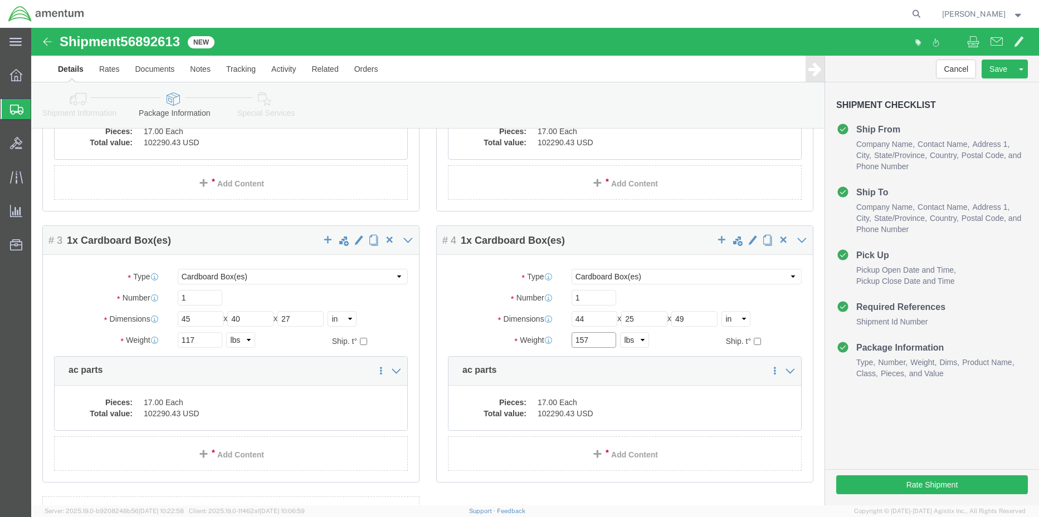
scroll to position [200, 0]
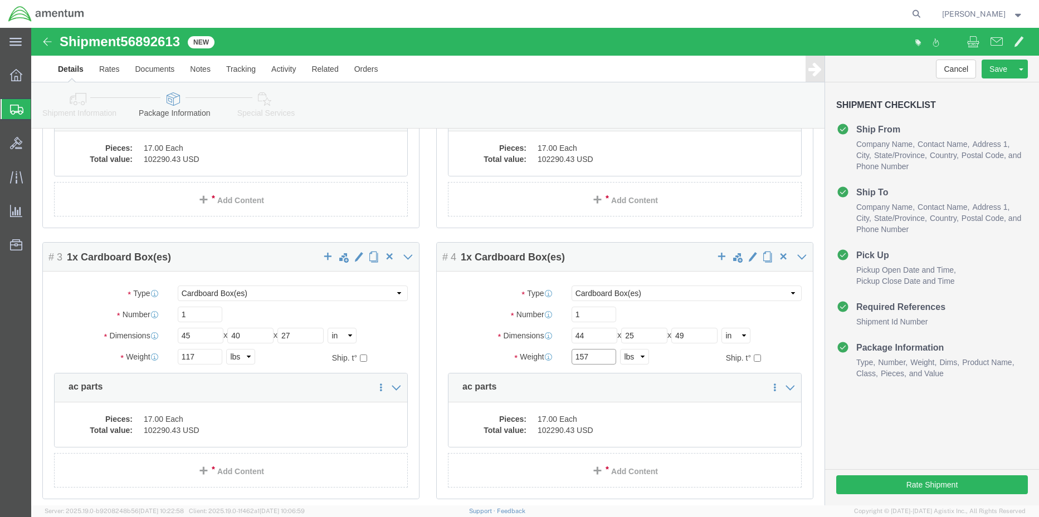
type input "157"
click icon
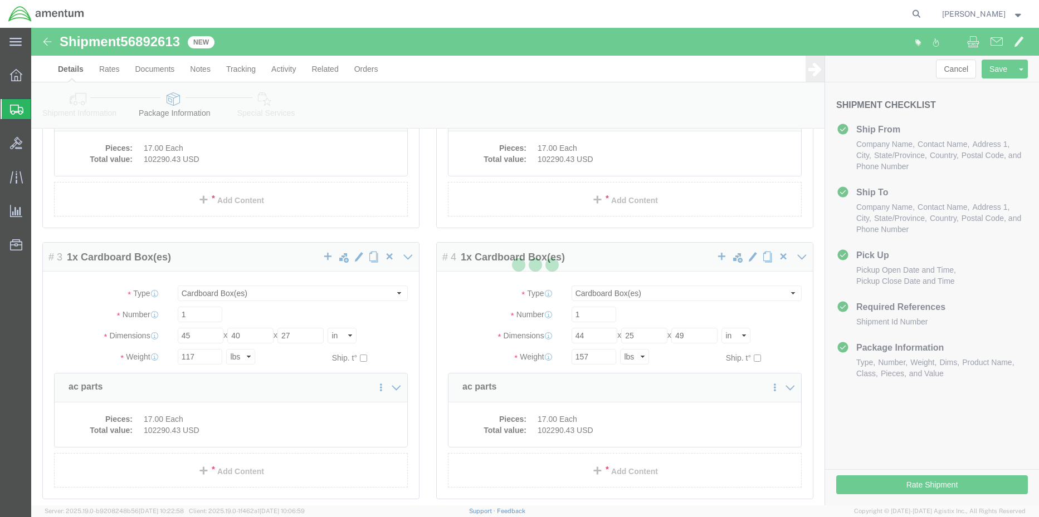
select select
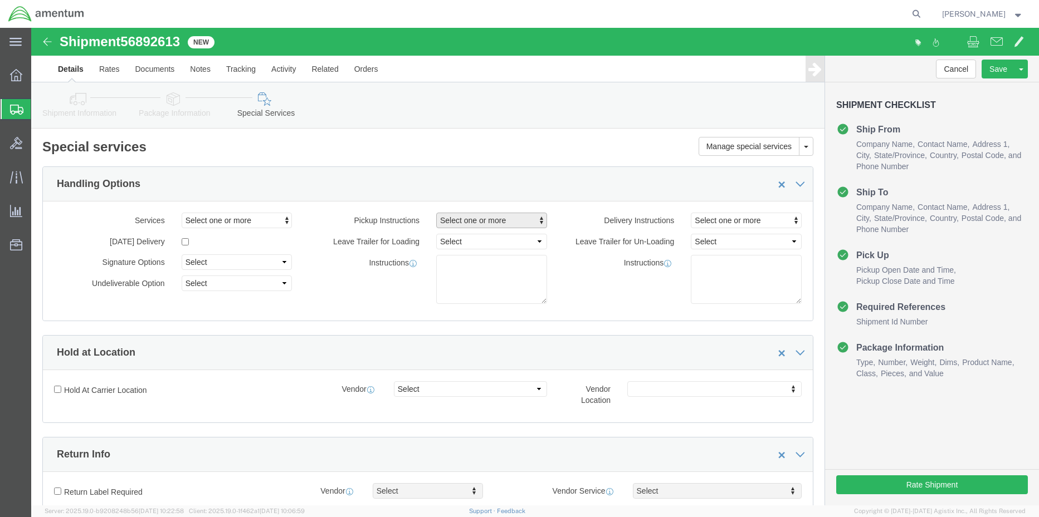
click span "Select one or more"
click link "Lift Gate"
select select "PICKUP_LIFT_GATE"
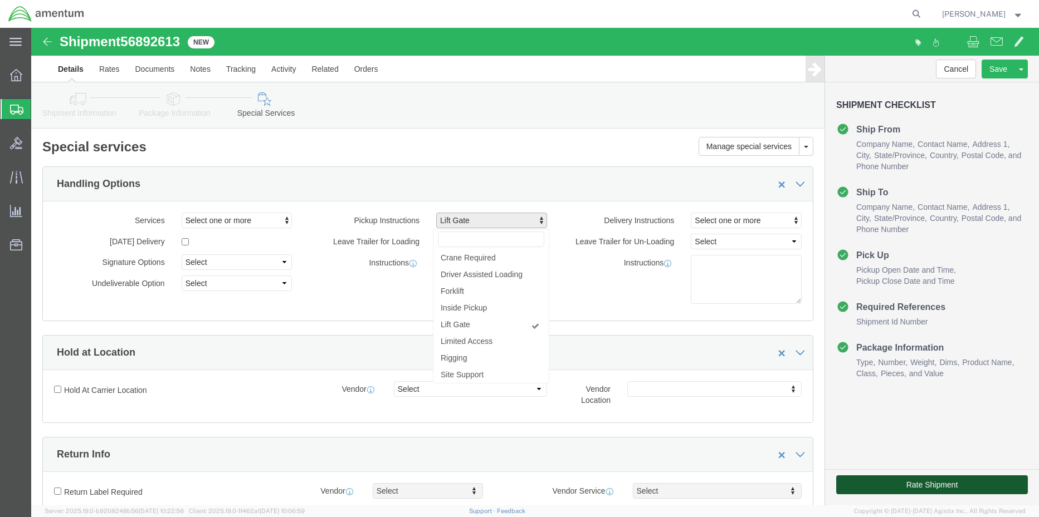
click button "Rate Shipment"
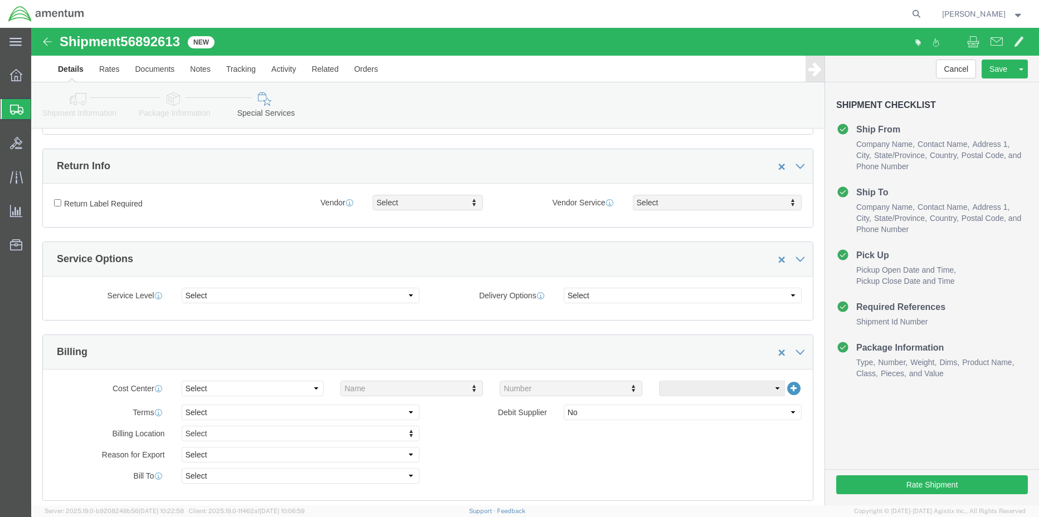
scroll to position [0, 0]
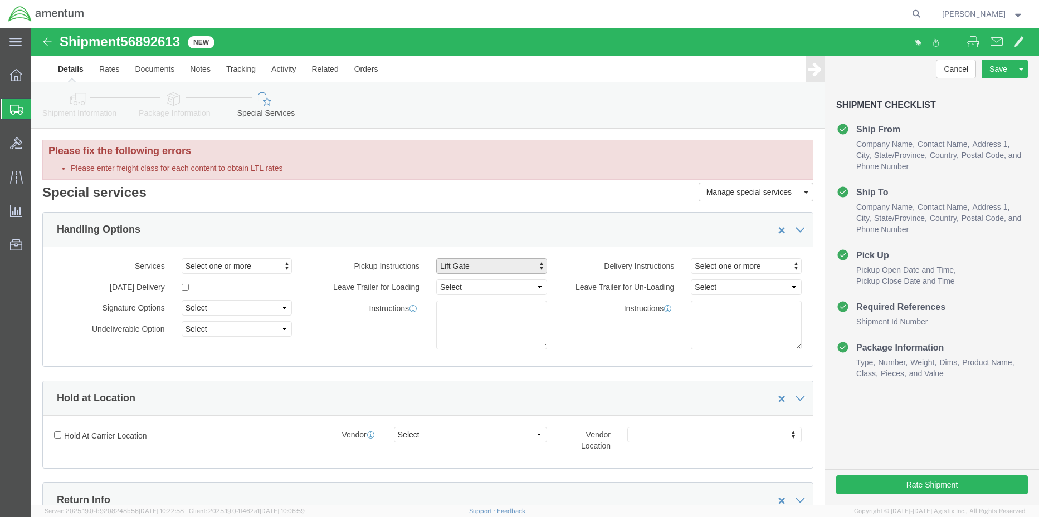
click icon
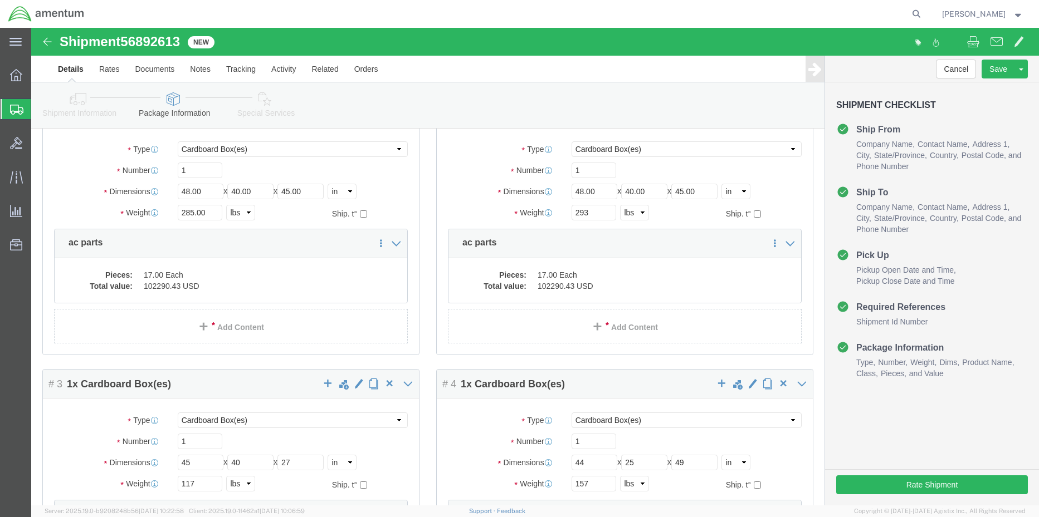
scroll to position [111, 0]
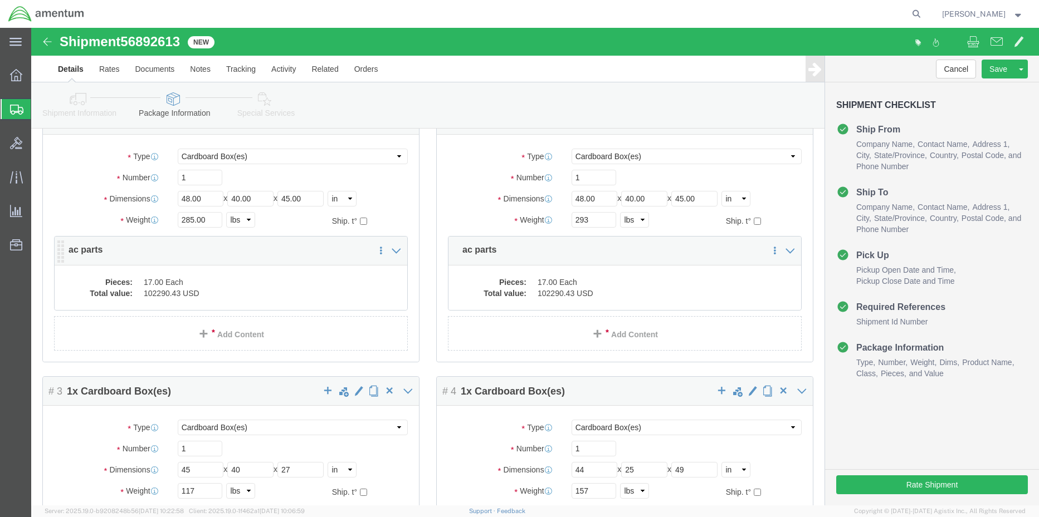
click dd "102290.43 USD"
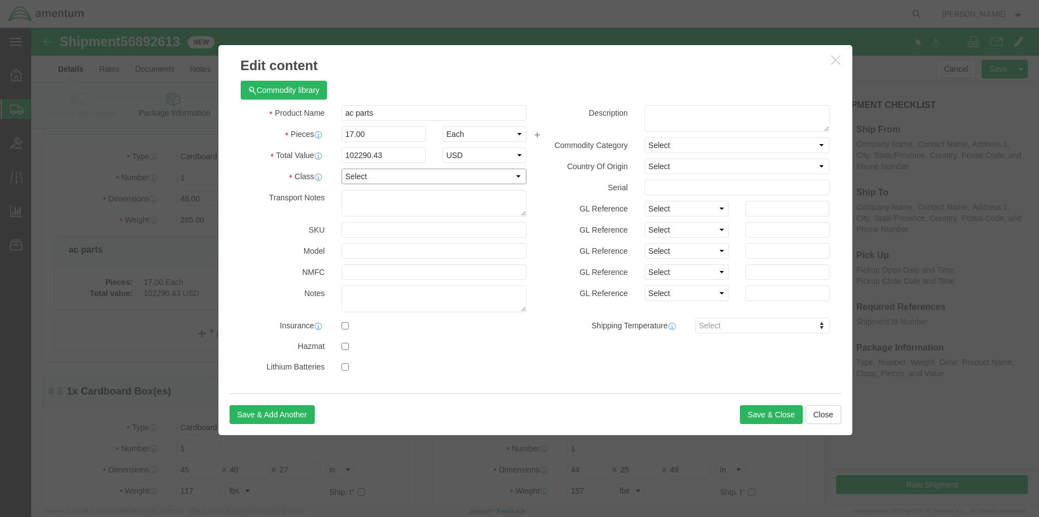
click select "Select 50 55 60 65 70 85 92.5 100 125 175 250 300 400"
select select "50"
click select "Select 50 55 60 65 70 85 92.5 100 125 175 250 300 400"
click button "Save & Close"
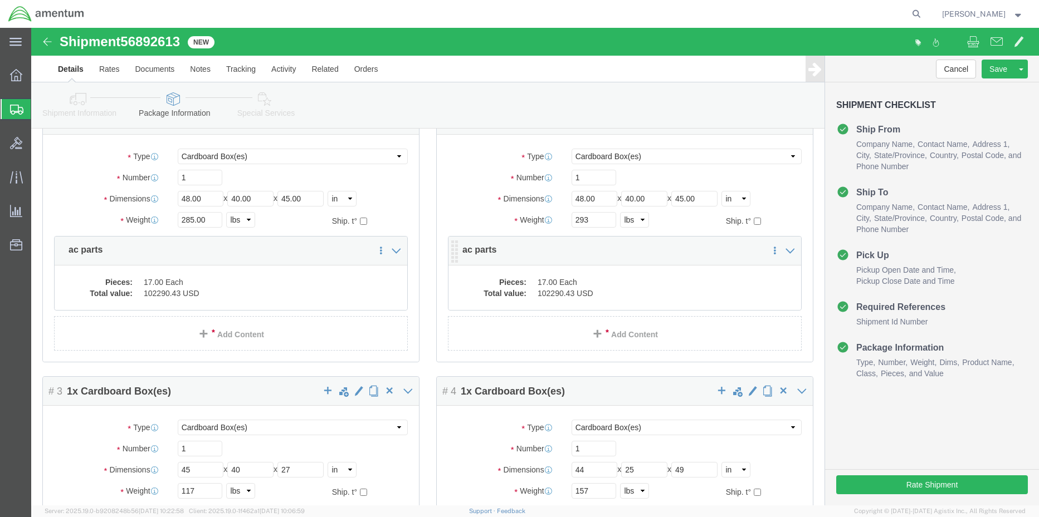
click dd "17.00 Each"
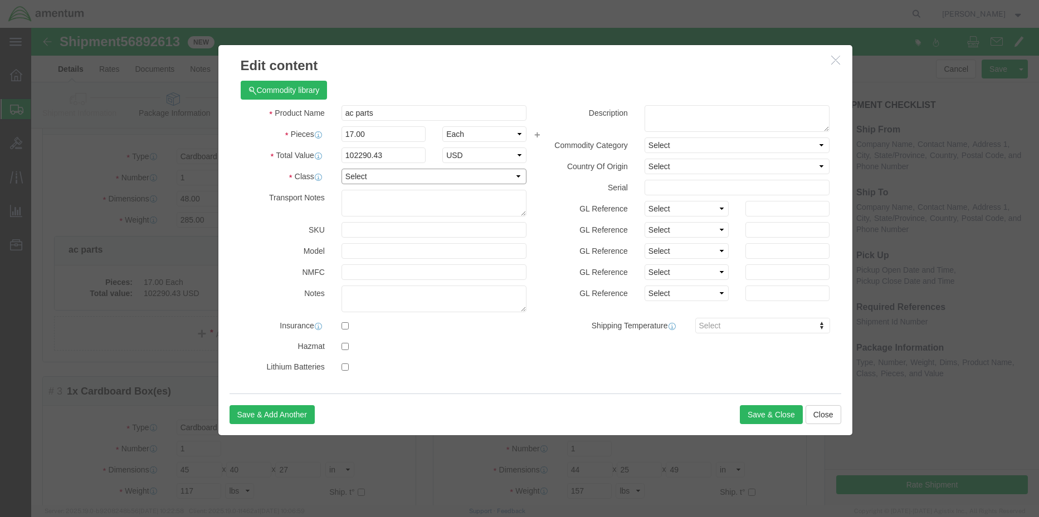
click select "Select 50 55 60 65 70 85 92.5 100 125 175 250 300 400"
select select "50"
click select "Select 50 55 60 65 70 85 92.5 100 125 175 250 300 400"
click button "Save & Close"
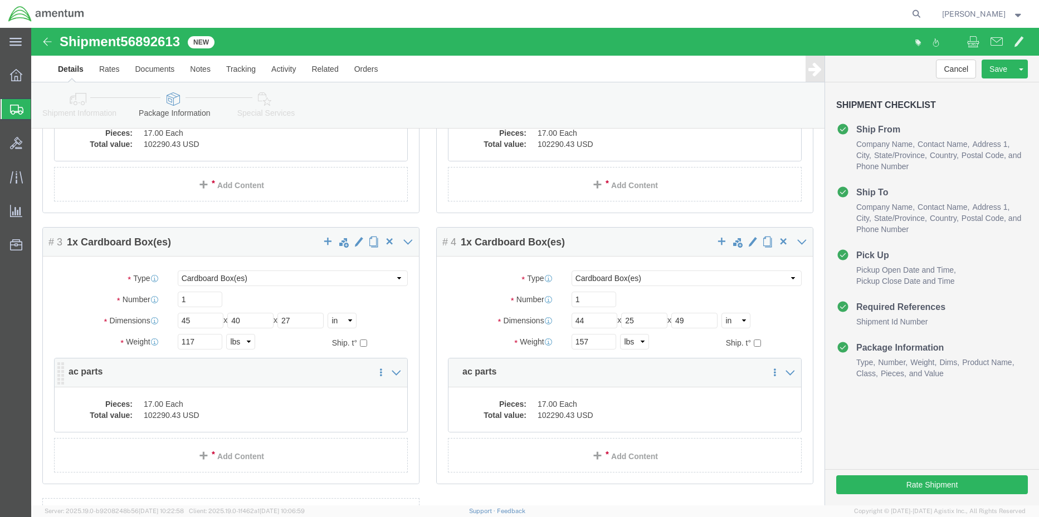
scroll to position [278, 0]
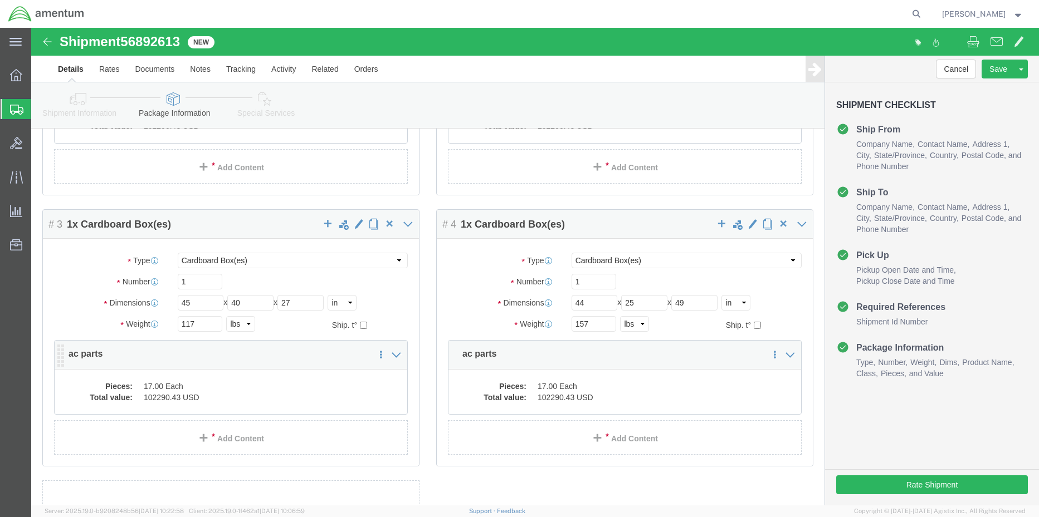
click dd "102290.43 USD"
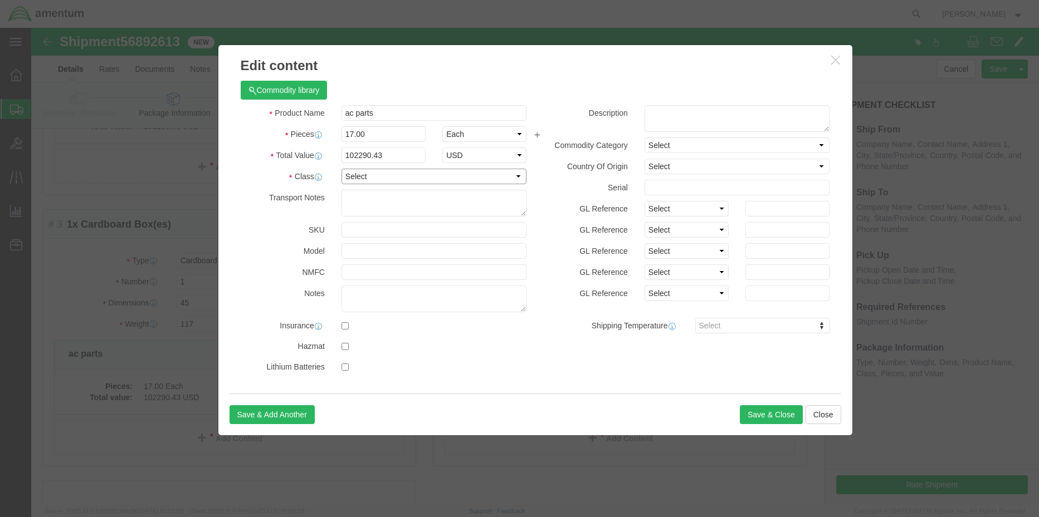
click select "Select 50 55 60 65 70 85 92.5 100 125 175 250 300 400"
select select "50"
click select "Select 50 55 60 65 70 85 92.5 100 125 175 250 300 400"
click button "Save & Close"
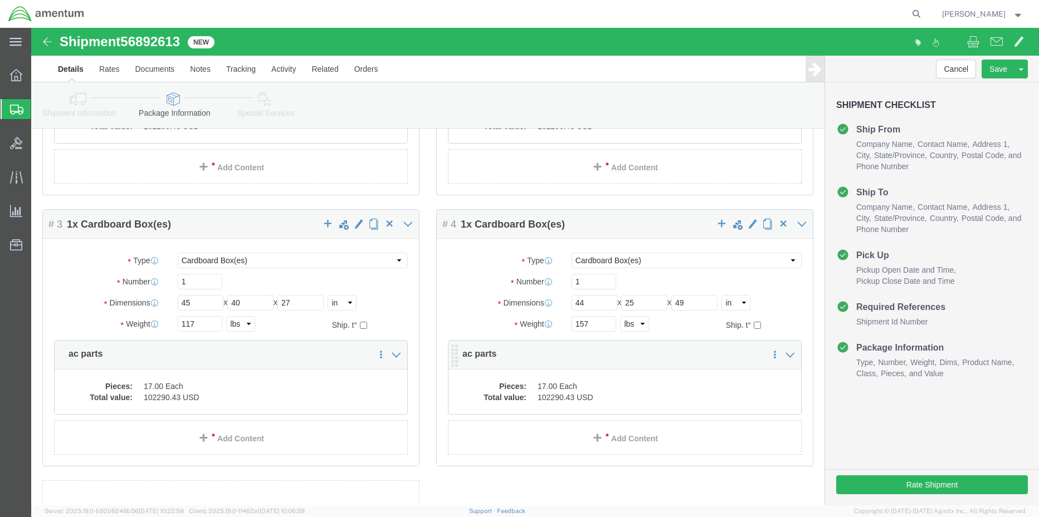
click dd "17.00 Each"
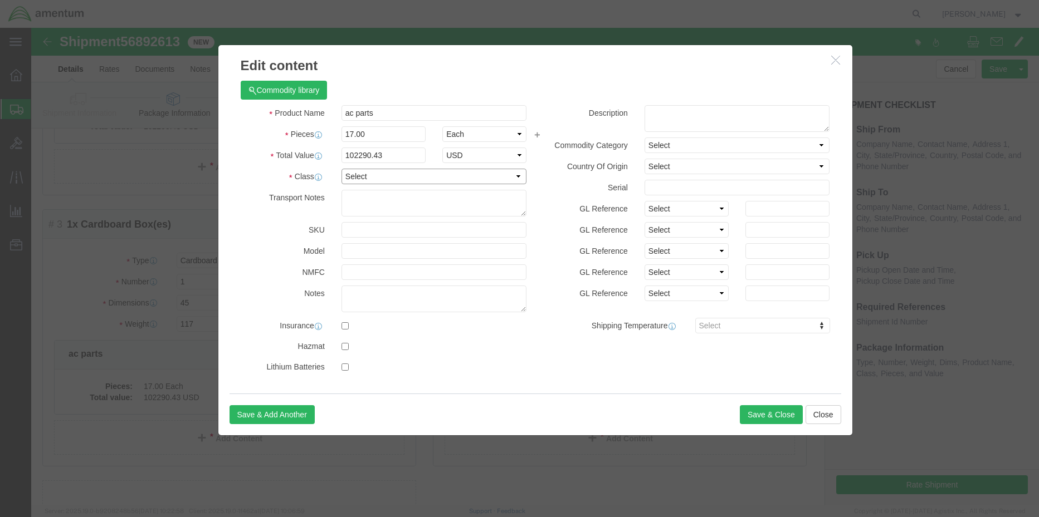
click select "Select 50 55 60 65 70 85 92.5 100 125 175 250 300 400"
select select "50"
click select "Select 50 55 60 65 70 85 92.5 100 125 175 250 300 400"
click button "Save & Close"
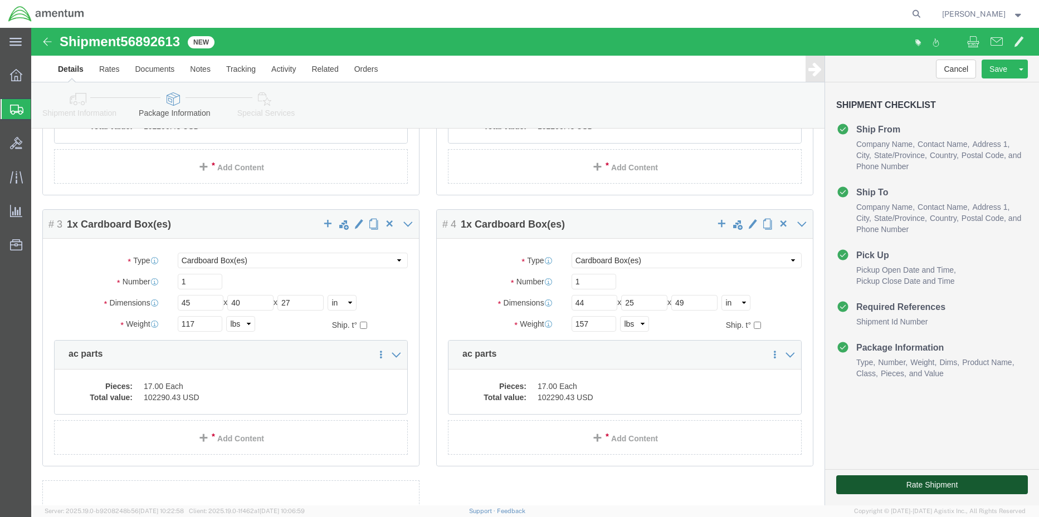
click button "Rate Shipment"
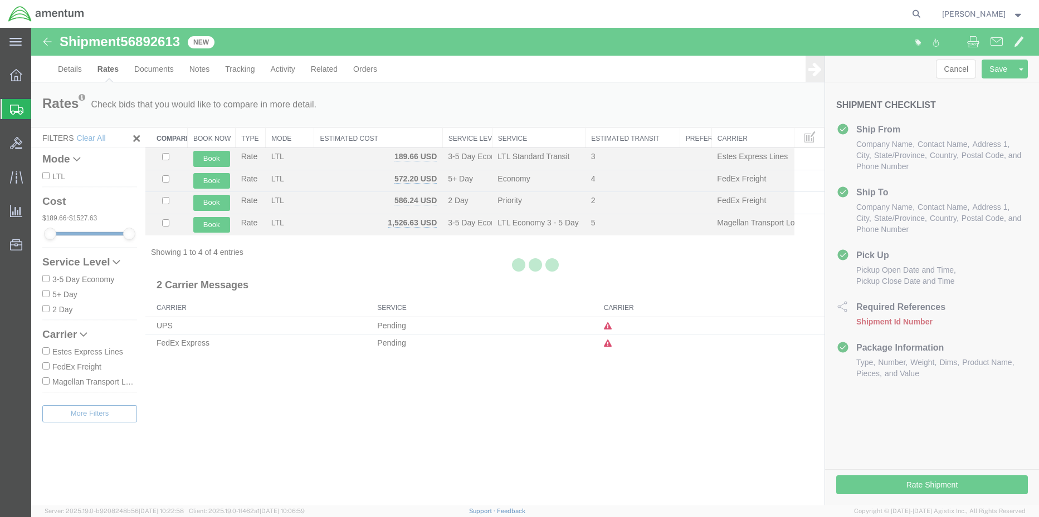
scroll to position [0, 0]
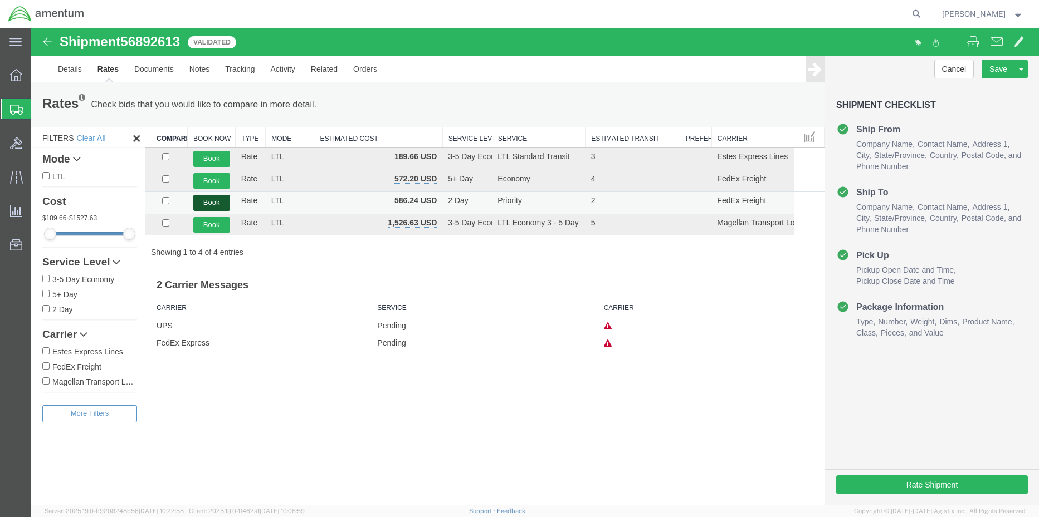
click at [209, 204] on button "Book" at bounding box center [211, 203] width 37 height 16
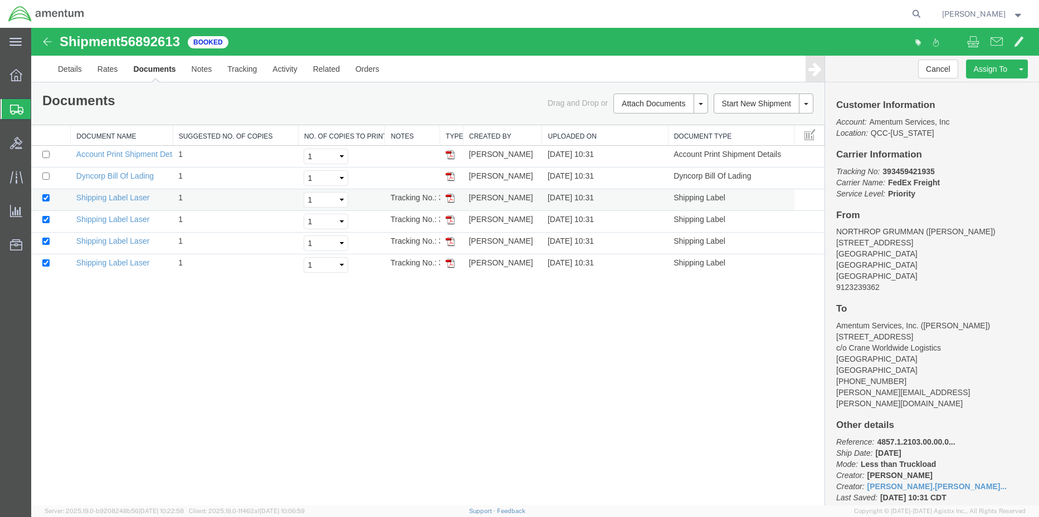
click at [449, 198] on img at bounding box center [450, 198] width 9 height 9
click at [449, 219] on img at bounding box center [450, 220] width 9 height 9
click at [447, 240] on img at bounding box center [450, 241] width 9 height 9
click at [450, 263] on img at bounding box center [450, 263] width 9 height 9
click at [451, 176] on img at bounding box center [450, 176] width 9 height 9
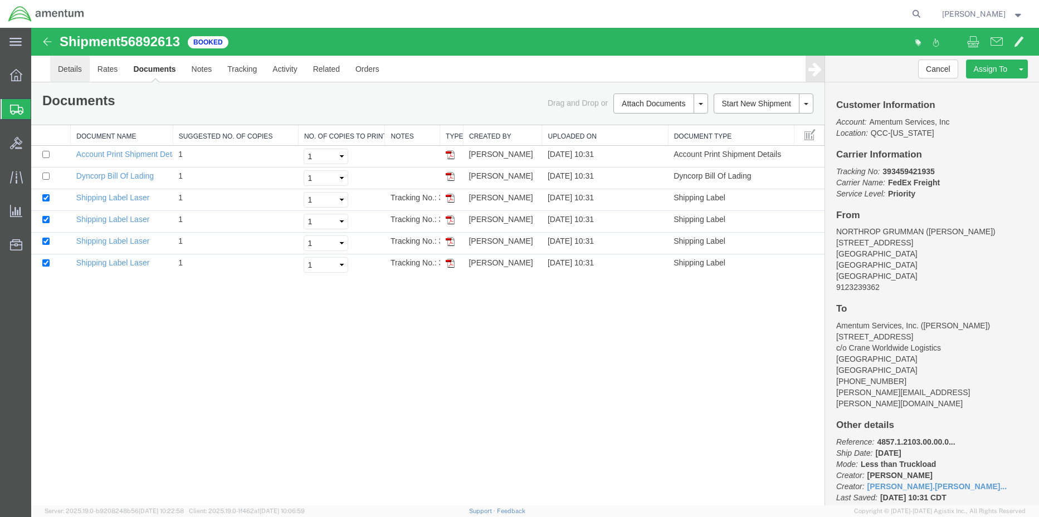
click at [66, 68] on link "Details" at bounding box center [70, 69] width 40 height 27
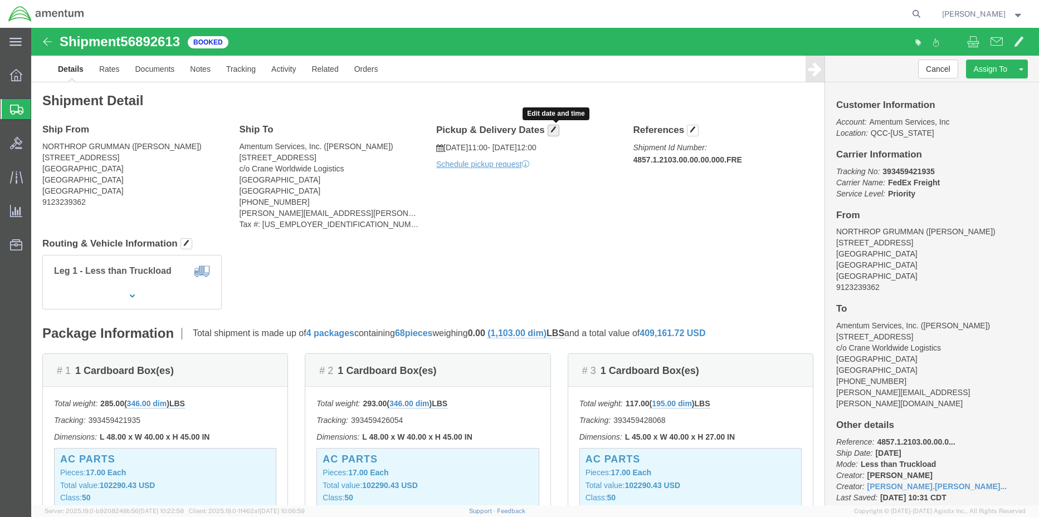
click span "button"
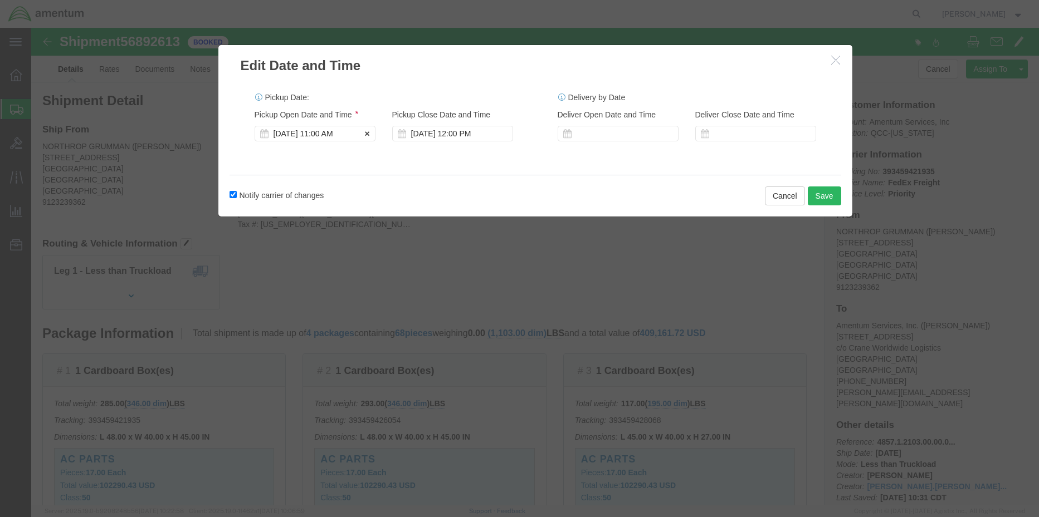
click div "[DATE] 11:00 AM"
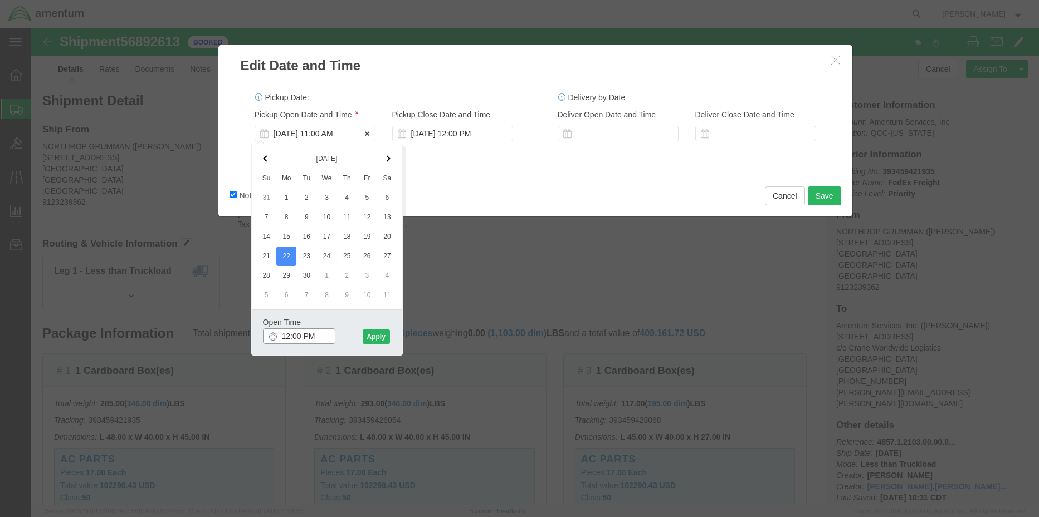
type input "12:00 PM"
click button "Apply"
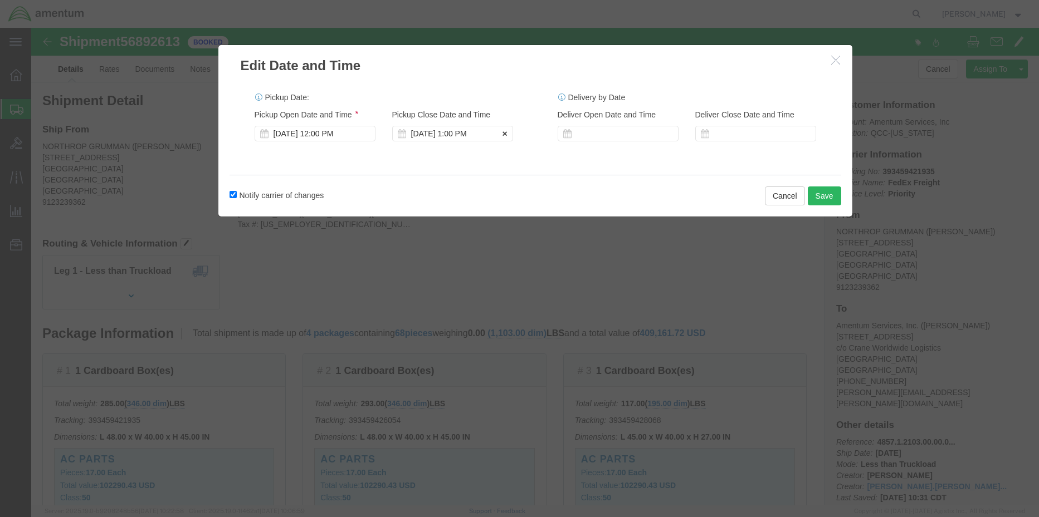
click div "[DATE] 1:00 PM"
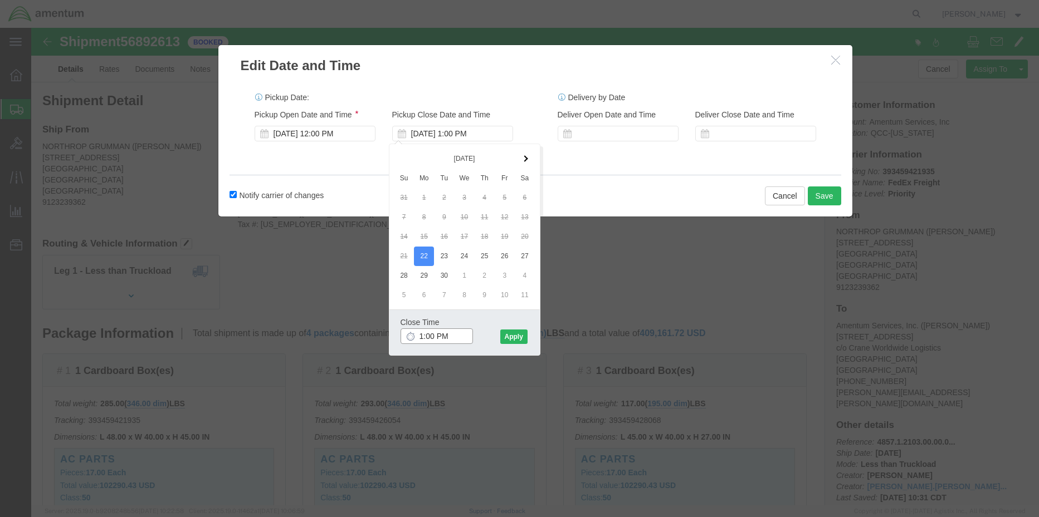
drag, startPoint x: 424, startPoint y: 312, endPoint x: 351, endPoint y: 309, distance: 72.5
click div "Edit Date and Time Pickup Date: Pickup Start Date Pickup Start Time Pickup Open…"
click button "Apply"
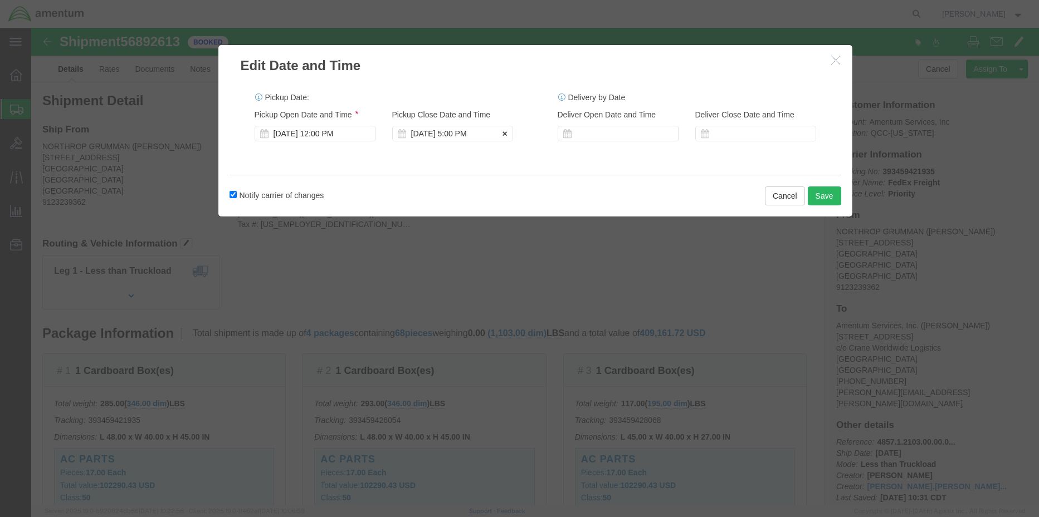
click div "[DATE] 5:00 PM"
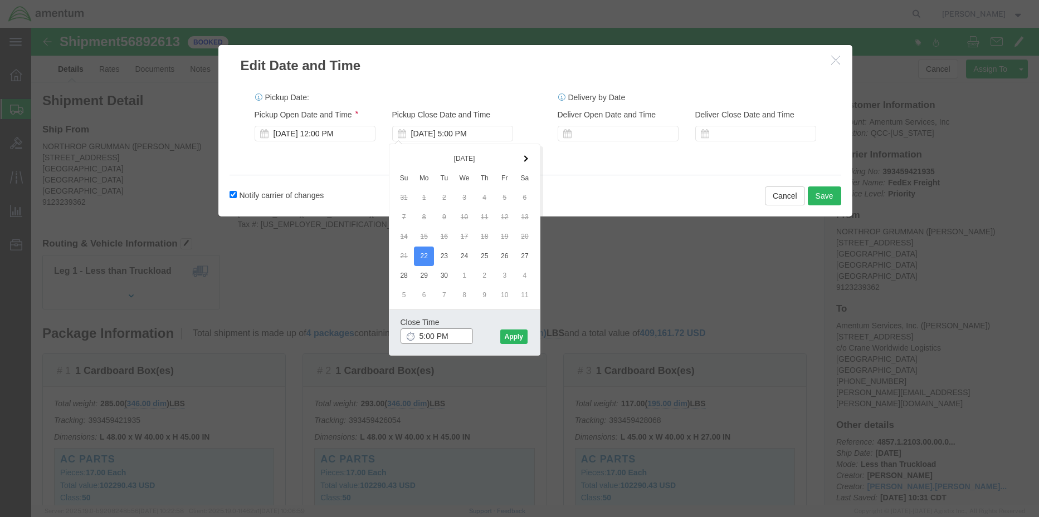
drag, startPoint x: 423, startPoint y: 308, endPoint x: 353, endPoint y: 310, distance: 70.2
click div "Edit Date and Time Pickup Date: Pickup Start Date Pickup Start Time Pickup Open…"
type input "6:00 PM"
click button "Apply"
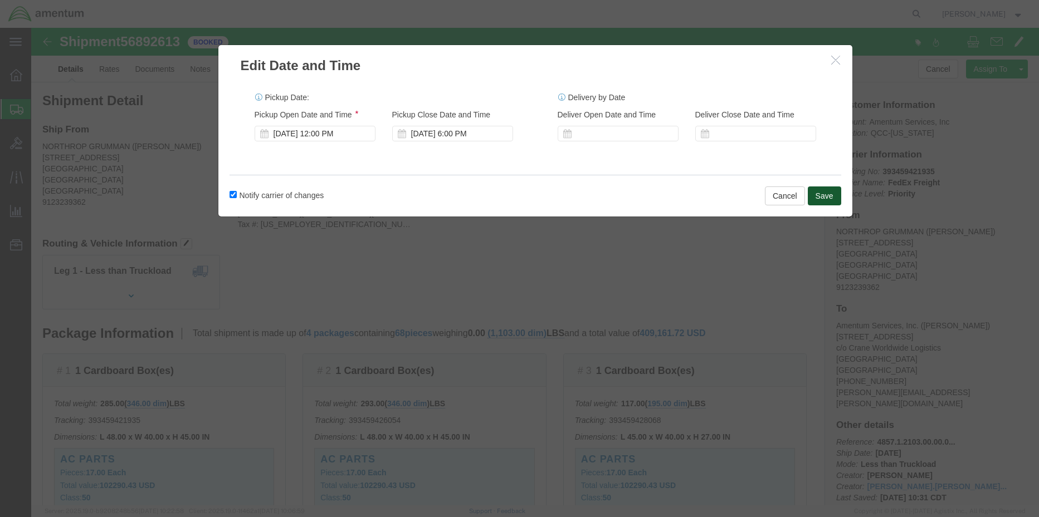
click button "Save"
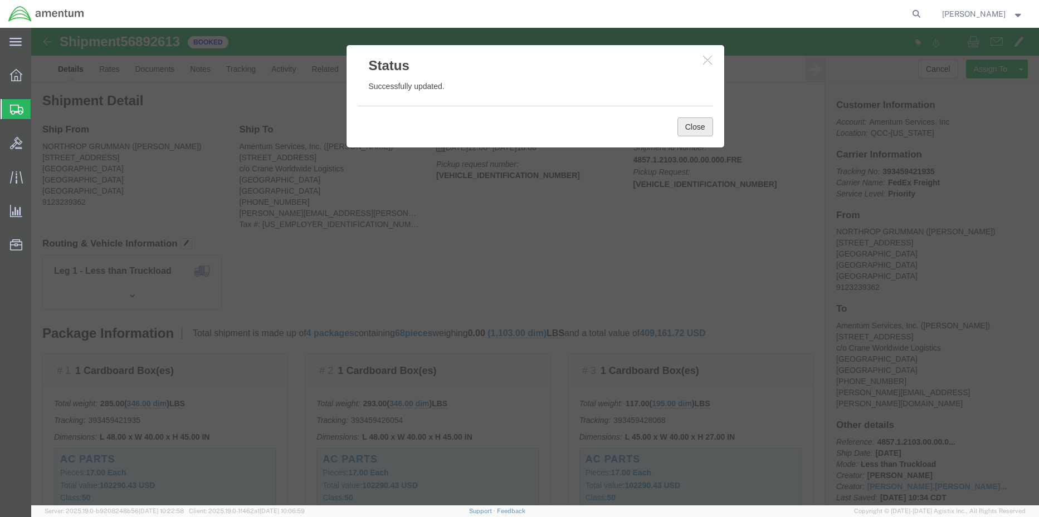
click button "Close"
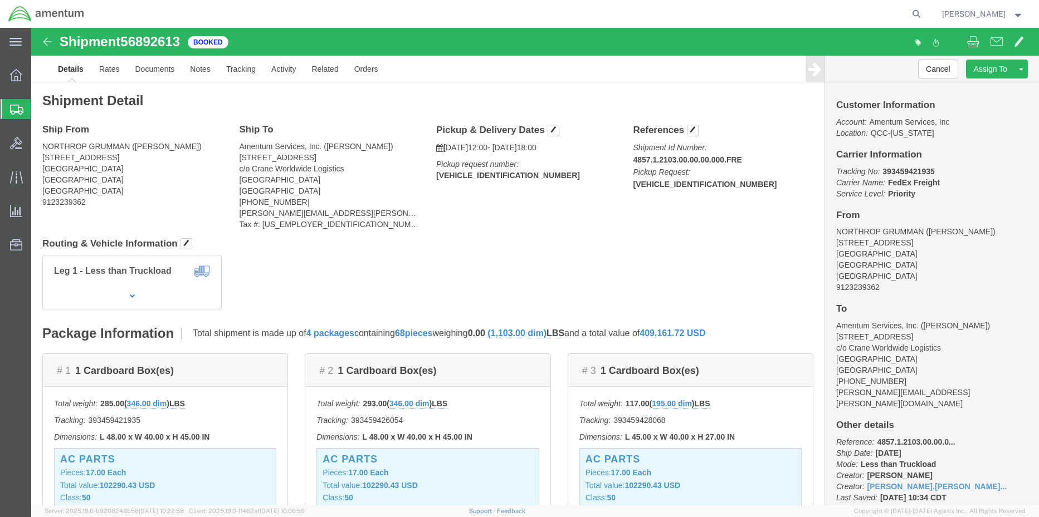
click b "[VEHICLE_IDENTIFICATION_NUMBER]"
copy b "[VEHICLE_IDENTIFICATION_NUMBER]"
